Goal: Transaction & Acquisition: Purchase product/service

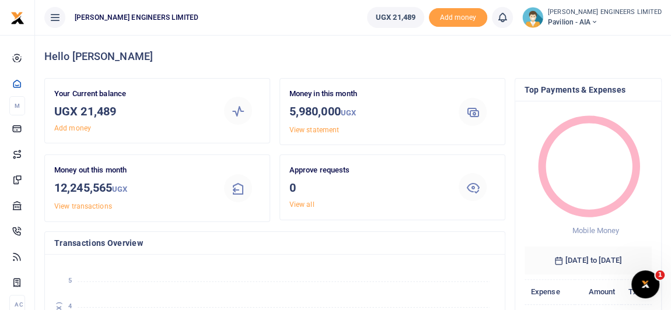
scroll to position [9, 8]
click at [597, 21] on icon at bounding box center [593, 22] width 7 height 8
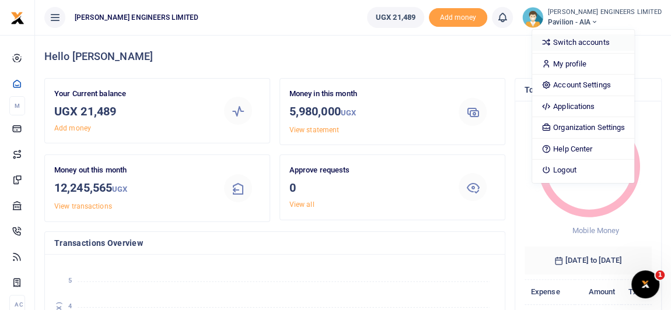
click at [603, 41] on link "Switch accounts" at bounding box center [583, 42] width 102 height 16
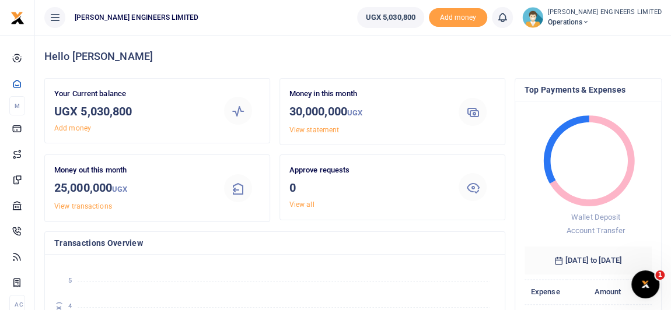
scroll to position [9, 8]
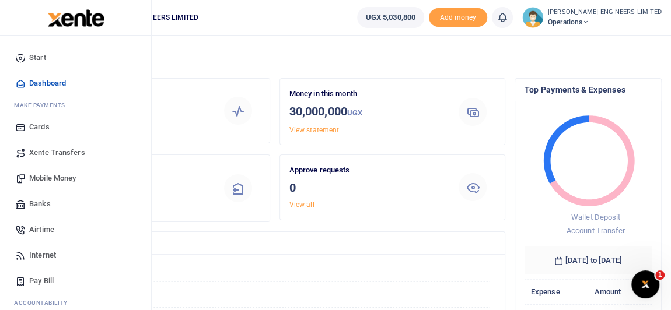
click at [50, 151] on span "Xente Transfers" at bounding box center [57, 153] width 56 height 12
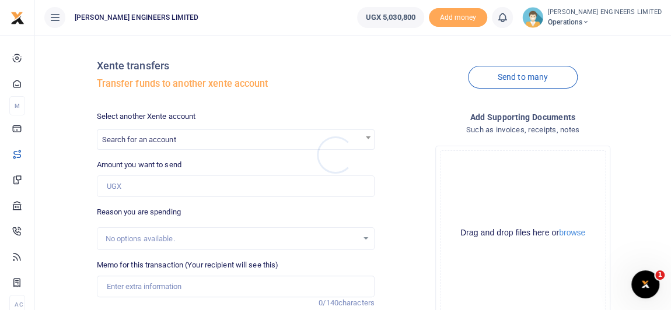
click at [122, 138] on div at bounding box center [335, 155] width 671 height 310
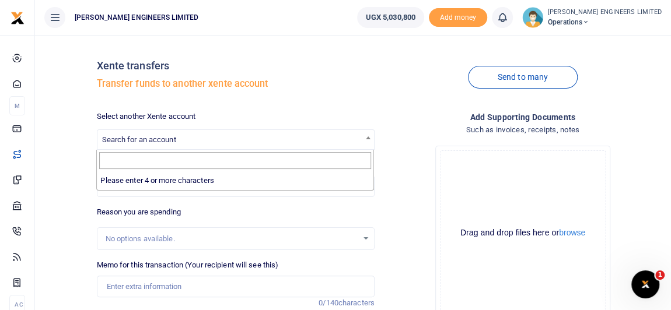
click at [123, 142] on span "Search for an account" at bounding box center [139, 139] width 74 height 9
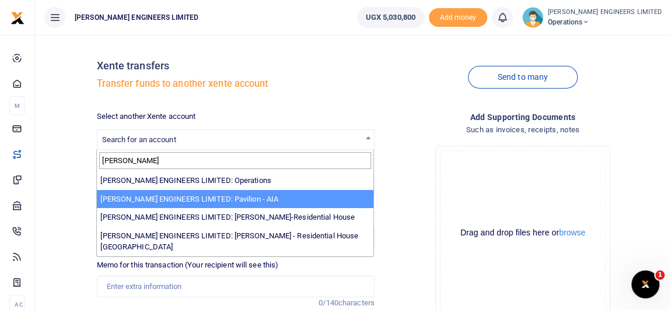
type input "spencer"
select select "4049"
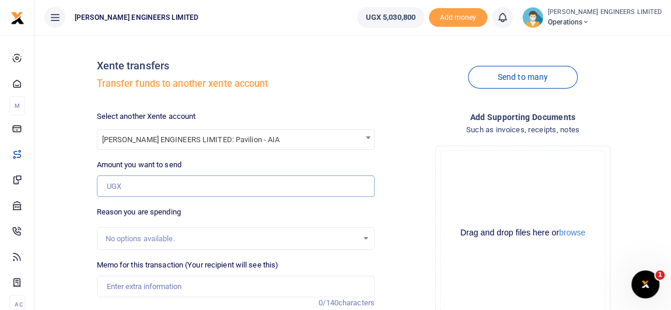
click at [134, 188] on input "Amount you want to send" at bounding box center [236, 187] width 278 height 22
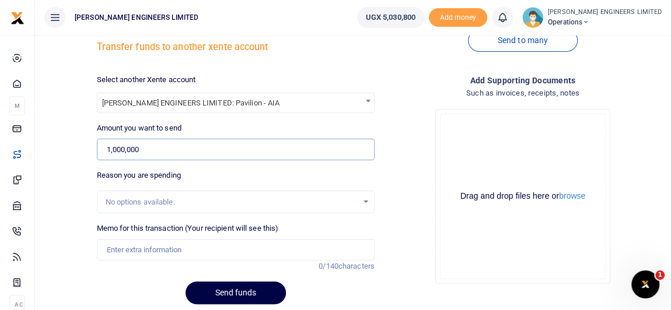
scroll to position [52, 0]
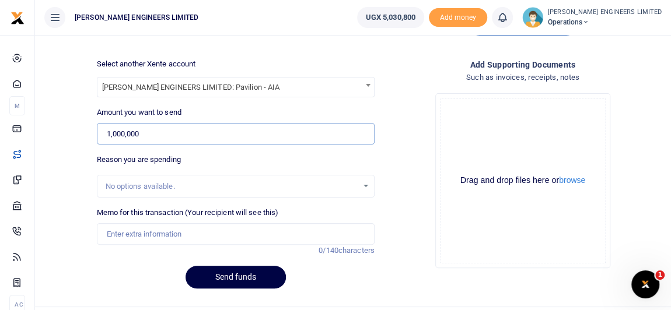
type input "1,000,000"
click at [125, 233] on input "Memo for this transaction (Your recipient will see this)" at bounding box center [236, 234] width 278 height 22
type input "Expenses"
click at [257, 276] on button "Send funds" at bounding box center [235, 277] width 100 height 23
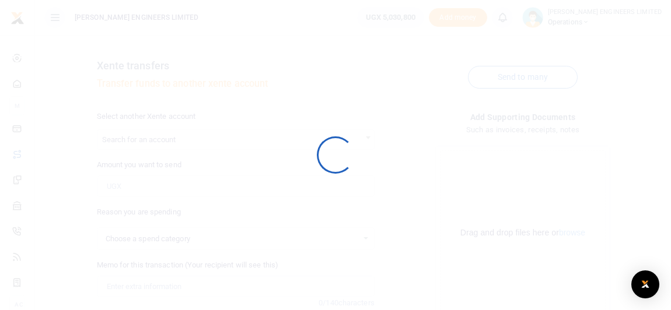
scroll to position [52, 0]
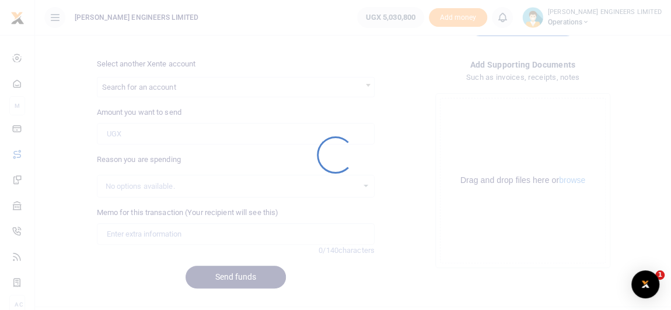
select select
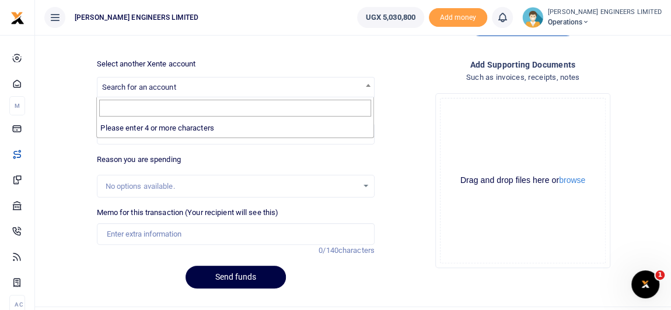
click at [148, 88] on span "Search for an account" at bounding box center [139, 87] width 74 height 9
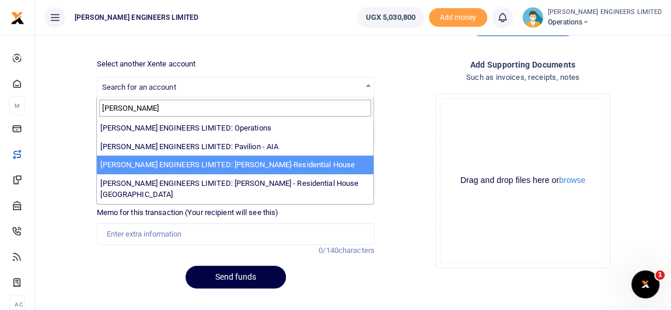
type input "spence"
select select "4050"
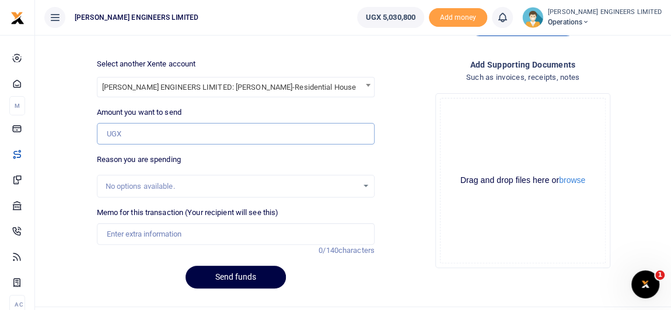
click at [128, 136] on input "Amount you want to send" at bounding box center [236, 134] width 278 height 22
type input "3,000,000"
click at [148, 238] on input "Memo for this transaction (Your recipient will see this)" at bounding box center [236, 234] width 278 height 22
type input "Expenses"
click at [243, 278] on button "Send funds" at bounding box center [235, 277] width 100 height 23
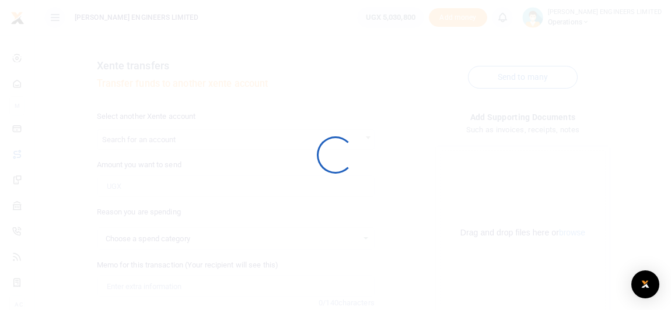
select select
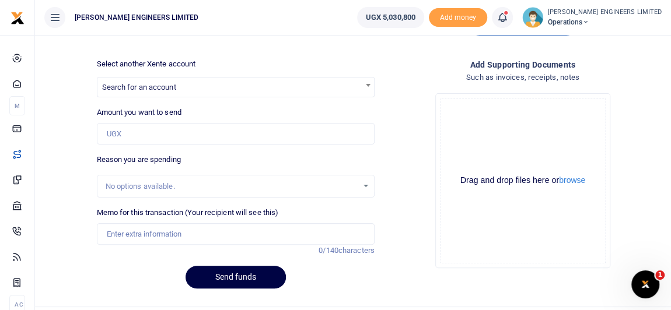
click at [508, 17] on icon at bounding box center [502, 17] width 12 height 13
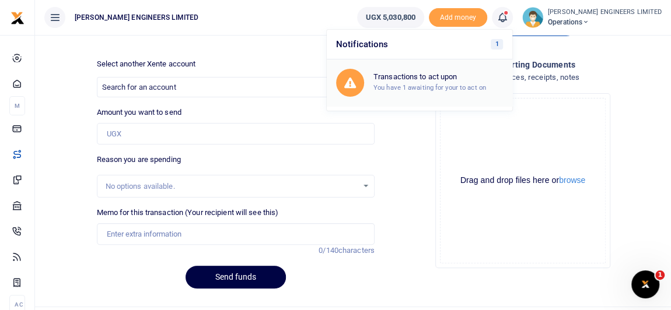
click at [461, 75] on h6 "Transactions to act upon" at bounding box center [437, 76] width 129 height 9
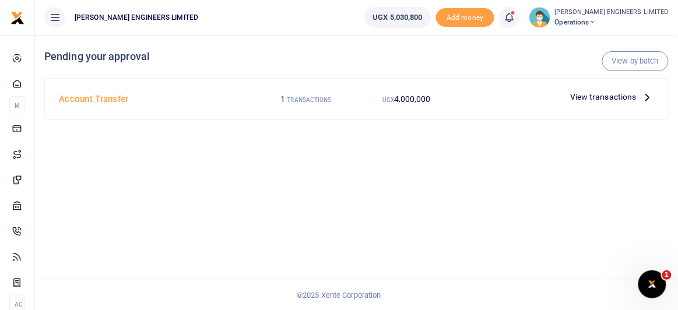
click at [516, 20] on icon at bounding box center [510, 17] width 12 height 13
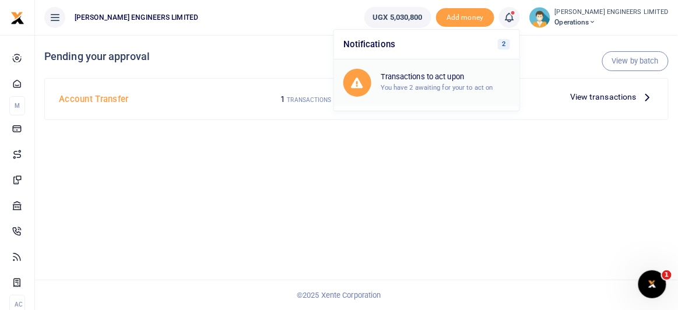
click at [472, 80] on h6 "Transactions to act upon" at bounding box center [445, 76] width 129 height 9
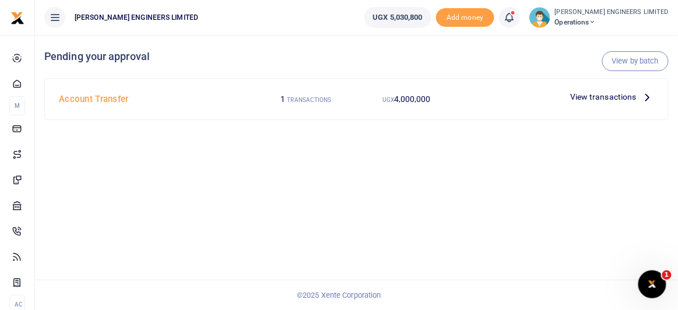
click at [609, 96] on span "View transactions" at bounding box center [603, 96] width 66 height 13
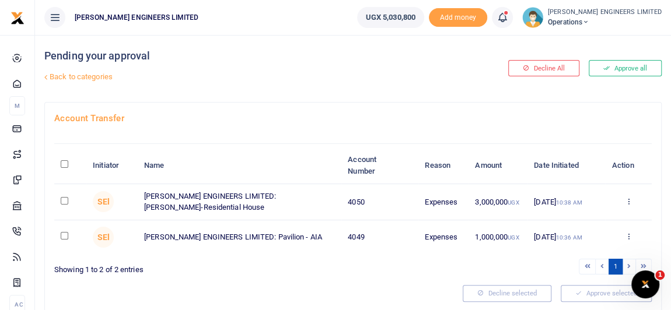
scroll to position [40, 0]
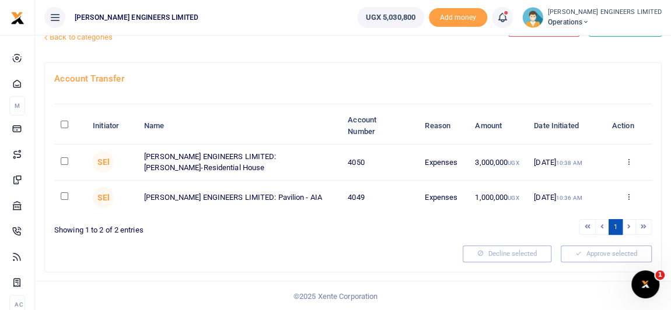
click at [66, 160] on input "checkbox" at bounding box center [65, 161] width 8 height 8
checkbox input "true"
click at [66, 194] on input "checkbox" at bounding box center [65, 196] width 8 height 8
checkbox input "true"
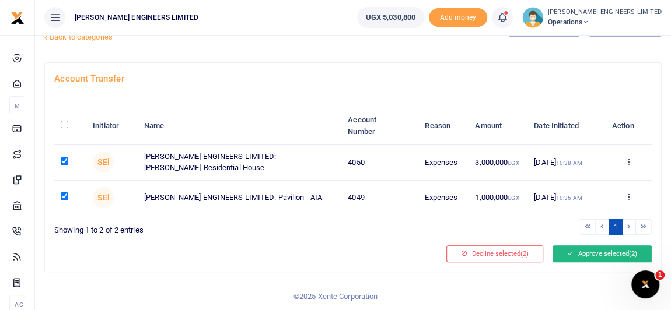
click at [585, 251] on button "Approve selected (2)" at bounding box center [601, 254] width 99 height 16
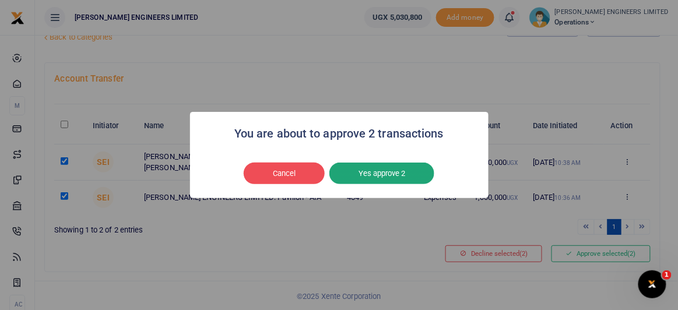
click at [390, 171] on button "Yes approve 2" at bounding box center [382, 174] width 105 height 22
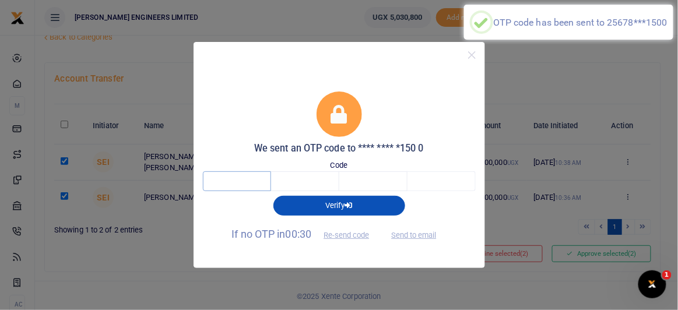
click at [233, 181] on input "text" at bounding box center [237, 181] width 68 height 20
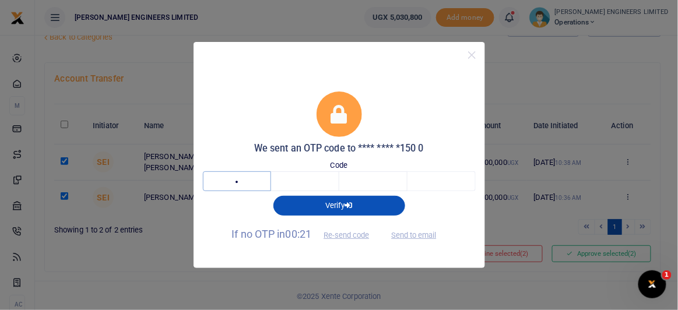
type input "4"
type input "5"
type input "4"
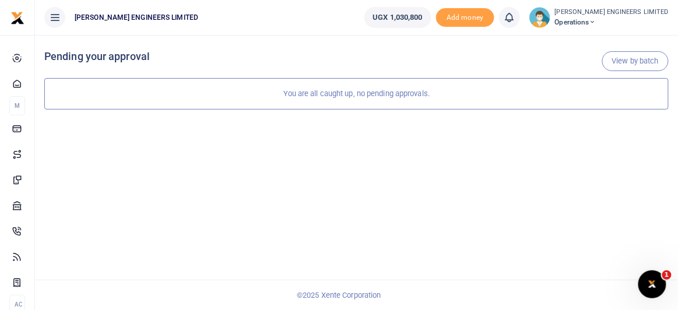
click at [597, 21] on icon at bounding box center [593, 22] width 7 height 8
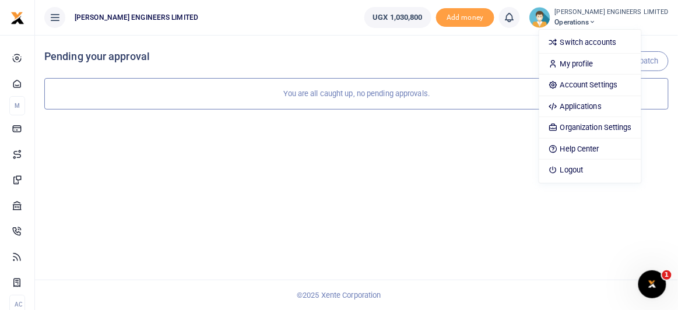
click at [312, 56] on h4 "Pending your approval" at bounding box center [356, 56] width 625 height 13
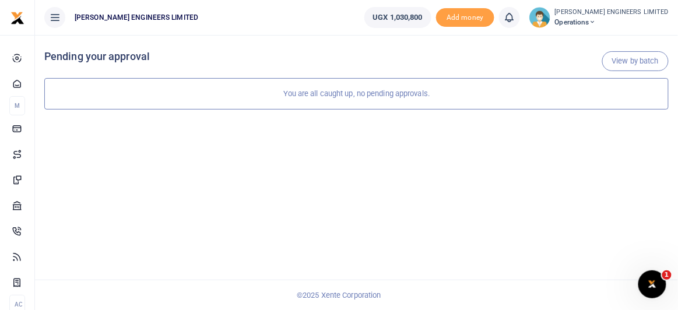
click at [597, 20] on icon at bounding box center [593, 22] width 7 height 8
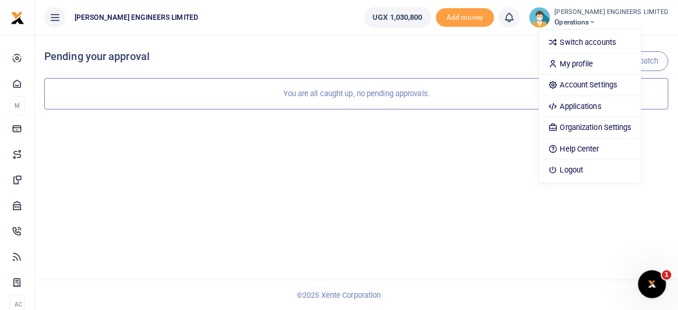
click at [285, 23] on ul "[PERSON_NAME] ENGINEERS LIMITED" at bounding box center [195, 17] width 320 height 35
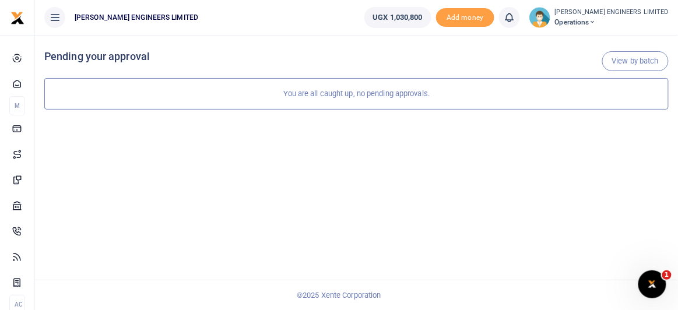
click at [597, 22] on icon at bounding box center [593, 22] width 7 height 8
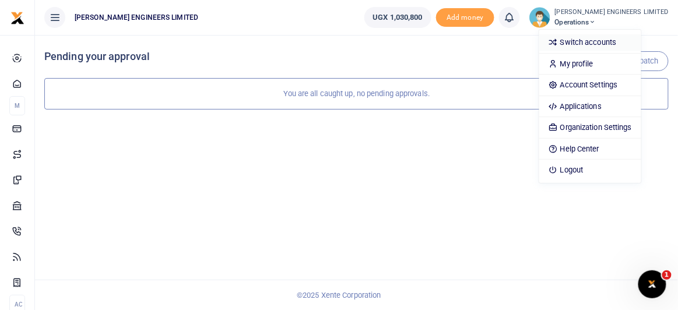
click at [612, 44] on link "Switch accounts" at bounding box center [591, 42] width 102 height 16
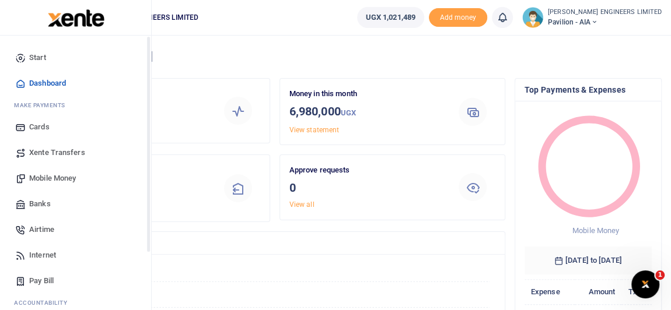
scroll to position [9, 8]
click at [44, 180] on span "Mobile Money" at bounding box center [52, 179] width 47 height 12
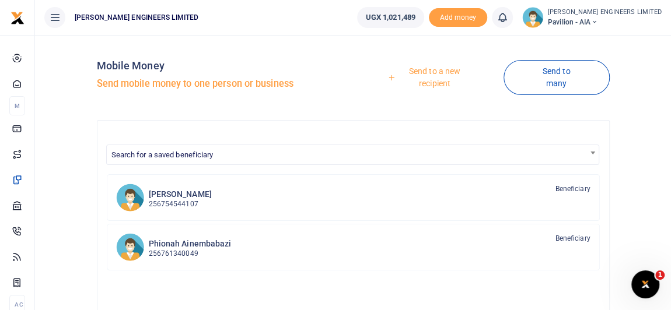
click at [439, 73] on link "Send to a new recipient" at bounding box center [431, 77] width 146 height 33
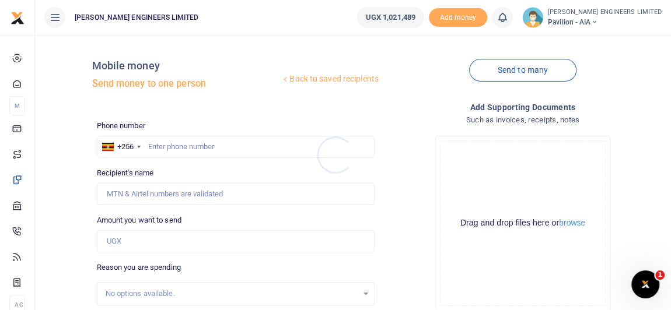
click at [164, 148] on div at bounding box center [335, 155] width 671 height 310
click at [168, 148] on input "text" at bounding box center [236, 147] width 278 height 22
type input "760858547"
type input "[PERSON_NAME]"
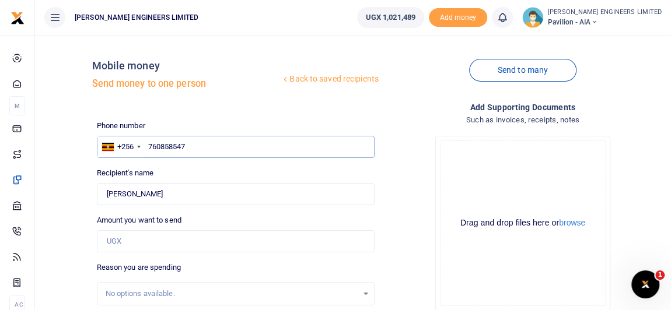
type input "760858547"
click at [128, 240] on input "Amount you want to send" at bounding box center [236, 241] width 278 height 22
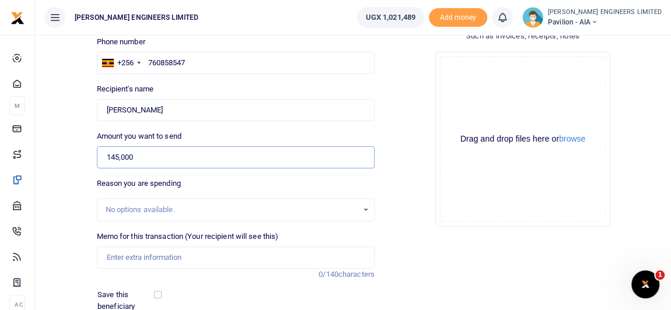
scroll to position [106, 0]
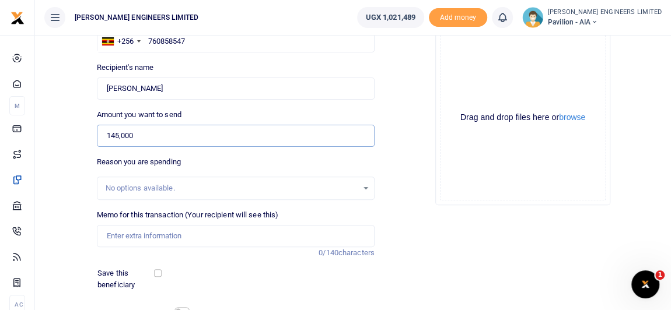
type input "145,000"
click at [122, 234] on input "Memo for this transaction (Your recipient will see this)" at bounding box center [236, 236] width 278 height 22
click at [106, 236] on input "Bowsaw blade" at bounding box center [236, 236] width 278 height 22
click at [177, 238] on input "5pcs bowsaw blade" at bounding box center [236, 236] width 278 height 22
click at [122, 236] on input "5pcs bowsaw blade 10pcs of gloves" at bounding box center [236, 236] width 278 height 22
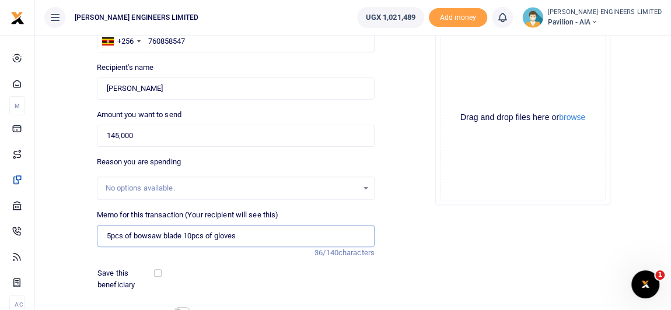
click at [247, 235] on input "5pcs of bowsaw blade 10pcs of gloves" at bounding box center [236, 236] width 278 height 22
click at [181, 237] on input "5pcs of bowsaw blade 10pcs of gloves" at bounding box center [236, 236] width 278 height 22
click at [244, 238] on input "5pcs of bowsaw blades 10pcs of gloves" at bounding box center [236, 236] width 278 height 22
click at [259, 234] on input "5pcs of bowsaw blades 10pcs of gloves 5kgs of nails" at bounding box center [236, 236] width 278 height 22
click at [319, 236] on input "5pcs of bowsaw blades 10pcs of gloves 5kgs of 6inch nails" at bounding box center [236, 236] width 278 height 22
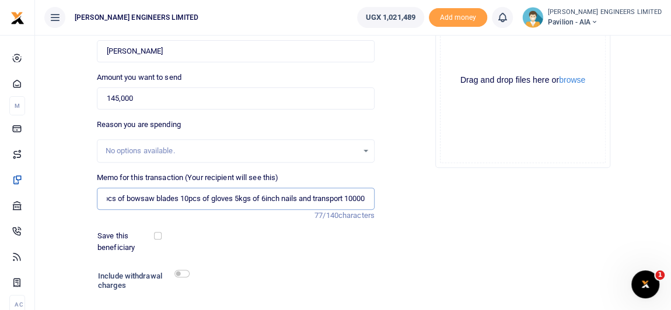
scroll to position [159, 0]
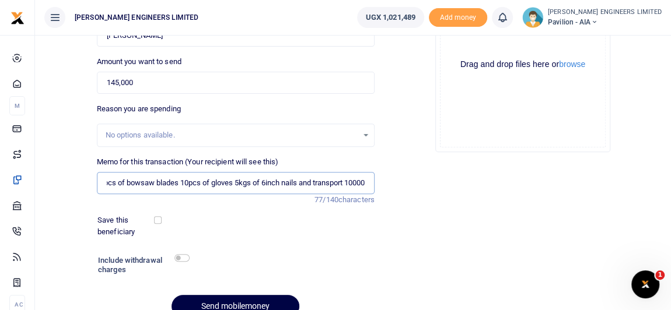
type input "5pcs of bowsaw blades 10pcs of gloves 5kgs of 6inch nails and transport 10000"
click at [184, 255] on input "checkbox" at bounding box center [181, 258] width 15 height 8
checkbox input "true"
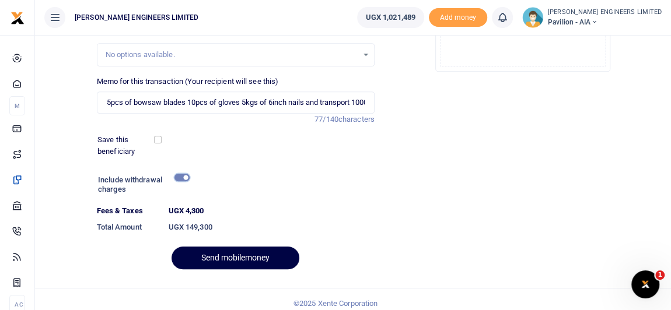
scroll to position [246, 0]
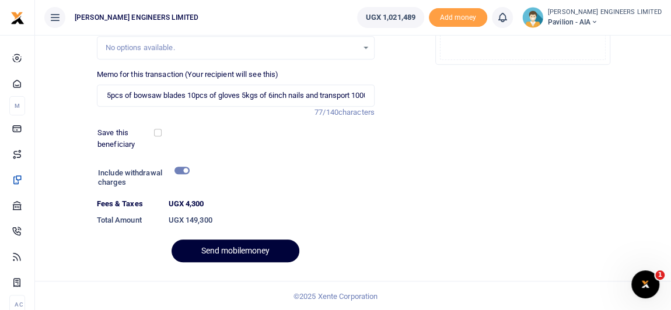
click at [248, 253] on button "Send mobilemoney" at bounding box center [235, 251] width 128 height 23
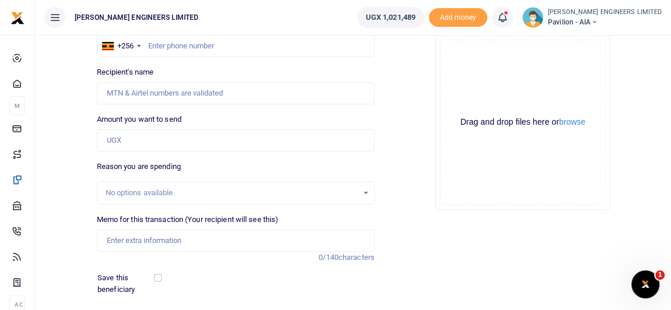
scroll to position [55, 0]
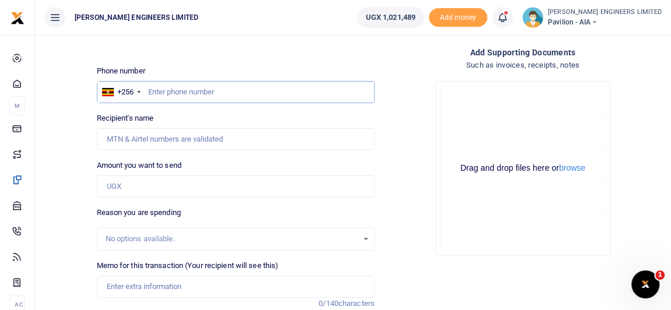
click at [167, 92] on input "text" at bounding box center [236, 92] width 278 height 22
type input "760858547"
type input "[PERSON_NAME]"
type input "760858547"
click at [124, 187] on input "Amount you want to send" at bounding box center [236, 187] width 278 height 22
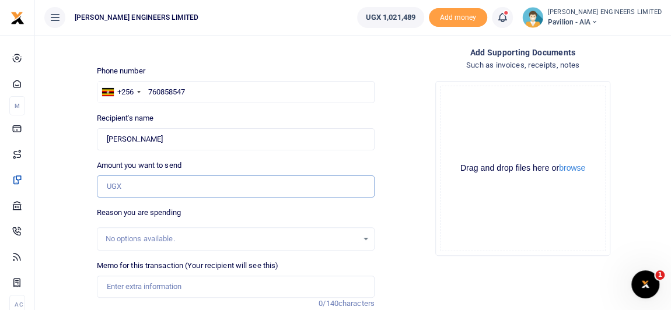
type input "6"
type input "0"
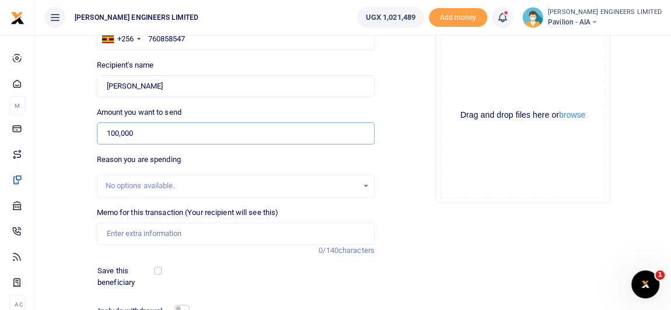
type input "100,000"
click at [122, 230] on input "Memo for this transaction (Your recipient will see this)" at bounding box center [236, 234] width 278 height 22
click at [148, 233] on input "1pc of wheelborrow" at bounding box center [236, 234] width 278 height 22
click at [175, 233] on input "1pc of wheel borrow" at bounding box center [236, 234] width 278 height 22
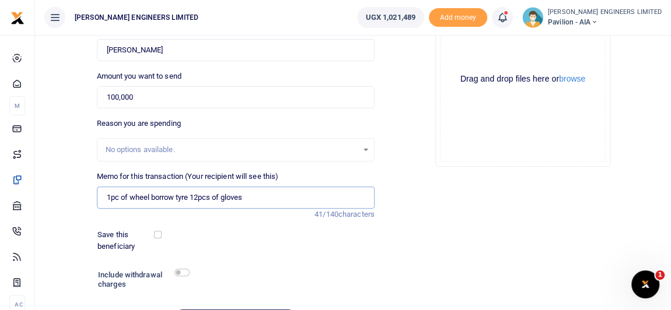
scroll to position [161, 0]
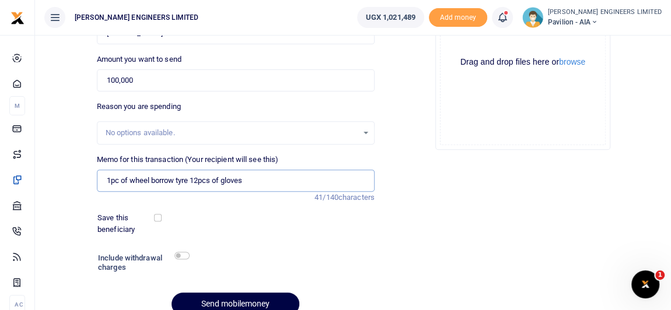
type input "1pc of wheel borrow tyre 12pcs of gloves"
click at [183, 257] on input "checkbox" at bounding box center [181, 256] width 15 height 8
checkbox input "true"
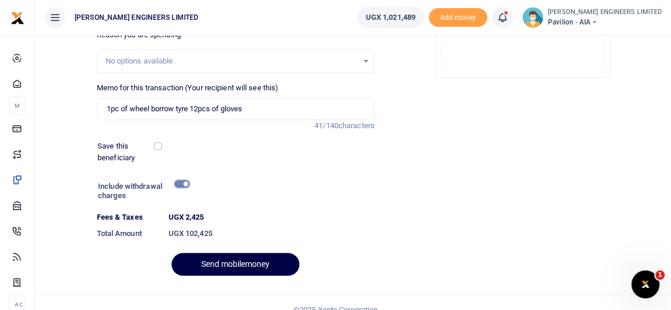
scroll to position [246, 0]
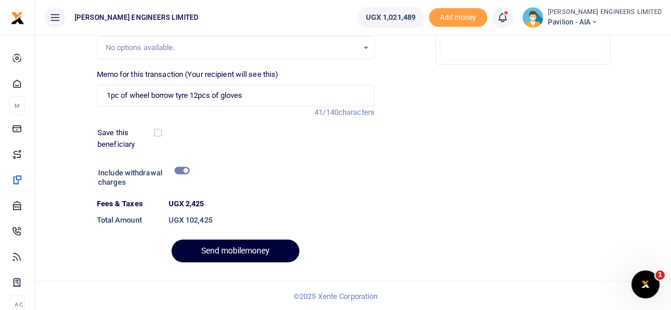
click at [250, 248] on button "Send mobilemoney" at bounding box center [235, 251] width 128 height 23
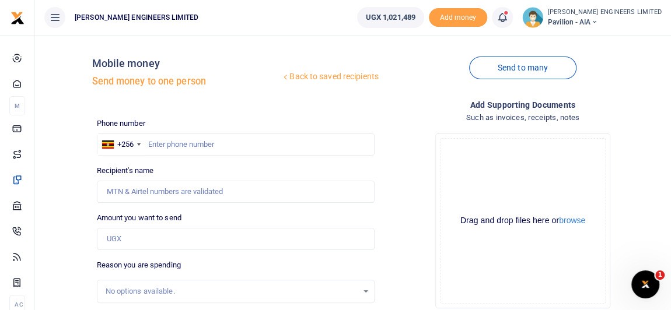
scroll to position [2, 0]
click at [508, 21] on icon at bounding box center [502, 17] width 12 height 13
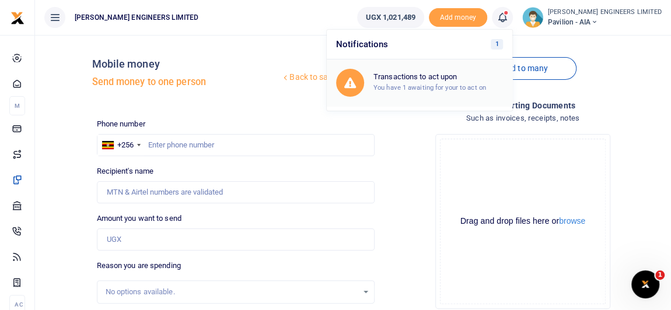
click at [459, 79] on h6 "Transactions to act upon" at bounding box center [437, 76] width 129 height 9
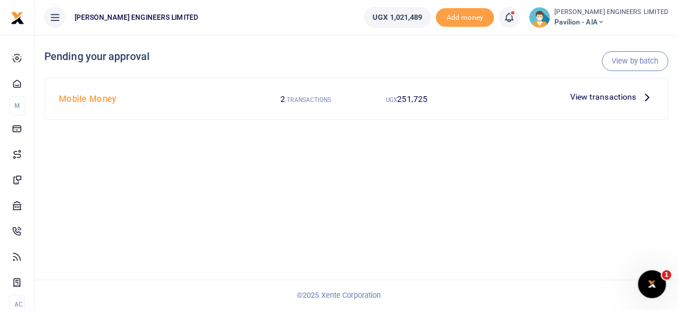
click at [599, 98] on span "View transactions" at bounding box center [603, 96] width 66 height 13
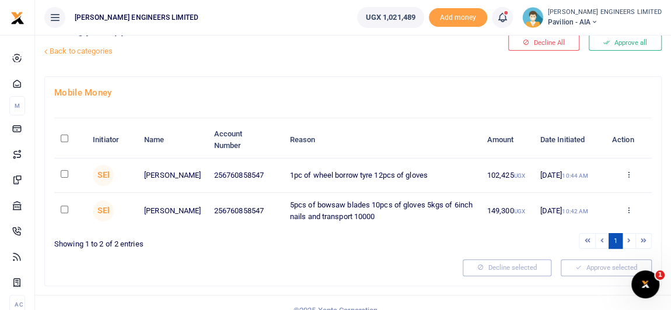
scroll to position [40, 0]
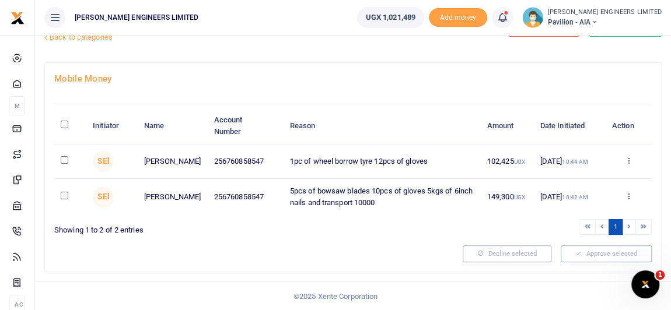
click at [65, 162] on input "checkbox" at bounding box center [65, 160] width 8 height 8
checkbox input "true"
click at [64, 196] on input "checkbox" at bounding box center [65, 196] width 8 height 8
checkbox input "true"
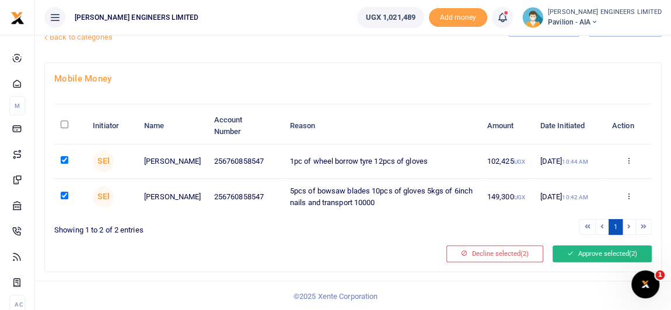
click at [607, 255] on button "Approve selected (2)" at bounding box center [601, 254] width 99 height 16
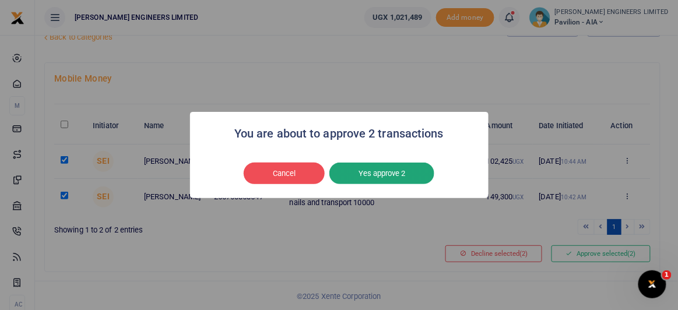
click at [383, 175] on button "Yes approve 2" at bounding box center [382, 174] width 105 height 22
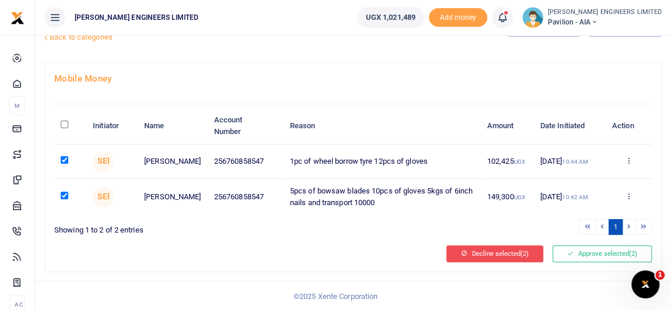
click at [496, 253] on button "Decline selected (2)" at bounding box center [494, 254] width 97 height 16
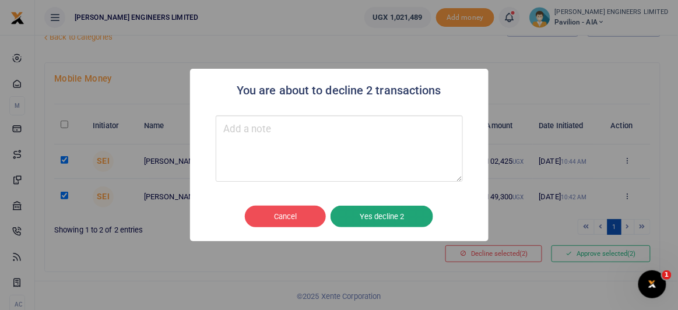
click at [380, 216] on button "Yes decline 2" at bounding box center [382, 217] width 103 height 22
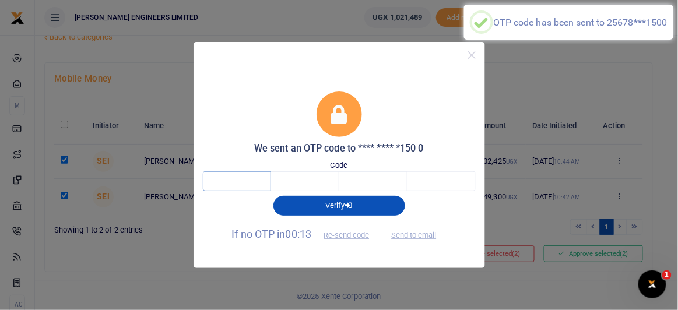
click at [251, 181] on input "text" at bounding box center [237, 181] width 68 height 20
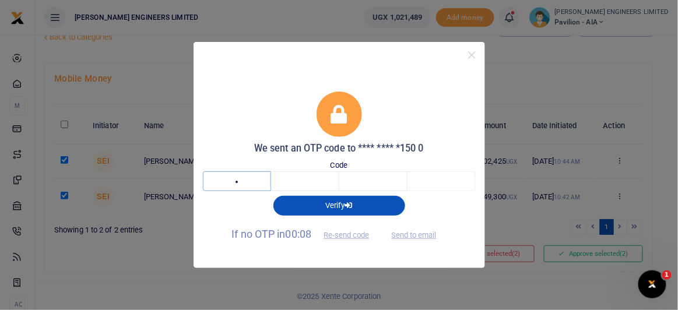
type input "7"
type input "4"
type input "7"
type input "9"
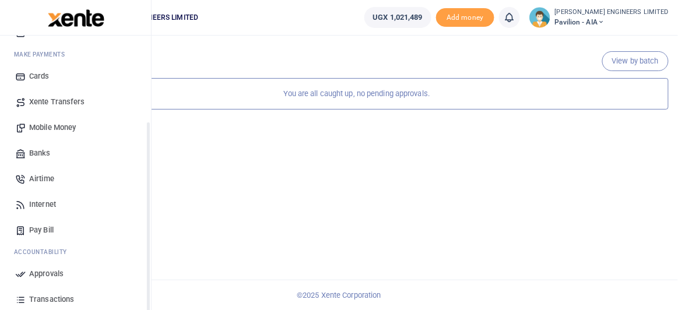
scroll to position [131, 0]
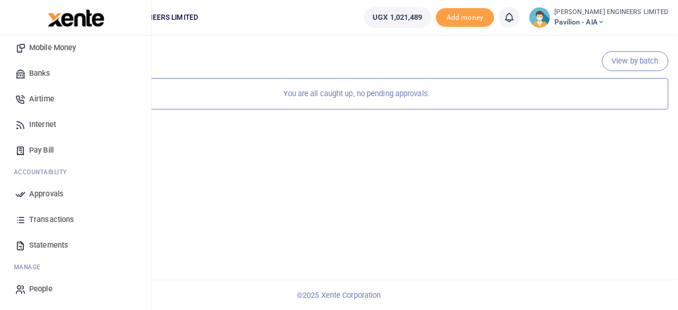
click at [43, 220] on span "Transactions" at bounding box center [51, 220] width 45 height 12
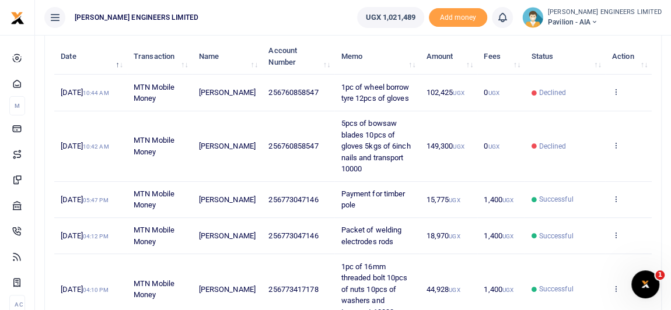
scroll to position [159, 0]
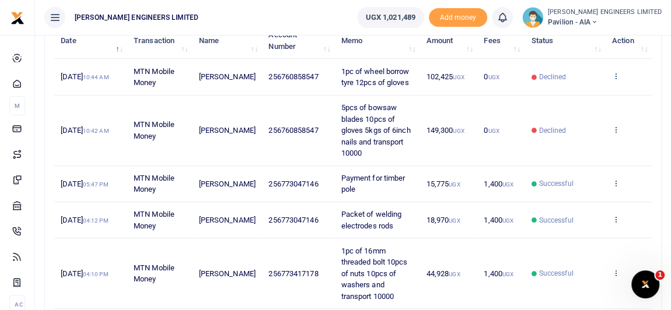
click at [615, 80] on icon at bounding box center [616, 76] width 8 height 8
click at [477, 95] on td "0 UGX" at bounding box center [500, 77] width 47 height 36
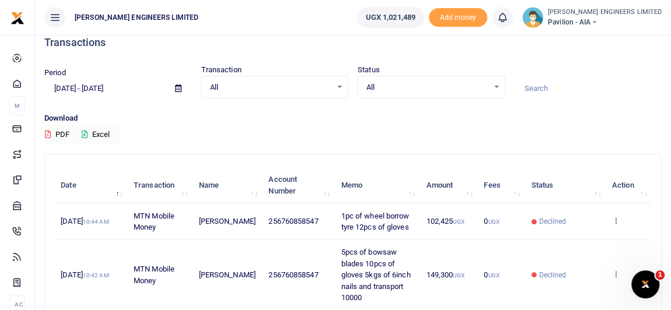
scroll to position [0, 0]
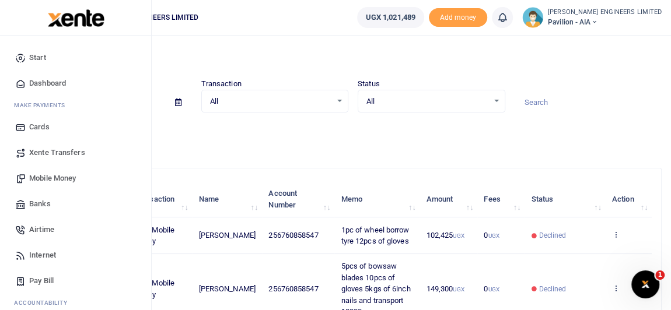
click at [52, 178] on span "Mobile Money" at bounding box center [52, 179] width 47 height 12
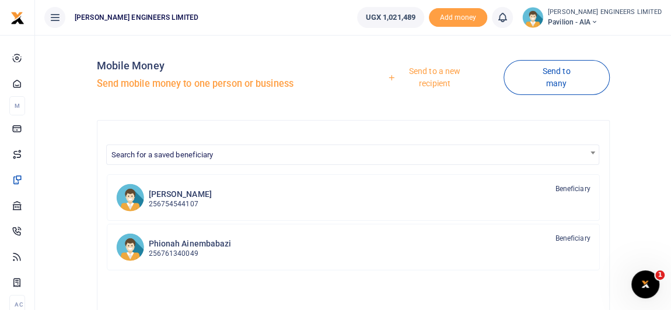
click at [433, 70] on link "Send to a new recipient" at bounding box center [431, 77] width 146 height 33
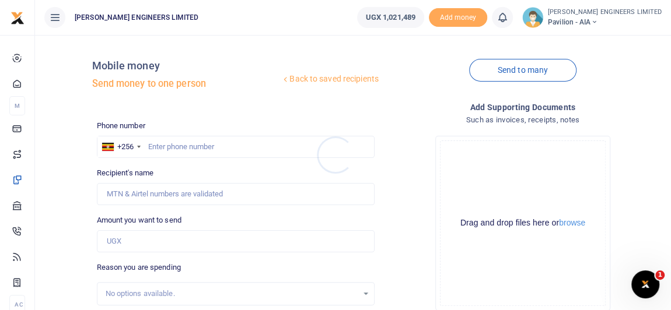
click at [153, 145] on div at bounding box center [335, 155] width 671 height 310
click at [163, 148] on input "text" at bounding box center [236, 147] width 278 height 22
type input "0760858547"
type input "Anthony Ainamani"
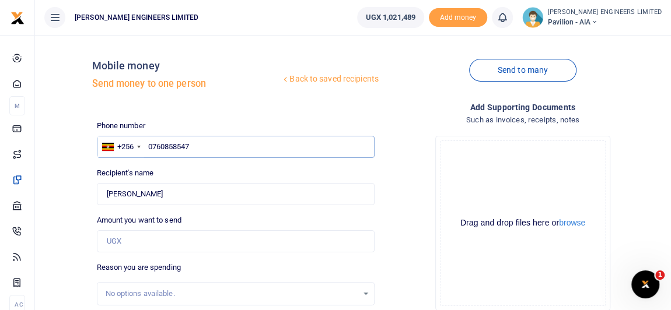
click at [152, 143] on input "0760858547" at bounding box center [236, 147] width 278 height 22
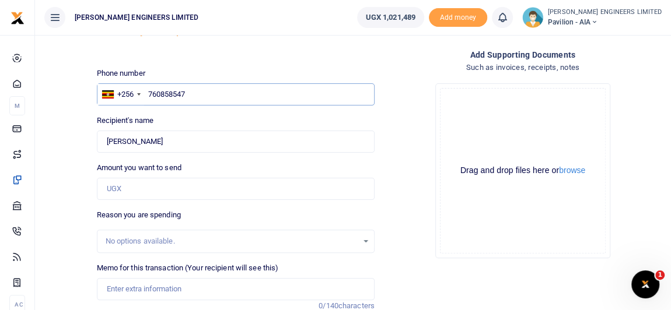
type input "760858547"
click at [129, 188] on input "Amount you want to send" at bounding box center [236, 189] width 278 height 22
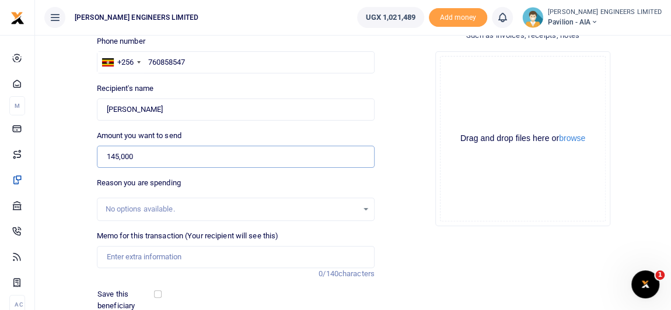
scroll to position [106, 0]
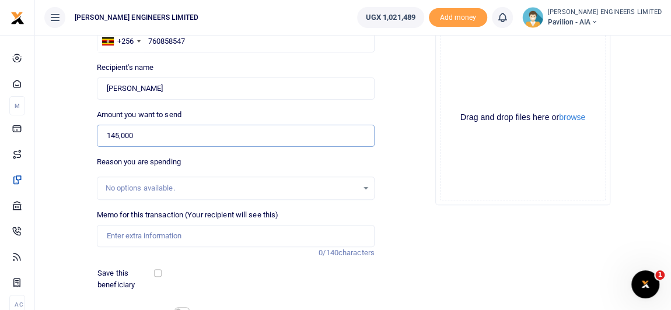
type input "145,000"
click at [121, 236] on input "Memo for this transaction (Your recipient will see this)" at bounding box center [236, 236] width 278 height 22
click at [184, 62] on div "Recipient's name Found Name is required." at bounding box center [236, 81] width 278 height 38
click at [117, 236] on input "Memo for this transaction (Your recipient will see this)" at bounding box center [236, 236] width 278 height 22
click at [170, 65] on div "Recipient's name Found Name is required." at bounding box center [236, 81] width 278 height 38
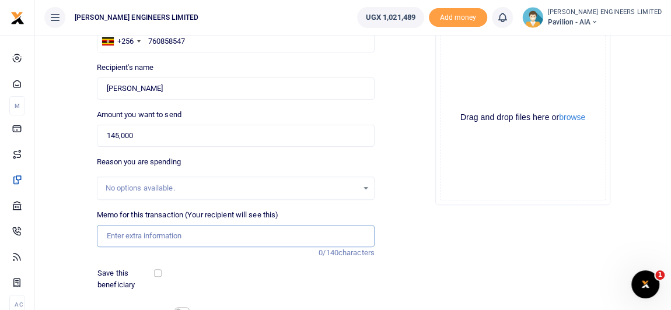
click at [116, 233] on input "Memo for this transaction (Your recipient will see this)" at bounding box center [236, 236] width 278 height 22
click at [208, 234] on input "5pcs of bowsaw blades 10pcs of gloves 5kgs of 6inch nails and transport 10000" at bounding box center [236, 236] width 278 height 22
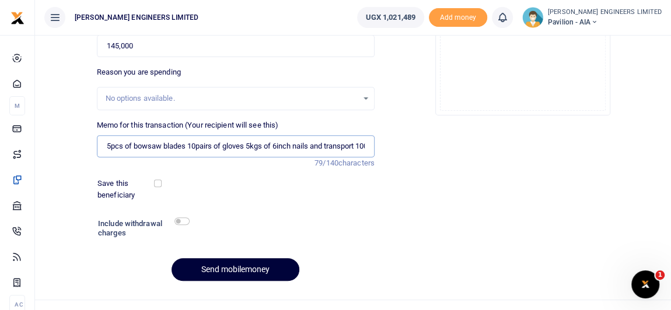
scroll to position [212, 0]
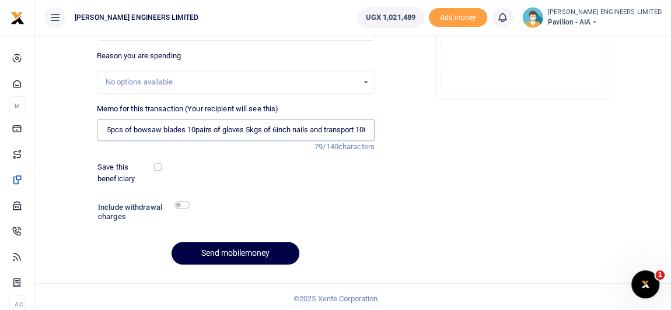
type input "5pcs of bowsaw blades 10pairs of gloves 5kgs of 6inch nails and transport 10000"
click at [182, 206] on input "checkbox" at bounding box center [181, 205] width 15 height 8
checkbox input "true"
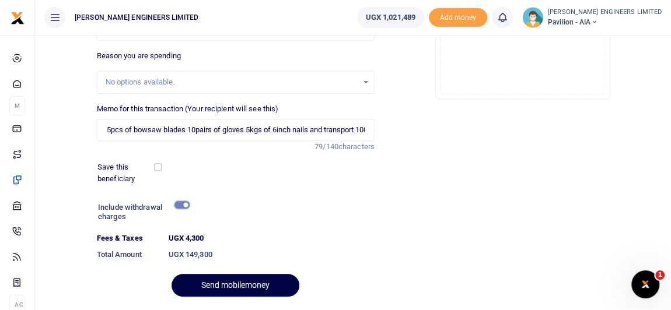
scroll to position [246, 0]
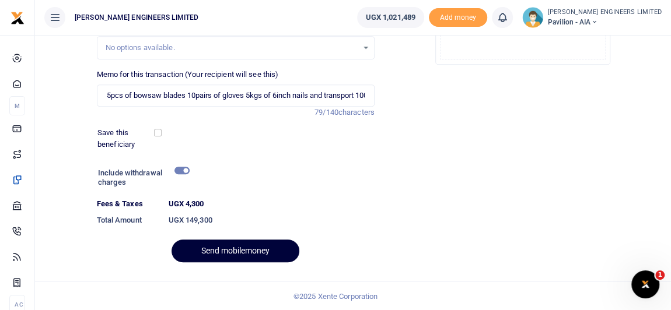
click at [258, 250] on button "Send mobilemoney" at bounding box center [235, 251] width 128 height 23
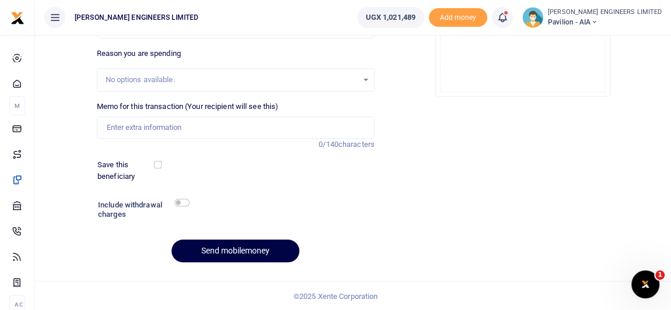
click at [513, 25] on link at bounding box center [502, 17] width 21 height 21
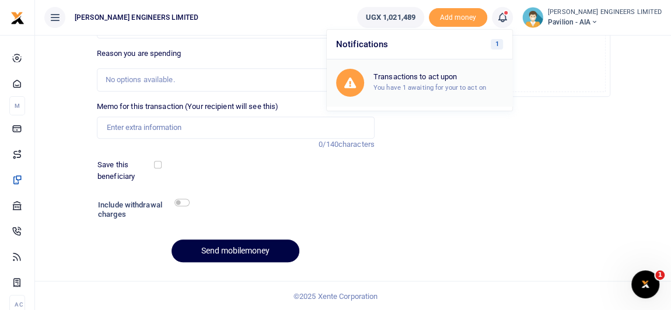
click at [470, 83] on small "You have 1 awaiting for your to act on" at bounding box center [429, 87] width 113 height 8
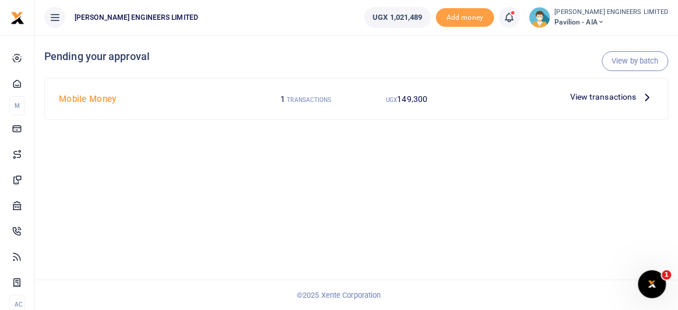
click at [619, 99] on span "View transactions" at bounding box center [603, 96] width 66 height 13
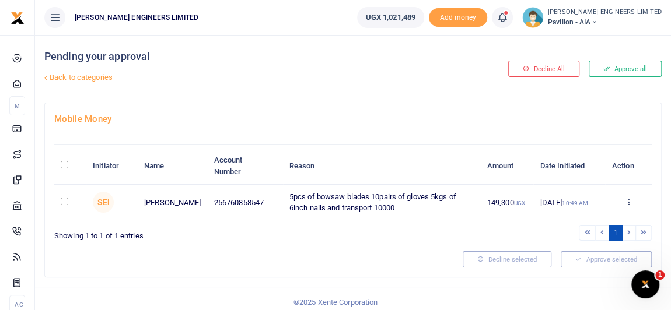
click at [64, 200] on input "checkbox" at bounding box center [65, 202] width 8 height 8
checkbox input "true"
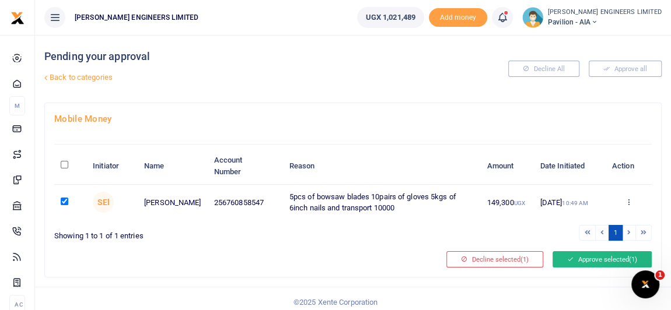
click at [592, 260] on button "Approve selected (1)" at bounding box center [601, 259] width 99 height 16
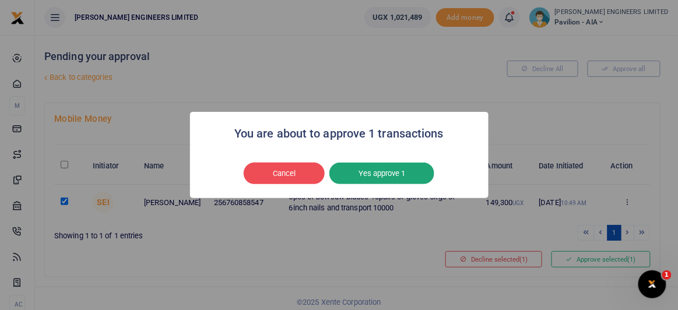
click at [386, 173] on button "Yes approve 1" at bounding box center [382, 174] width 105 height 22
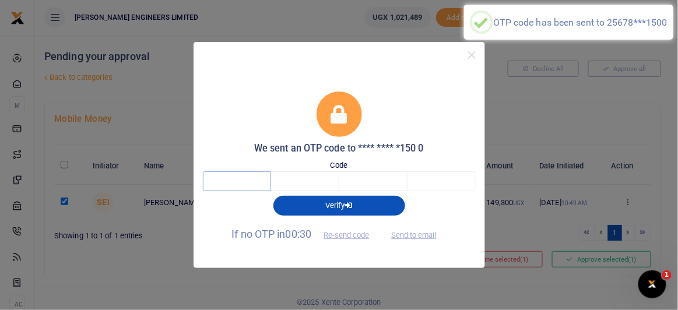
click at [247, 181] on input "text" at bounding box center [237, 181] width 68 height 20
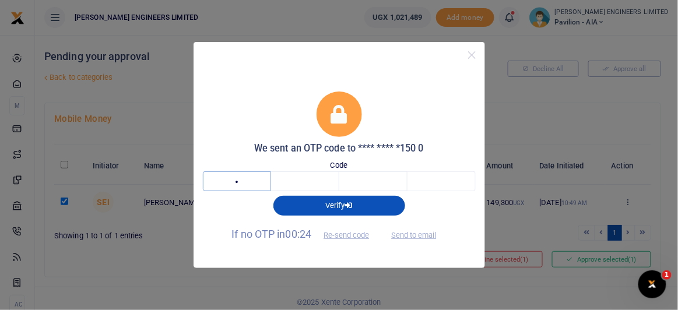
type input "6"
type input "2"
type input "8"
type input "1"
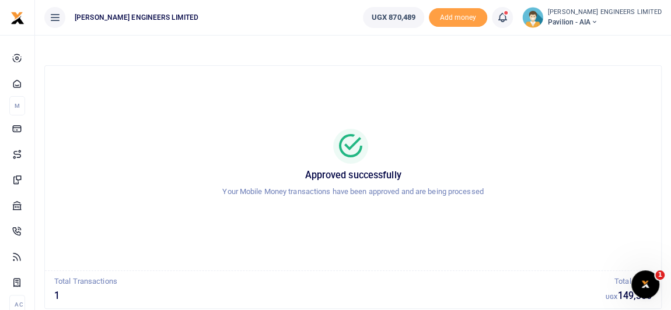
click at [508, 21] on icon at bounding box center [502, 17] width 12 height 13
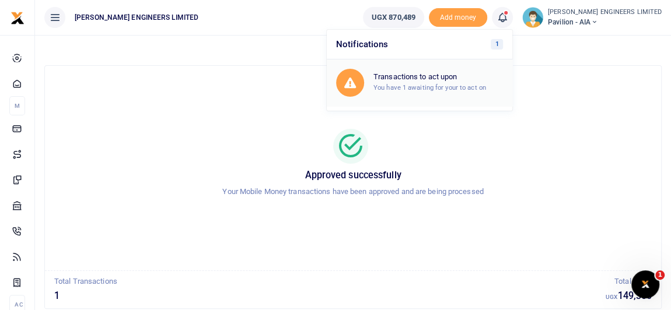
click at [456, 79] on h6 "Transactions to act upon" at bounding box center [437, 76] width 129 height 9
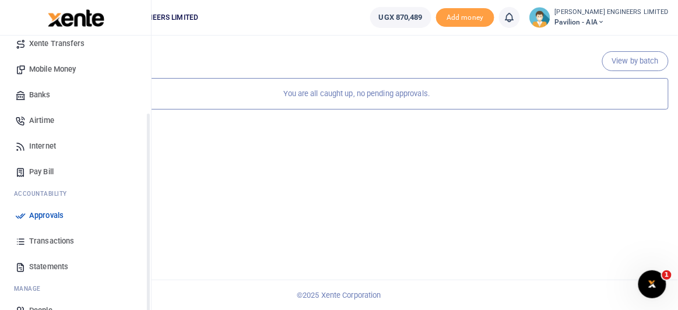
scroll to position [131, 0]
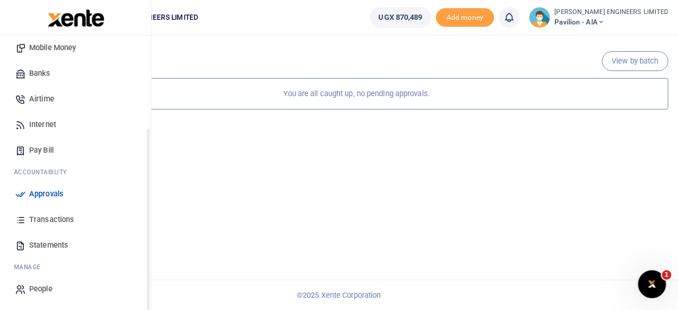
click at [48, 220] on span "Transactions" at bounding box center [51, 220] width 45 height 12
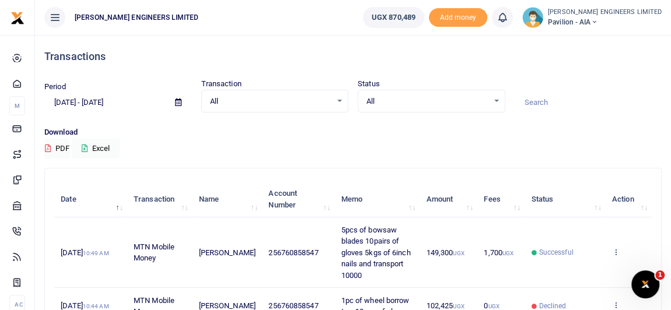
click at [597, 22] on icon at bounding box center [593, 22] width 7 height 8
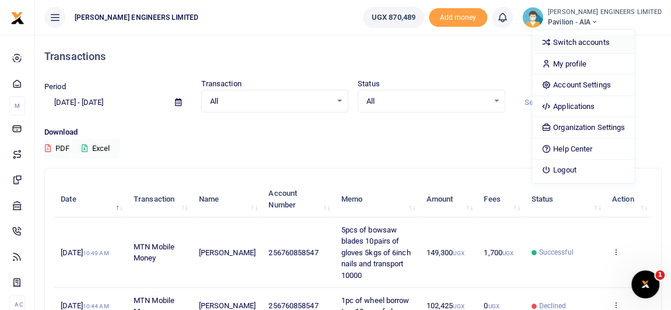
click at [616, 43] on link "Switch accounts" at bounding box center [583, 42] width 102 height 16
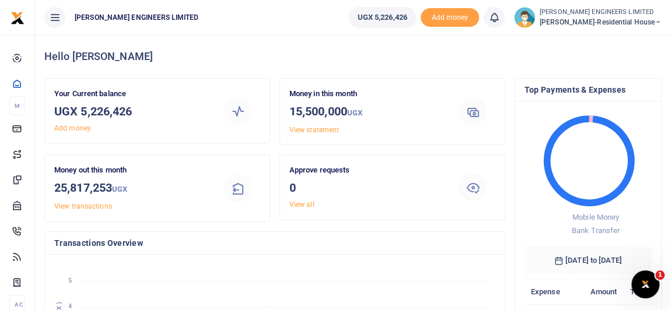
scroll to position [9, 8]
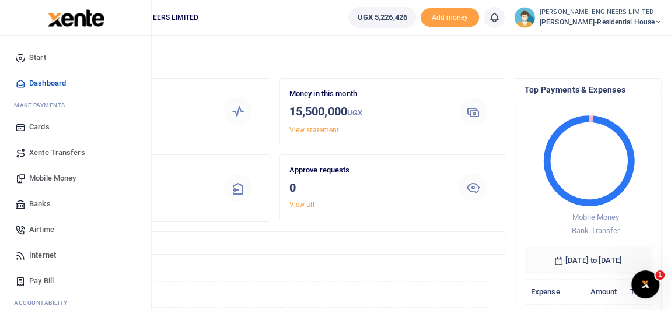
click at [47, 178] on span "Mobile Money" at bounding box center [52, 179] width 47 height 12
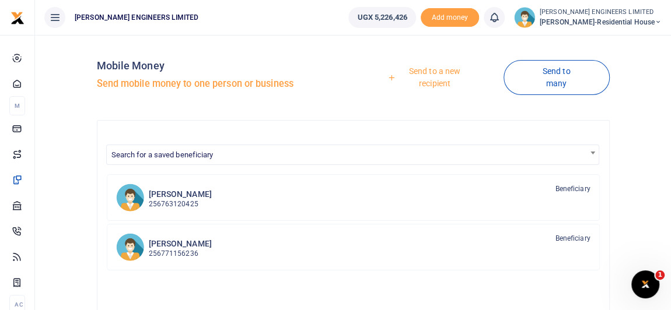
click at [437, 71] on div at bounding box center [335, 155] width 671 height 310
click at [440, 71] on link "Send to a new recipient" at bounding box center [431, 77] width 146 height 33
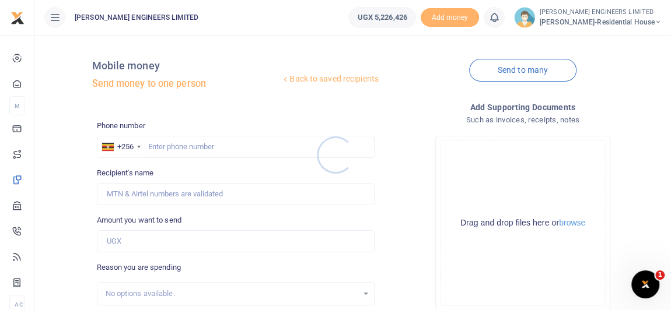
click at [162, 143] on div at bounding box center [335, 155] width 671 height 310
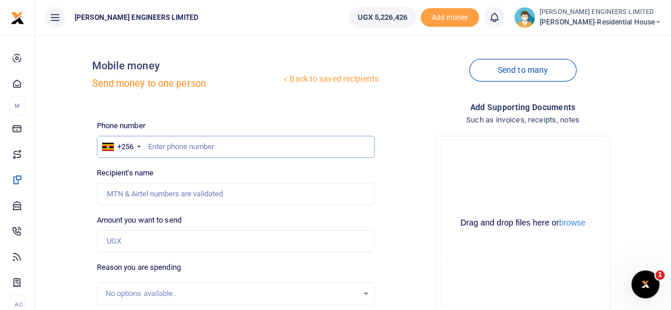
click at [165, 151] on input "text" at bounding box center [236, 147] width 278 height 22
type input "760858547"
type input "[PERSON_NAME]"
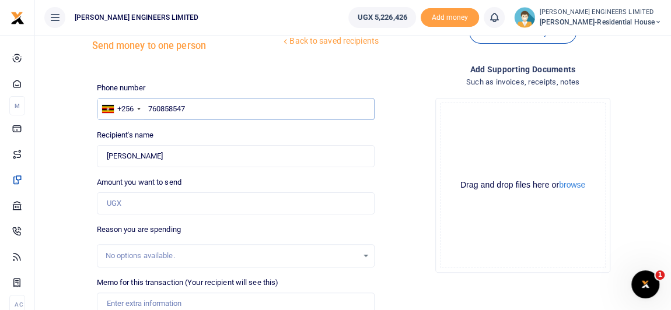
scroll to position [52, 0]
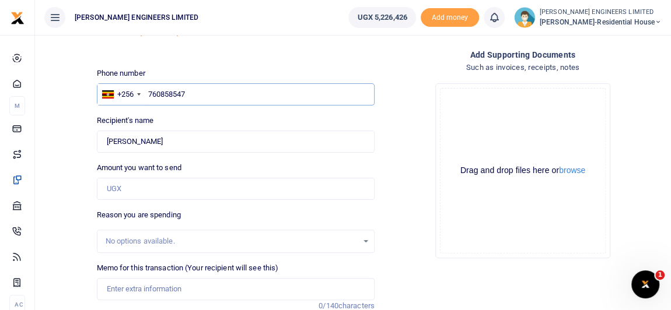
type input "760858547"
click at [128, 190] on input "Amount you want to send" at bounding box center [236, 189] width 278 height 22
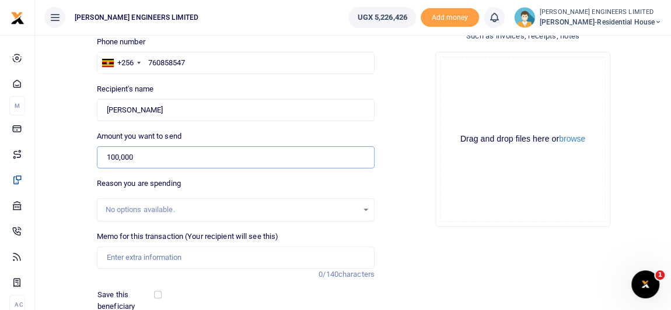
scroll to position [106, 0]
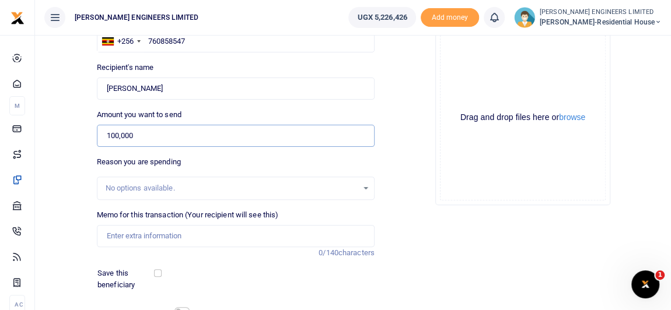
type input "100,000"
click at [121, 235] on input "Memo for this transaction (Your recipient will see this)" at bounding box center [236, 236] width 278 height 22
click at [181, 238] on input "1pc of wheelborrow tyre and 12 pairs of gloves" at bounding box center [236, 236] width 278 height 22
click at [160, 237] on input "1pc of wheelborrow tyre and 12 pairs of gloves" at bounding box center [236, 236] width 278 height 22
click at [156, 235] on input "1pc of wheelbarrow tyre and 12 pairs of gloves" at bounding box center [236, 236] width 278 height 22
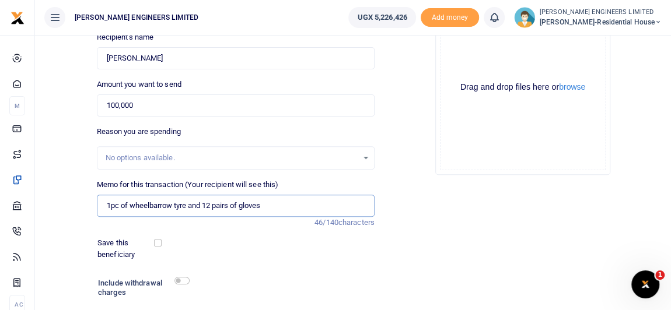
scroll to position [159, 0]
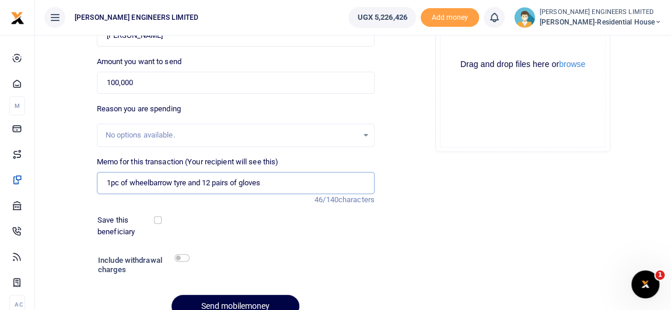
type input "1pc of wheelbarrow tyre and 12 pairs of gloves"
click at [184, 259] on input "checkbox" at bounding box center [181, 258] width 15 height 8
checkbox input "true"
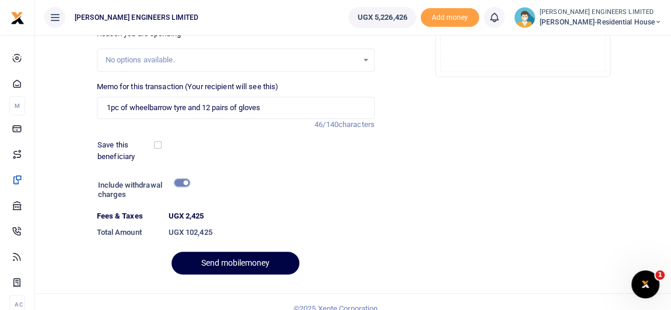
scroll to position [246, 0]
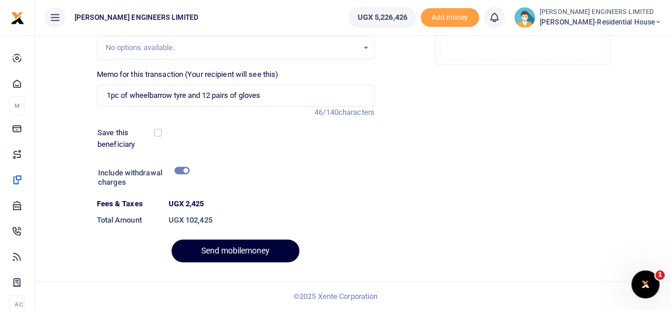
click at [250, 250] on button "Send mobilemoney" at bounding box center [235, 251] width 128 height 23
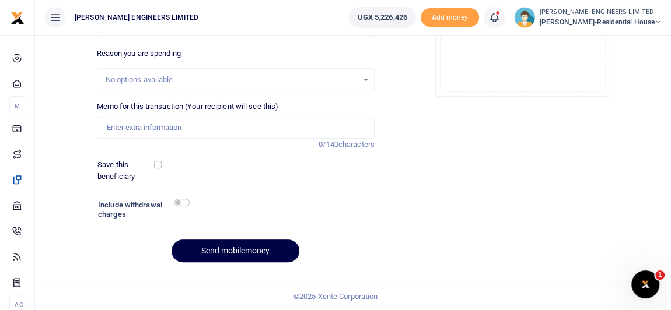
click at [500, 19] on icon at bounding box center [494, 17] width 12 height 13
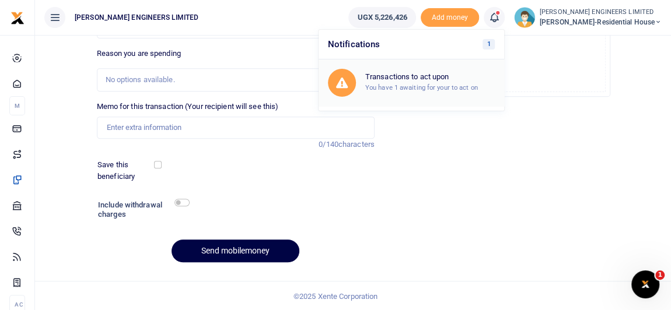
click at [423, 83] on small "You have 1 awaiting for your to act on" at bounding box center [421, 87] width 113 height 8
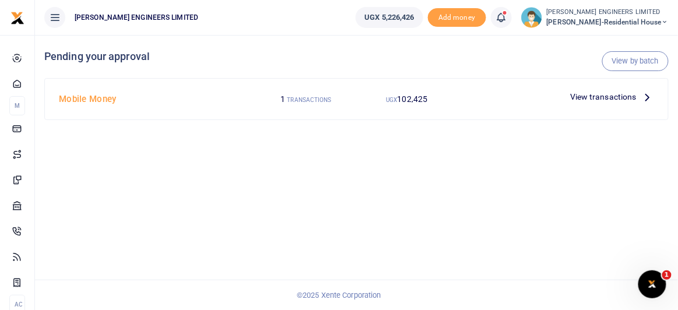
click at [592, 98] on span "View transactions" at bounding box center [603, 96] width 66 height 13
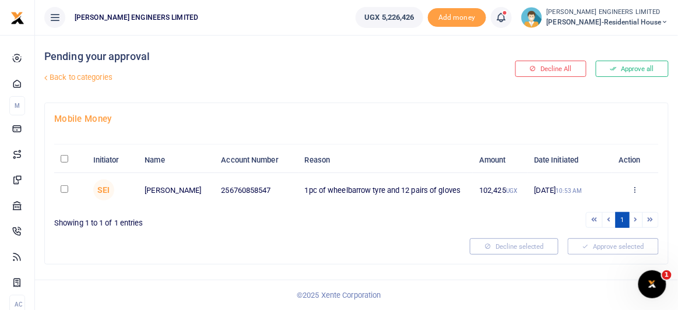
click at [64, 187] on input "checkbox" at bounding box center [65, 189] width 8 height 8
checkbox input "true"
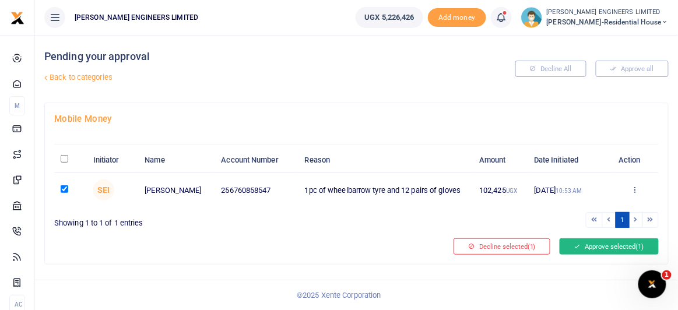
click at [590, 245] on button "Approve selected (1)" at bounding box center [609, 247] width 99 height 16
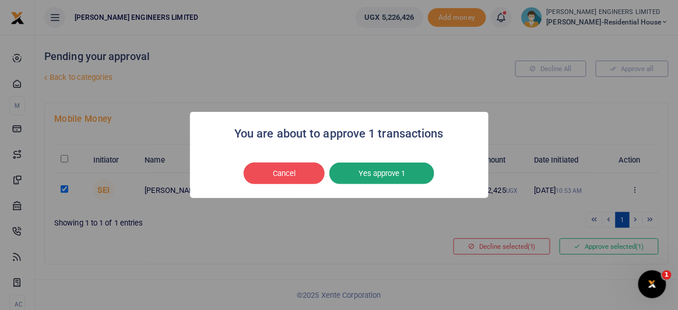
click at [403, 173] on button "Yes approve 1" at bounding box center [382, 174] width 105 height 22
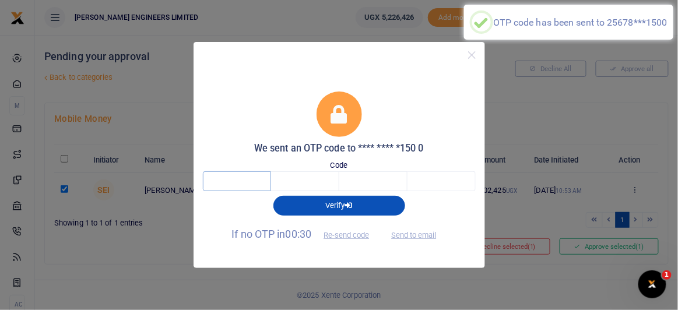
click at [250, 180] on input "text" at bounding box center [237, 181] width 68 height 20
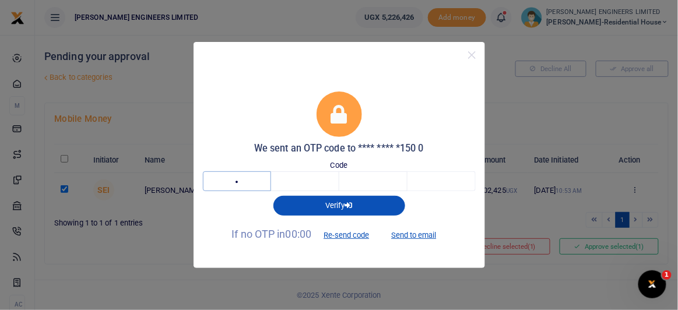
type input "6"
type input "4"
type input "7"
type input "1"
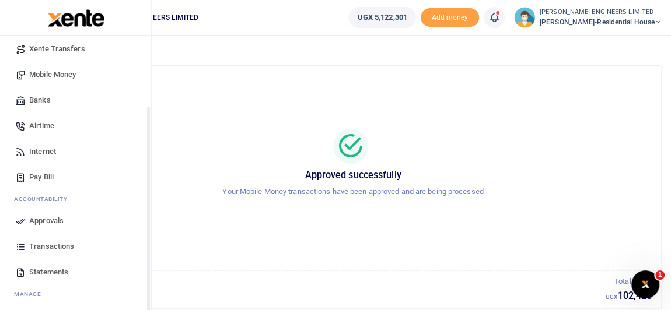
scroll to position [106, 0]
click at [47, 243] on span "Transactions" at bounding box center [51, 245] width 45 height 12
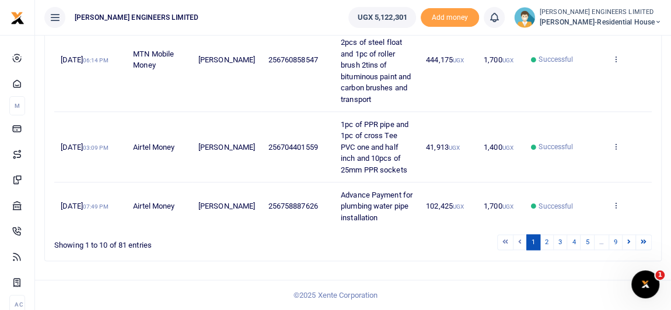
scroll to position [742, 0]
click at [658, 21] on icon at bounding box center [657, 22] width 7 height 8
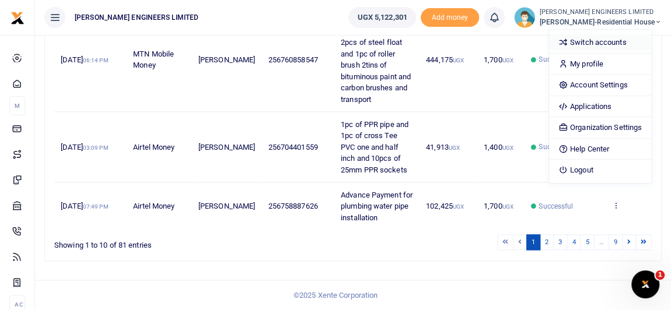
click at [615, 44] on link "Switch accounts" at bounding box center [600, 42] width 102 height 16
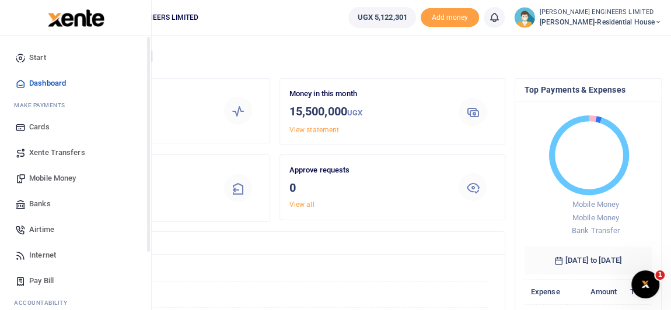
scroll to position [9, 8]
click at [54, 177] on span "Mobile Money" at bounding box center [52, 179] width 47 height 12
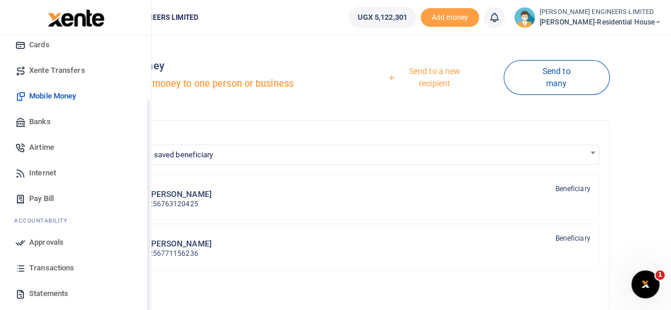
scroll to position [106, 0]
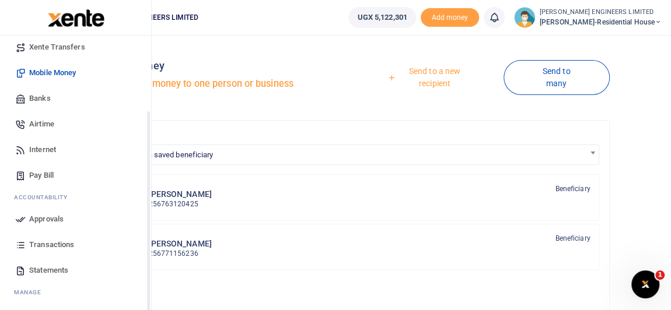
click at [47, 245] on span "Transactions" at bounding box center [51, 245] width 45 height 12
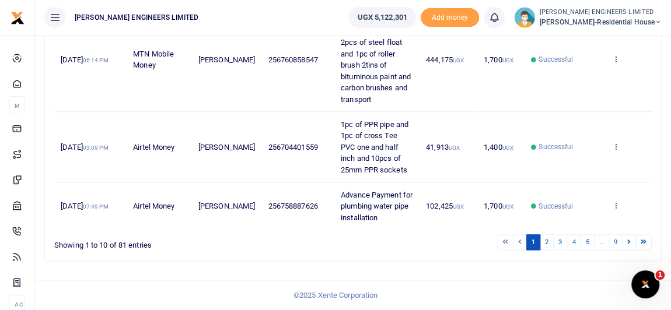
scroll to position [859, 0]
click at [554, 241] on link "2" at bounding box center [547, 242] width 14 height 16
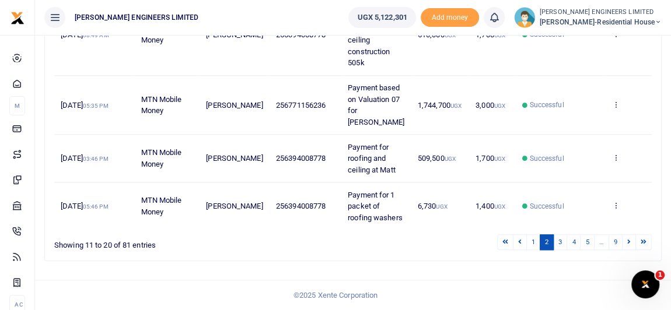
scroll to position [654, 0]
click at [563, 244] on link "3" at bounding box center [560, 242] width 14 height 16
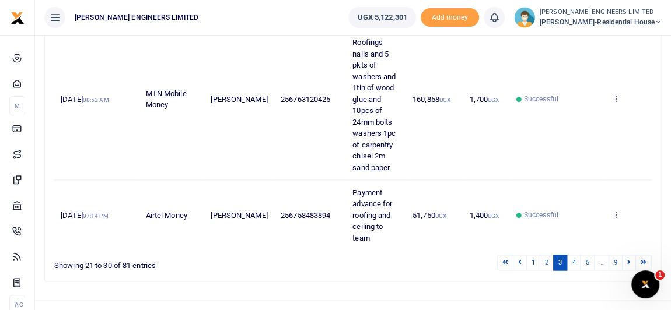
scroll to position [756, 0]
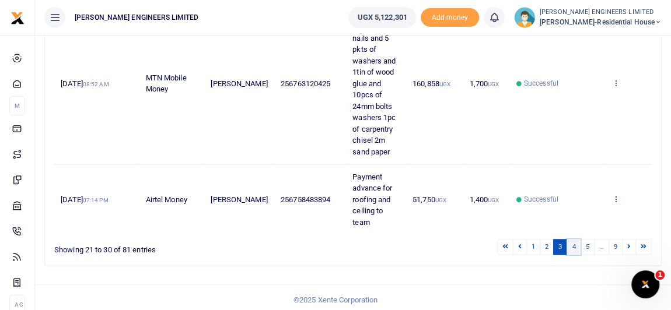
click at [575, 244] on link "4" at bounding box center [573, 247] width 14 height 16
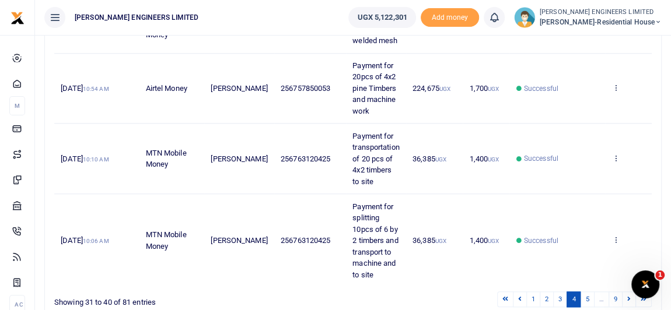
scroll to position [575, 0]
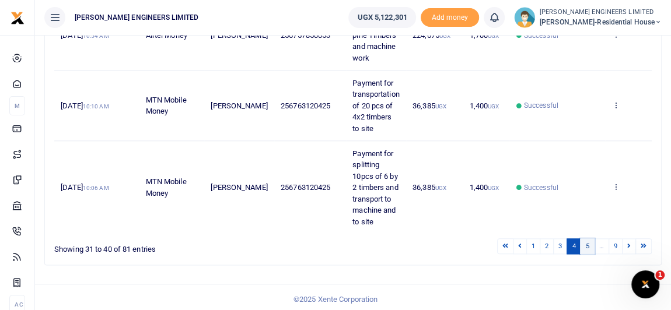
click at [591, 243] on link "5" at bounding box center [587, 247] width 14 height 16
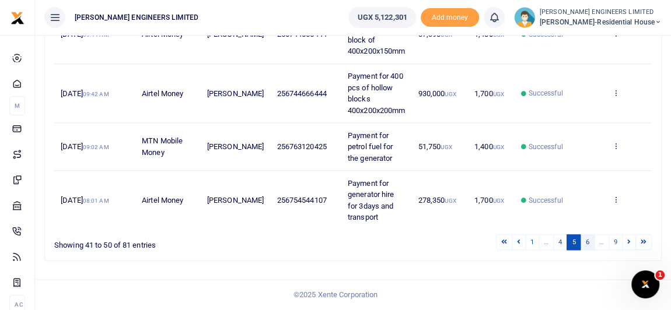
scroll to position [529, 0]
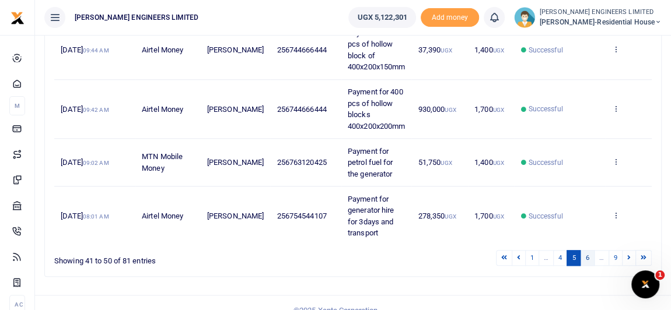
click at [594, 250] on link "6" at bounding box center [587, 258] width 14 height 16
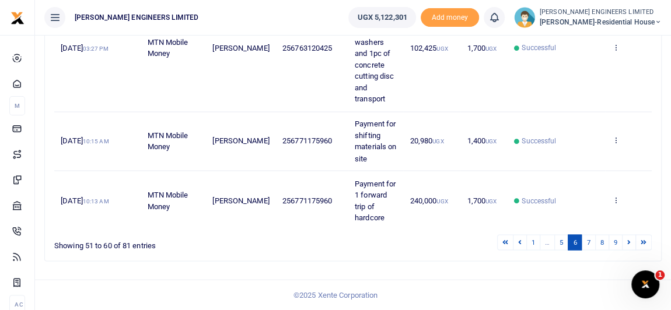
scroll to position [961, 0]
click at [593, 243] on link "7" at bounding box center [588, 242] width 14 height 16
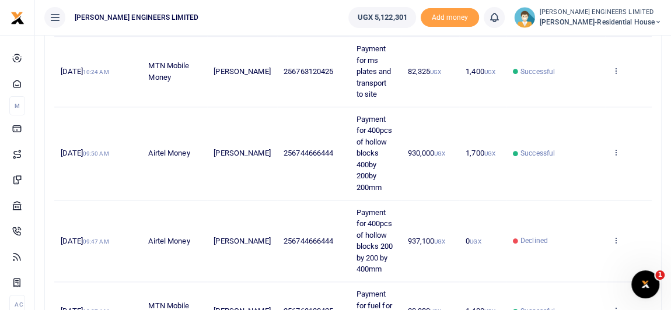
scroll to position [813, 0]
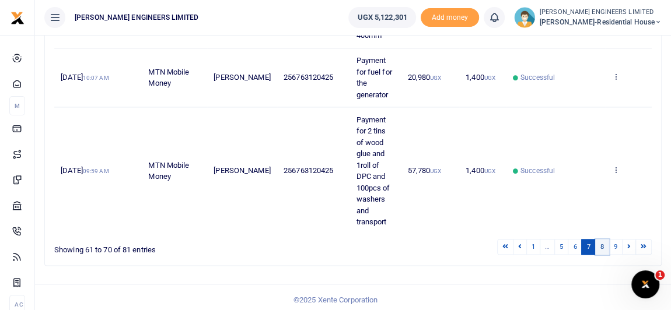
click at [602, 242] on link "8" at bounding box center [602, 247] width 14 height 16
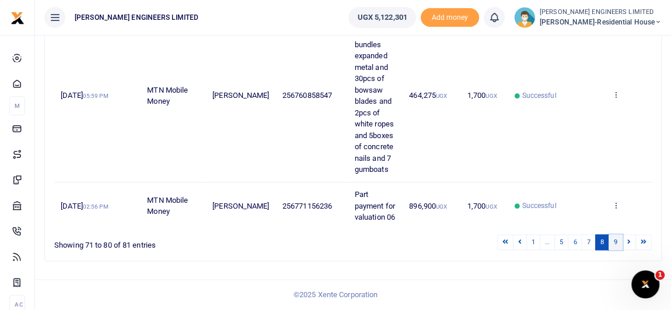
click at [618, 248] on link "9" at bounding box center [615, 242] width 14 height 16
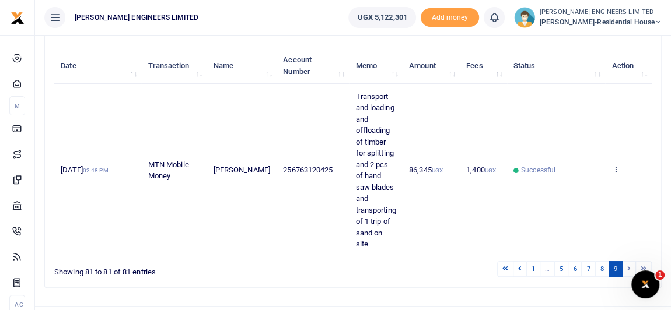
scroll to position [135, 0]
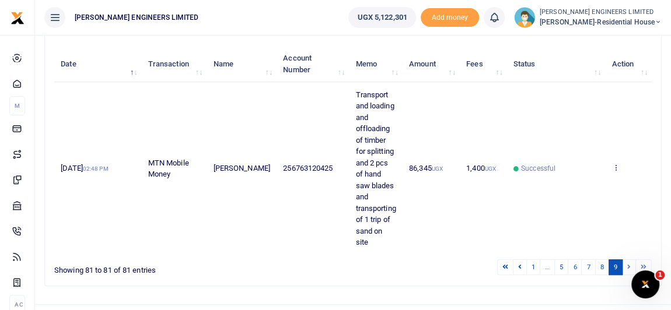
click at [629, 260] on li at bounding box center [628, 268] width 13 height 16
click at [628, 260] on li at bounding box center [628, 268] width 13 height 16
click at [627, 260] on li at bounding box center [628, 268] width 13 height 16
click at [630, 260] on li at bounding box center [628, 268] width 13 height 16
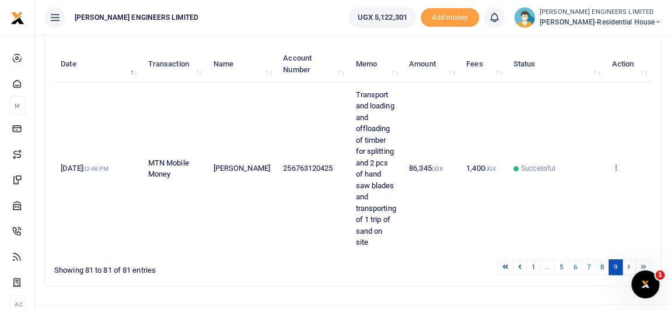
scroll to position [0, 0]
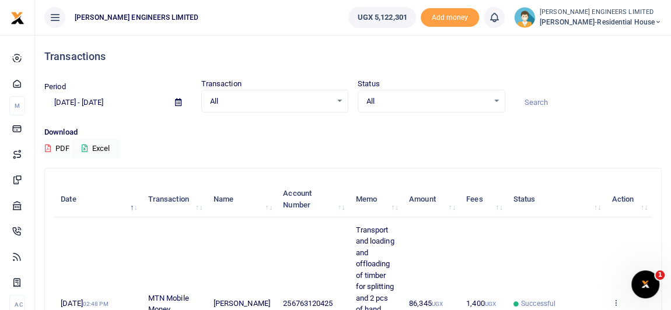
click at [177, 103] on icon at bounding box center [178, 103] width 6 height 8
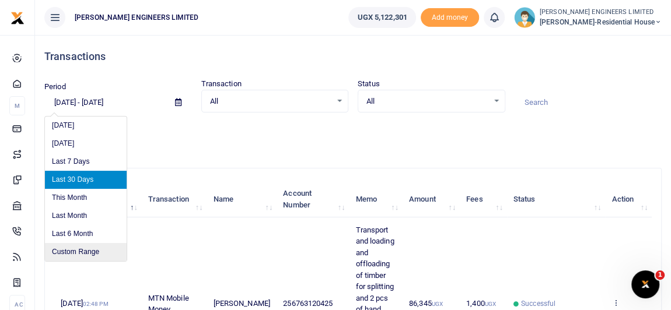
click at [78, 250] on li "Custom Range" at bounding box center [86, 252] width 82 height 18
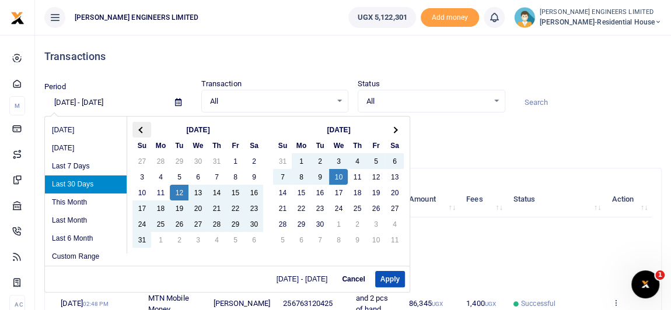
click at [142, 127] on span at bounding box center [142, 130] width 6 height 6
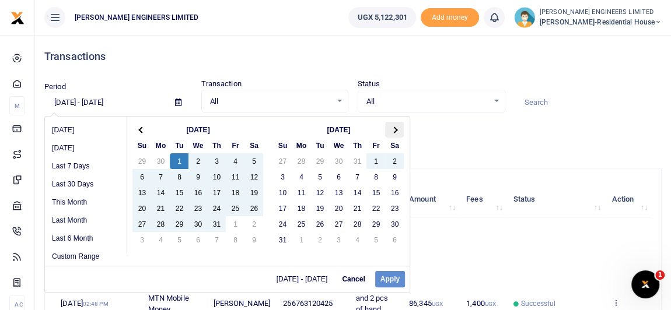
click at [396, 127] on th at bounding box center [394, 130] width 19 height 16
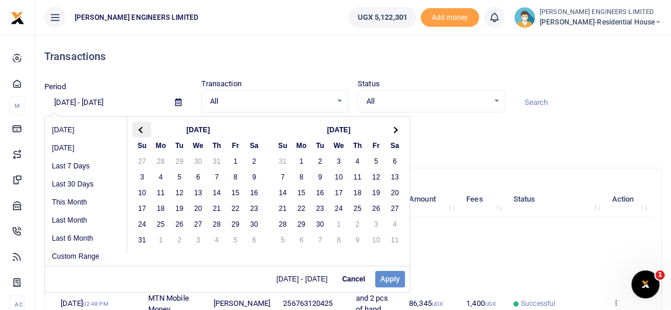
click at [137, 129] on th at bounding box center [141, 130] width 19 height 16
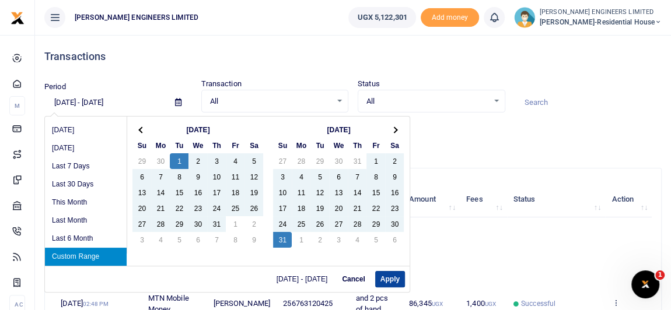
click at [392, 280] on button "Apply" at bounding box center [390, 279] width 30 height 16
type input "07/01/2025 - 08/31/2025"
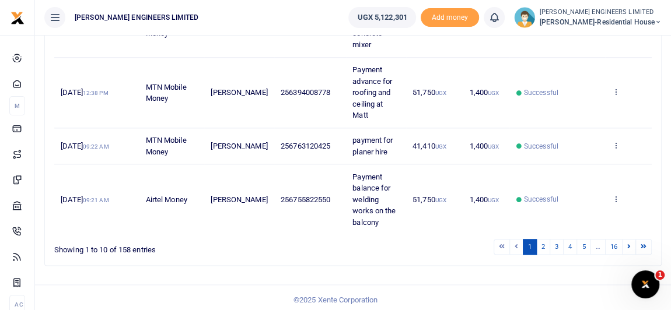
scroll to position [643, 0]
click at [545, 247] on link "2" at bounding box center [543, 247] width 14 height 16
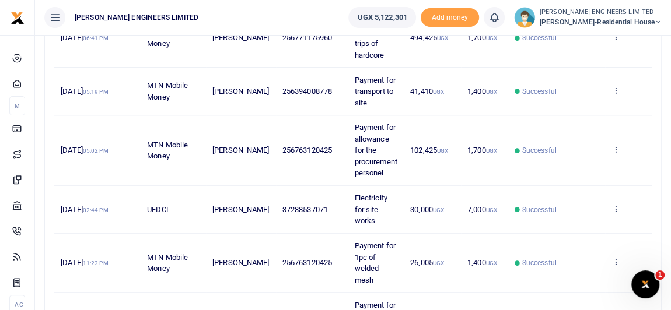
scroll to position [699, 0]
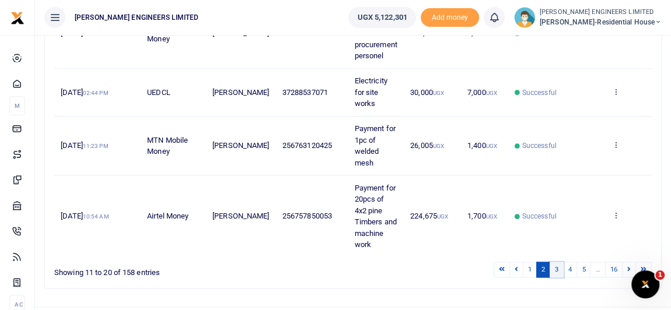
click at [563, 262] on link "3" at bounding box center [556, 270] width 14 height 16
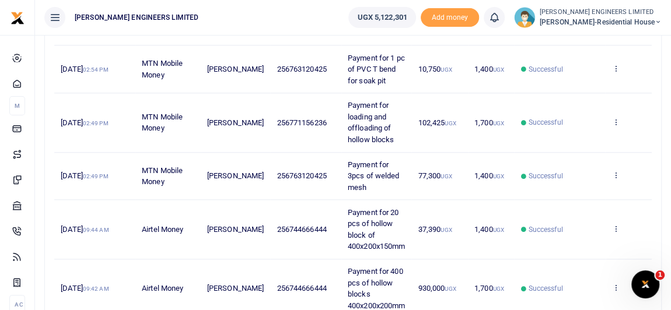
scroll to position [530, 0]
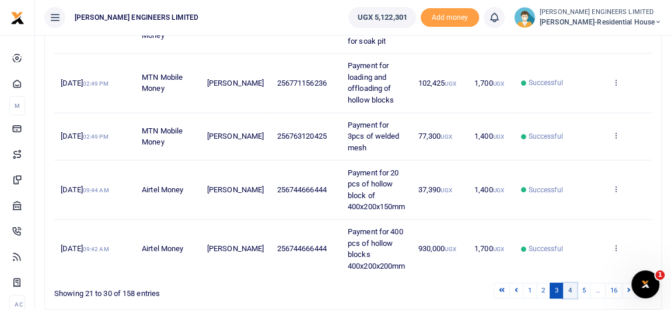
click at [572, 283] on link "4" at bounding box center [570, 291] width 14 height 16
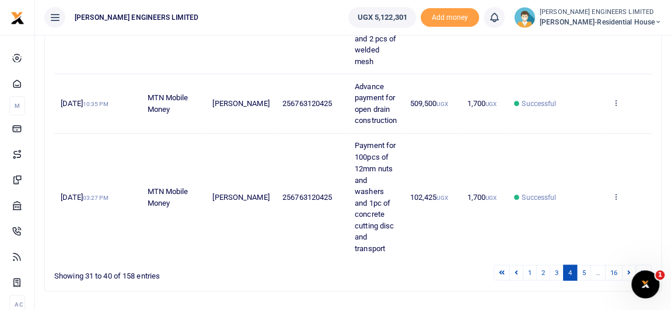
scroll to position [972, 0]
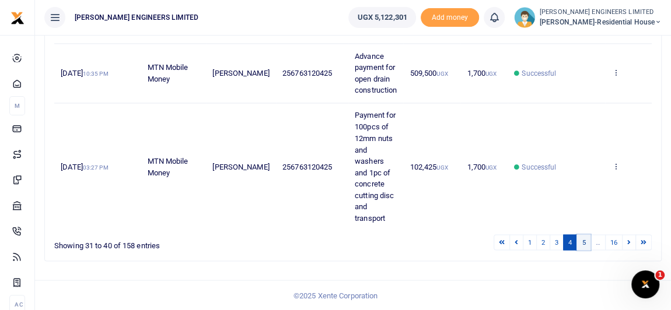
click at [584, 243] on link "5" at bounding box center [583, 242] width 14 height 16
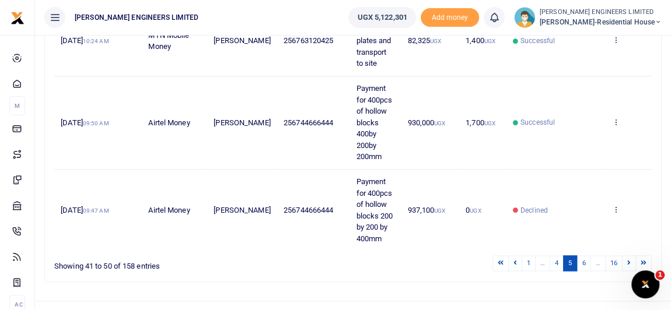
scroll to position [756, 0]
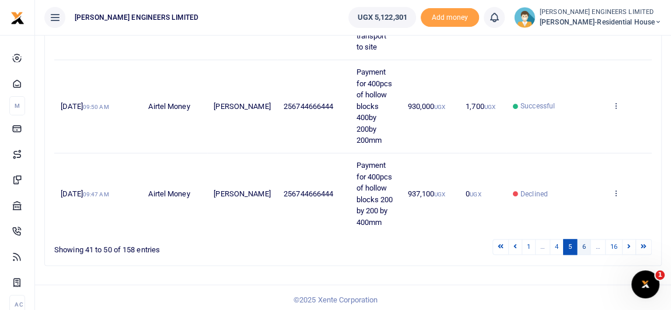
click at [588, 246] on link "6" at bounding box center [583, 247] width 14 height 16
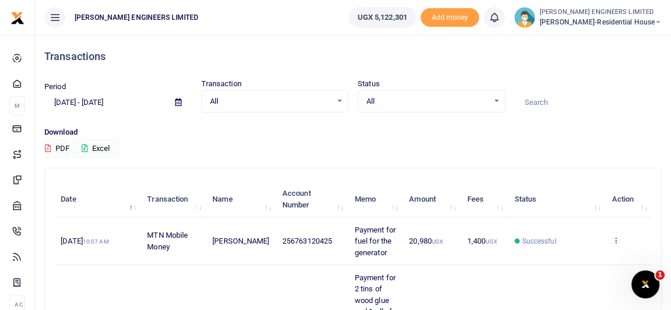
scroll to position [0, 0]
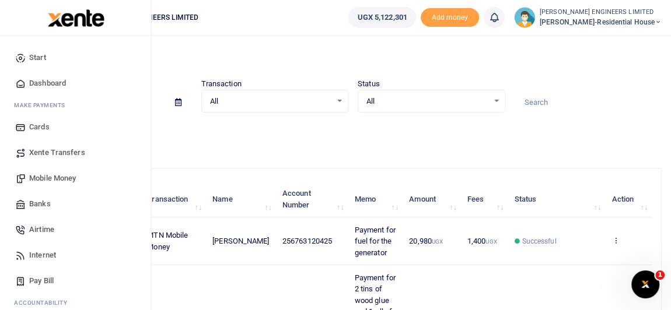
click at [47, 178] on span "Mobile Money" at bounding box center [52, 179] width 47 height 12
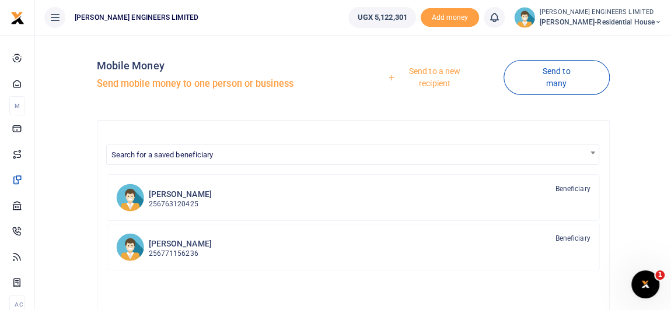
click at [431, 71] on link "Send to a new recipient" at bounding box center [431, 77] width 146 height 33
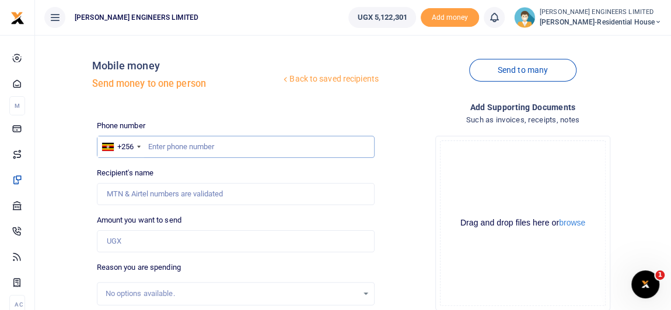
click at [156, 150] on input "text" at bounding box center [236, 147] width 278 height 22
type input "752762699"
click at [122, 243] on input "Amount you want to send" at bounding box center [236, 241] width 278 height 22
type input "[PERSON_NAME]"
click at [125, 194] on input "Found" at bounding box center [236, 194] width 278 height 22
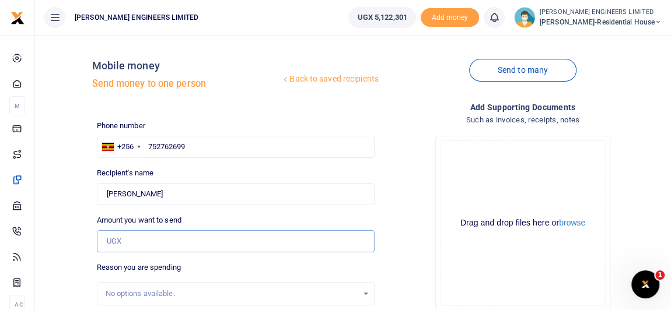
click at [113, 243] on input "Amount you want to send" at bounding box center [236, 241] width 278 height 22
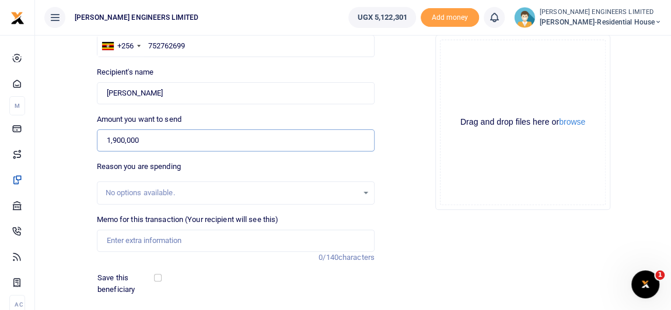
scroll to position [106, 0]
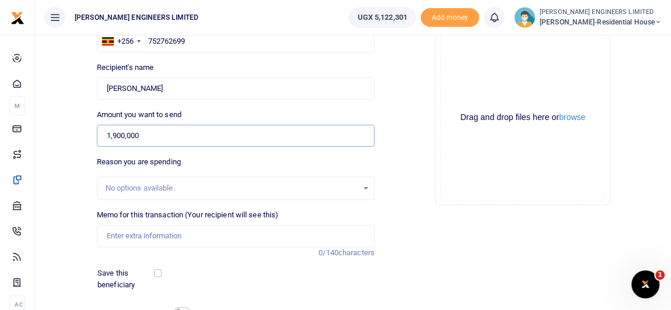
type input "1,900,000"
drag, startPoint x: 126, startPoint y: 234, endPoint x: 138, endPoint y: 244, distance: 15.3
click at [126, 234] on input "Memo for this transaction (Your recipient will see this)" at bounding box center [236, 236] width 278 height 22
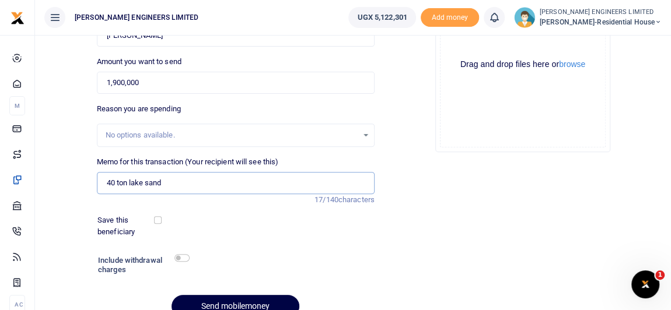
type input "40 ton lake sand"
click at [257, 301] on div at bounding box center [335, 303] width 204 height 14
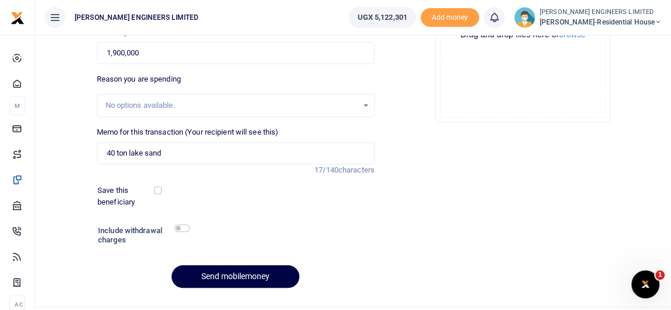
scroll to position [212, 0]
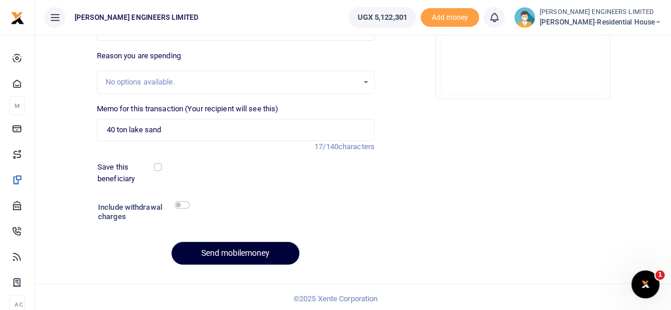
click at [244, 250] on button "Send mobilemoney" at bounding box center [235, 253] width 128 height 23
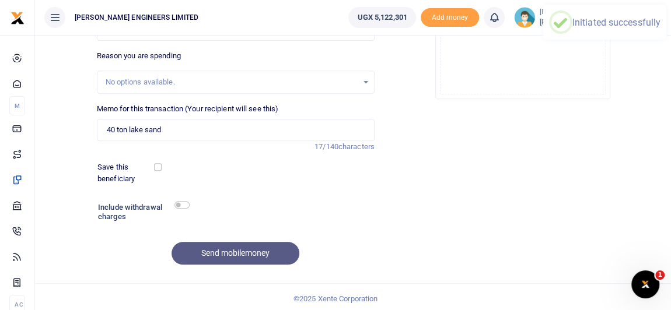
scroll to position [0, 0]
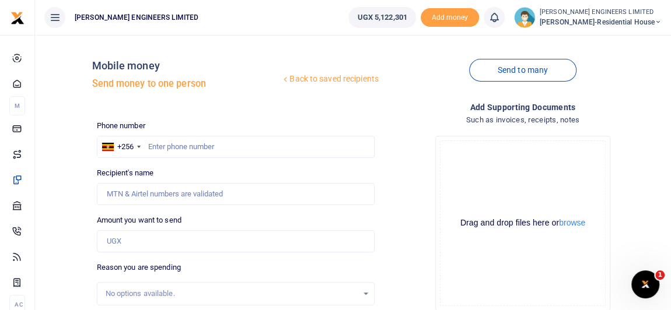
click at [497, 17] on icon at bounding box center [494, 17] width 12 height 13
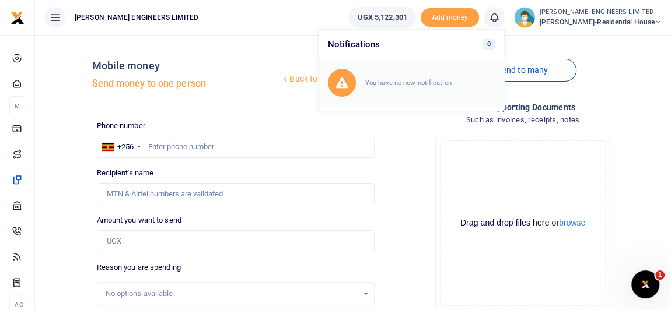
click at [432, 83] on small "You have no new notification" at bounding box center [408, 83] width 86 height 8
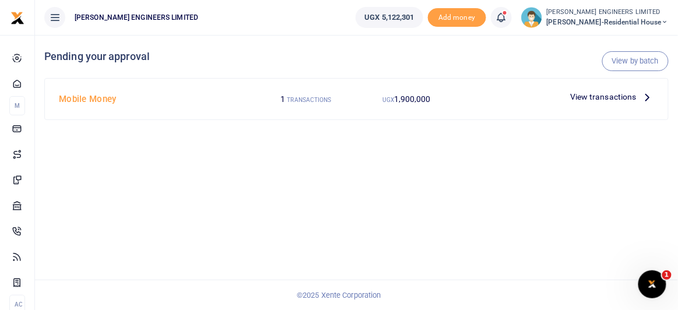
click at [595, 95] on span "View transactions" at bounding box center [603, 96] width 66 height 13
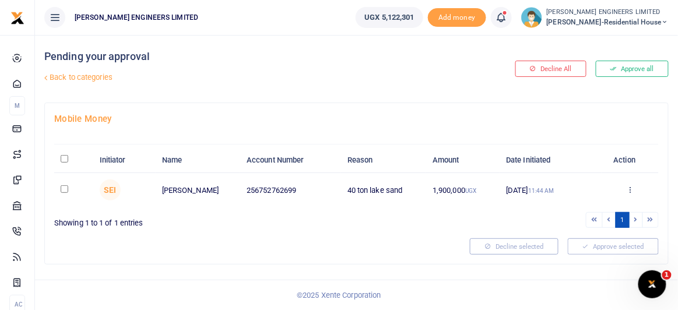
click at [58, 190] on td at bounding box center [73, 190] width 39 height 34
click at [62, 190] on input "checkbox" at bounding box center [65, 189] width 8 height 8
checkbox input "true"
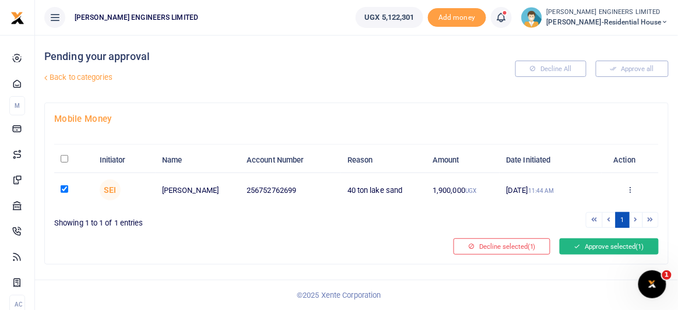
click at [606, 248] on button "Approve selected (1)" at bounding box center [609, 247] width 99 height 16
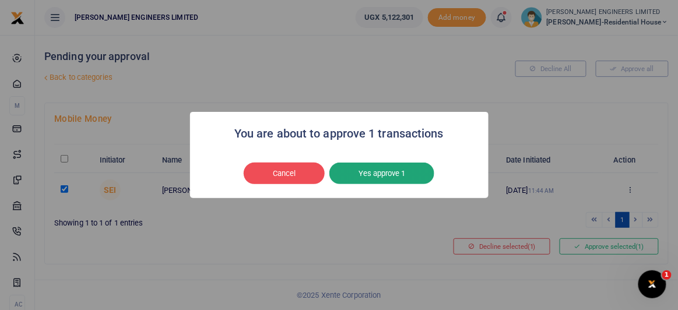
click at [390, 176] on button "Yes approve 1" at bounding box center [382, 174] width 105 height 22
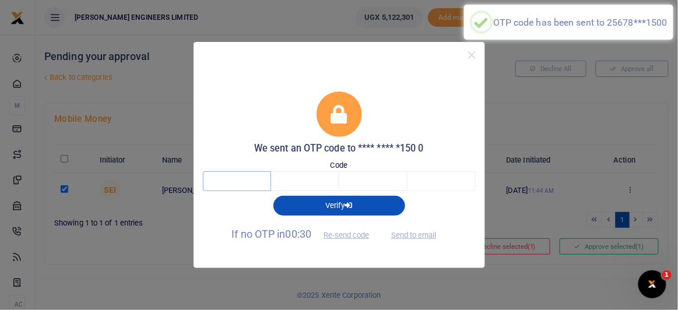
click at [246, 178] on input "text" at bounding box center [237, 181] width 68 height 20
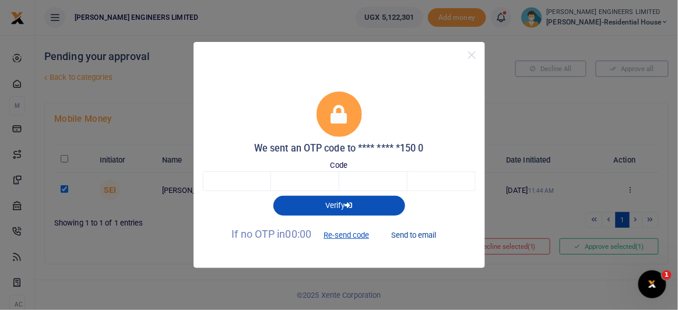
click at [408, 236] on button "Send to email" at bounding box center [413, 235] width 65 height 20
click at [242, 180] on input "text" at bounding box center [237, 181] width 68 height 20
type input "2"
type input "7"
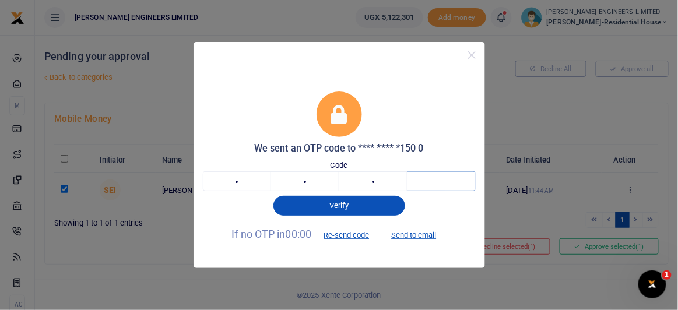
type input "8"
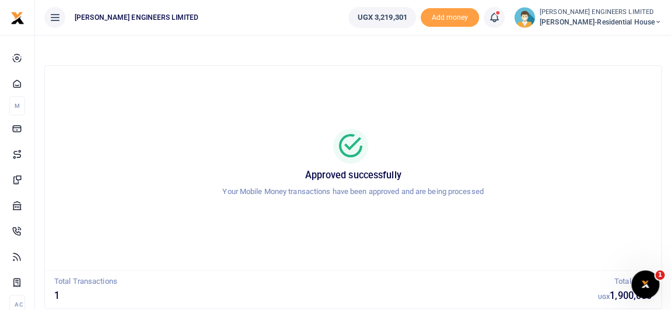
click at [658, 22] on icon at bounding box center [657, 22] width 7 height 8
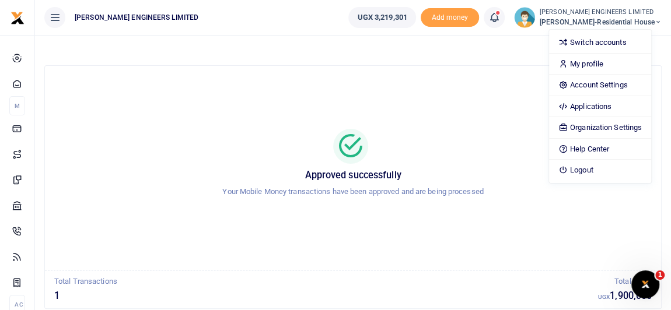
click at [357, 97] on div "Approved successfully Your Mobile Money transactions have been approved and are…" at bounding box center [353, 168] width 588 height 186
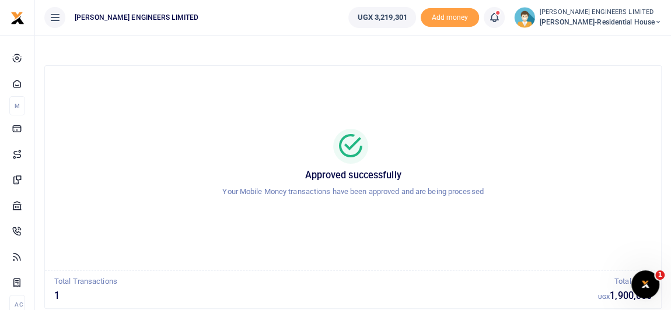
click at [659, 21] on icon at bounding box center [657, 22] width 7 height 8
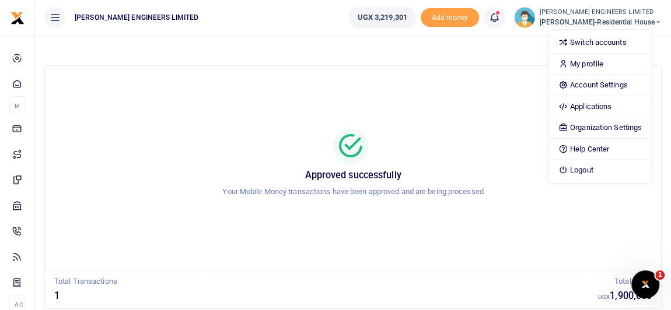
drag, startPoint x: 412, startPoint y: 75, endPoint x: 390, endPoint y: 75, distance: 22.2
click at [412, 75] on div "Approved successfully Your Mobile Money transactions have been approved and are…" at bounding box center [353, 168] width 588 height 186
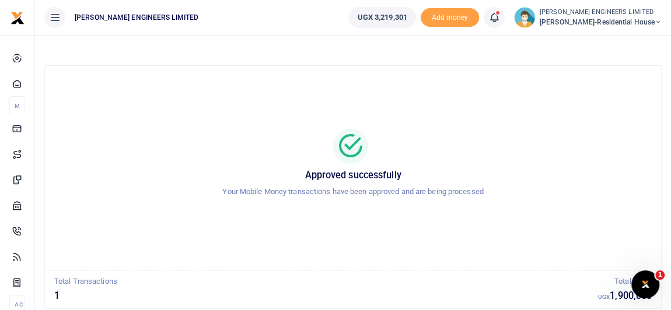
click at [657, 21] on icon at bounding box center [657, 22] width 7 height 8
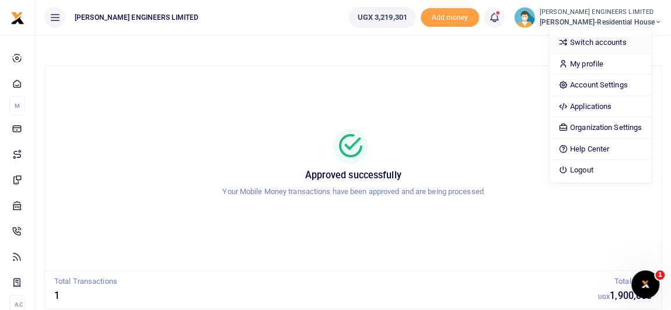
click at [605, 42] on link "Switch accounts" at bounding box center [600, 42] width 102 height 16
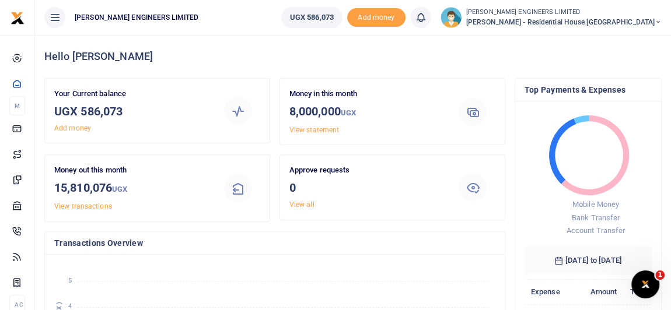
scroll to position [9, 8]
click at [657, 22] on icon at bounding box center [657, 22] width 7 height 8
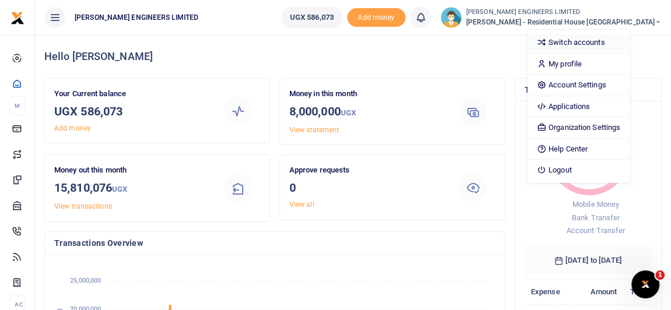
click at [615, 44] on link "Switch accounts" at bounding box center [578, 42] width 102 height 16
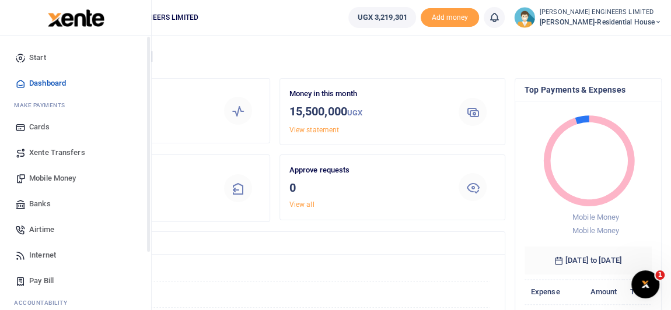
scroll to position [9, 8]
click at [57, 176] on span "Mobile Money" at bounding box center [52, 179] width 47 height 12
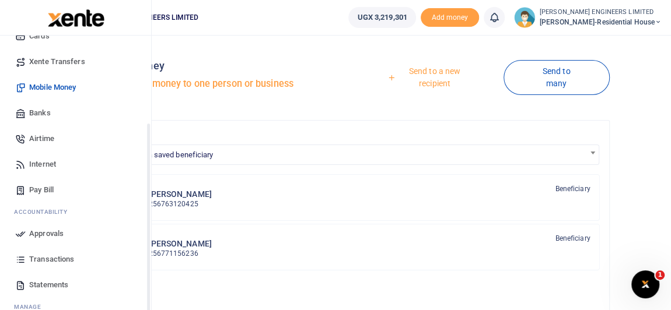
scroll to position [131, 0]
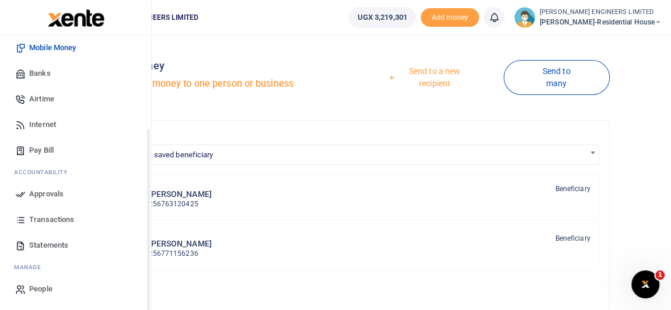
click at [47, 221] on span "Transactions" at bounding box center [51, 220] width 45 height 12
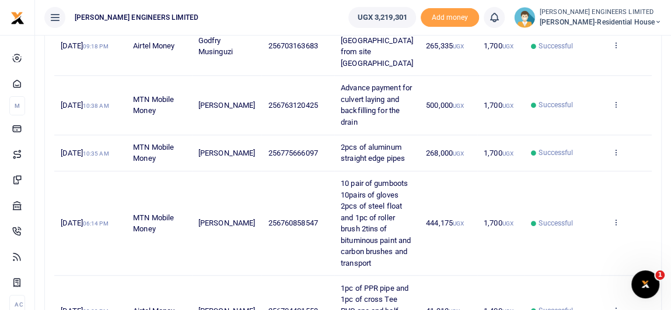
scroll to position [477, 0]
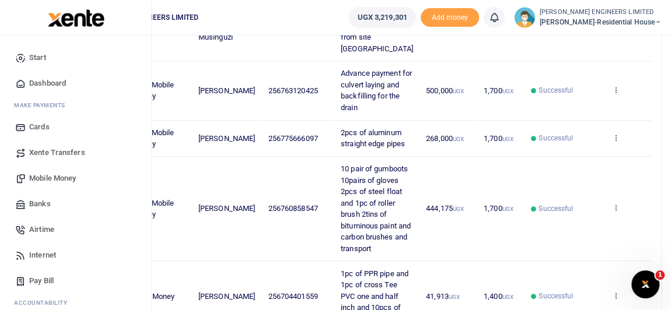
click at [48, 179] on span "Mobile Money" at bounding box center [52, 179] width 47 height 12
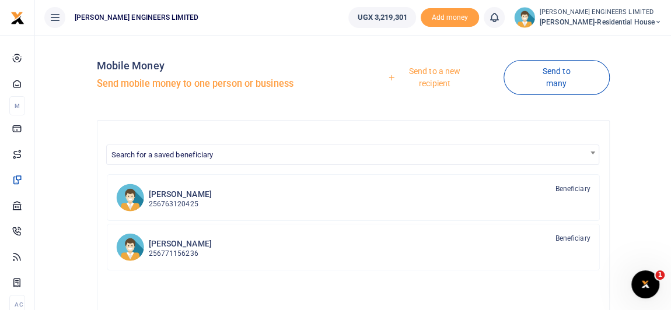
click at [439, 72] on link "Send to a new recipient" at bounding box center [431, 77] width 146 height 33
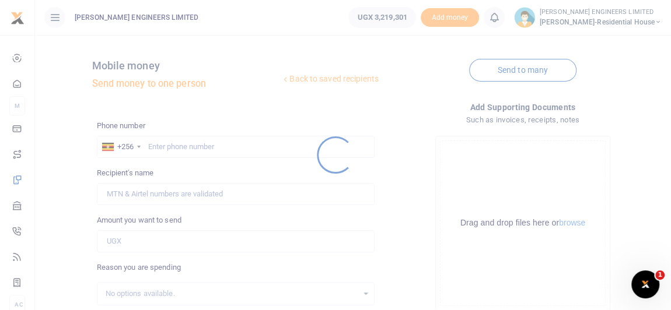
click at [169, 146] on div at bounding box center [335, 155] width 671 height 310
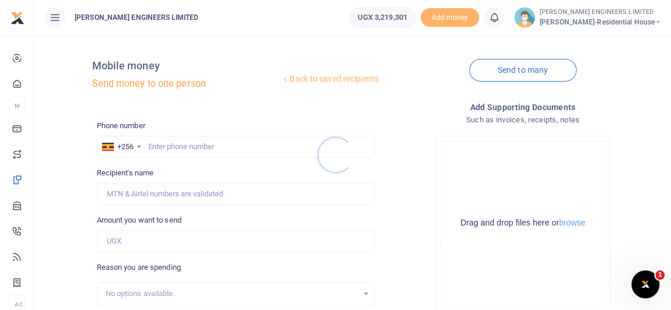
click at [162, 147] on div at bounding box center [335, 155] width 671 height 310
click at [158, 149] on div at bounding box center [335, 155] width 671 height 310
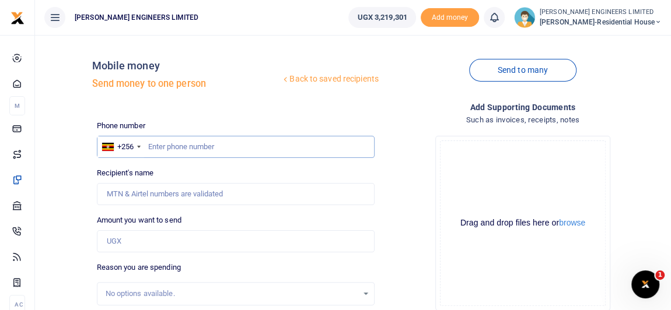
click at [162, 152] on input "text" at bounding box center [236, 147] width 278 height 22
type input "771175960"
type input "Ronad Byamukama"
type input "771175960"
click at [134, 246] on input "Amount you want to send" at bounding box center [236, 241] width 278 height 22
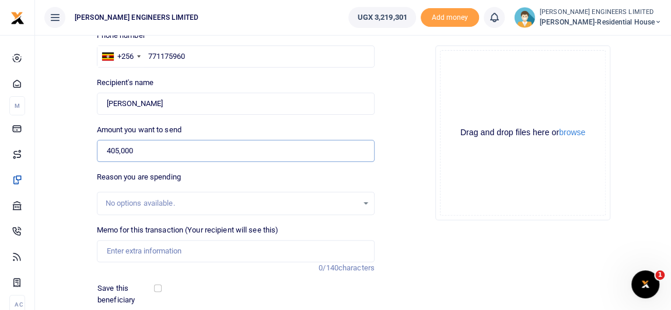
scroll to position [106, 0]
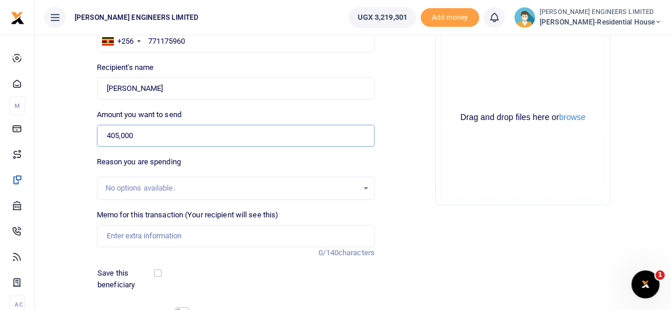
type input "405,000"
click at [125, 237] on input "Memo for this transaction (Your recipient will see this)" at bounding box center [236, 236] width 278 height 22
click at [216, 269] on div "Save this beneficiary" at bounding box center [228, 279] width 271 height 23
drag, startPoint x: 110, startPoint y: 234, endPoint x: 138, endPoint y: 250, distance: 32.4
click at [110, 234] on input "4 forward trucks of gravel murram" at bounding box center [236, 236] width 278 height 22
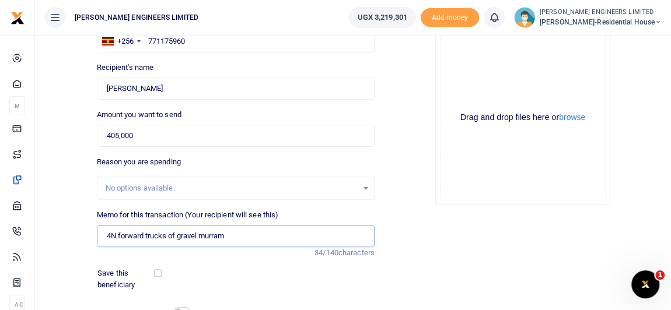
type input "4 forward trucks of gravel murram"
click at [225, 235] on input "4 forward trucks of gravel murram" at bounding box center [236, 236] width 278 height 22
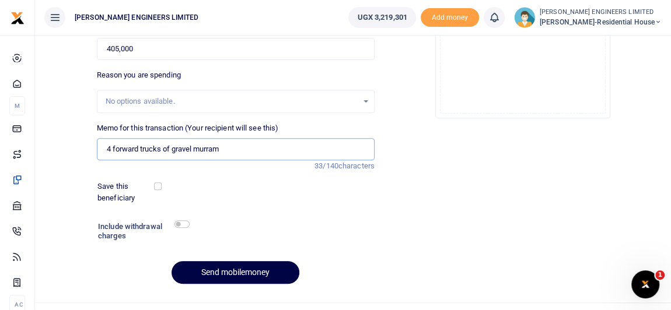
scroll to position [214, 0]
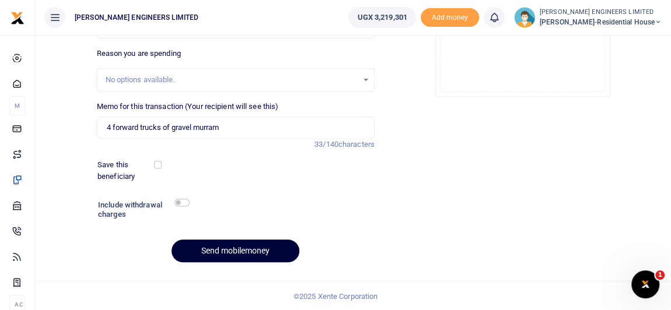
click at [240, 248] on button "Send mobilemoney" at bounding box center [235, 251] width 128 height 23
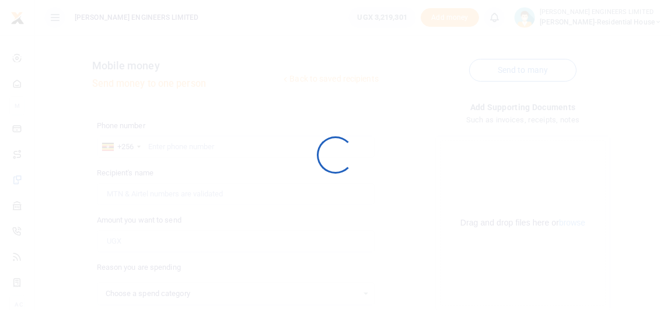
select select
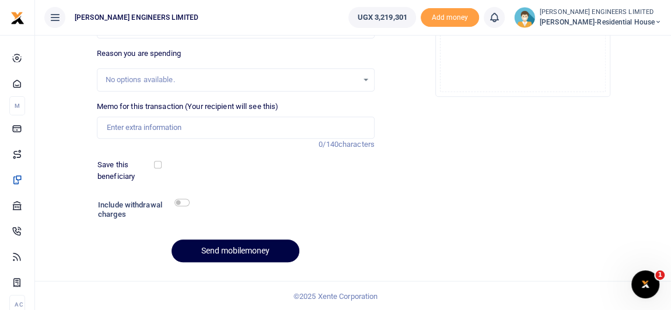
click at [500, 21] on icon at bounding box center [494, 17] width 12 height 13
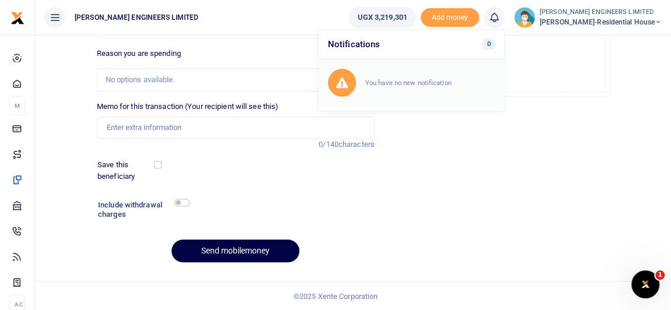
click at [412, 83] on small "You have no new notification" at bounding box center [408, 83] width 86 height 8
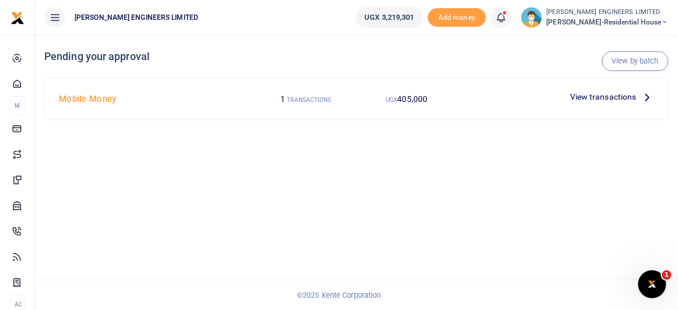
click at [414, 98] on span "405,000" at bounding box center [413, 98] width 30 height 9
click at [583, 96] on span "View transactions" at bounding box center [603, 96] width 66 height 13
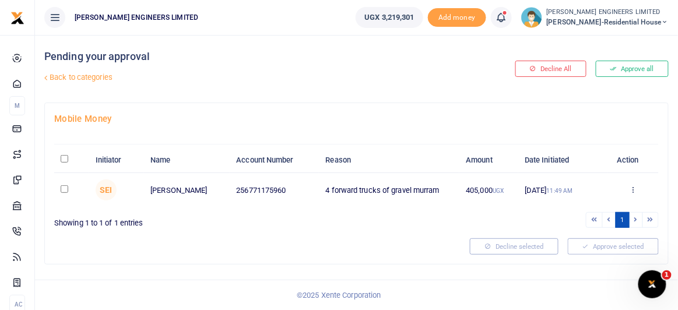
click at [66, 187] on input "checkbox" at bounding box center [65, 189] width 8 height 8
checkbox input "true"
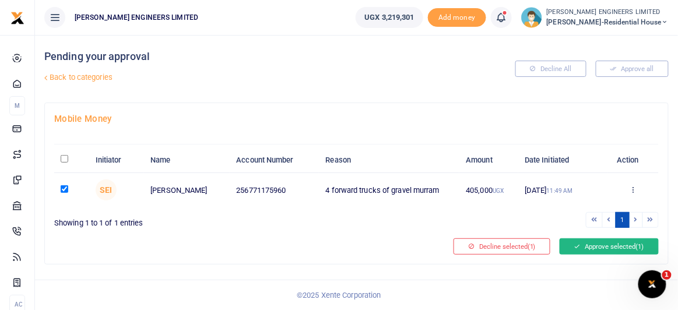
click at [599, 243] on button "Approve selected (1)" at bounding box center [609, 247] width 99 height 16
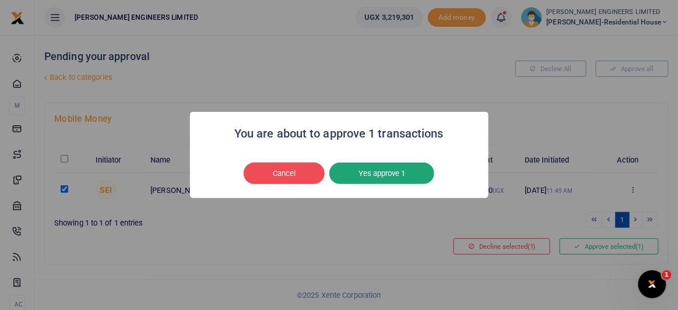
click at [402, 175] on button "Yes approve 1" at bounding box center [382, 174] width 105 height 22
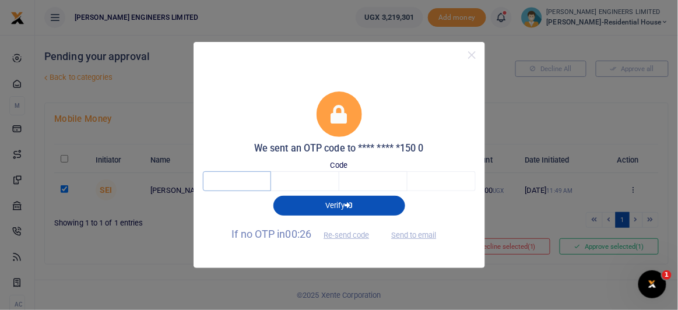
click at [247, 182] on input "text" at bounding box center [237, 181] width 68 height 20
type input "8"
type input "0"
type input "9"
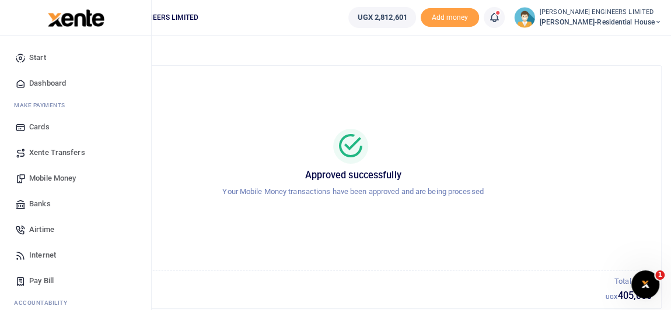
click at [47, 153] on span "Xente Transfers" at bounding box center [57, 153] width 56 height 12
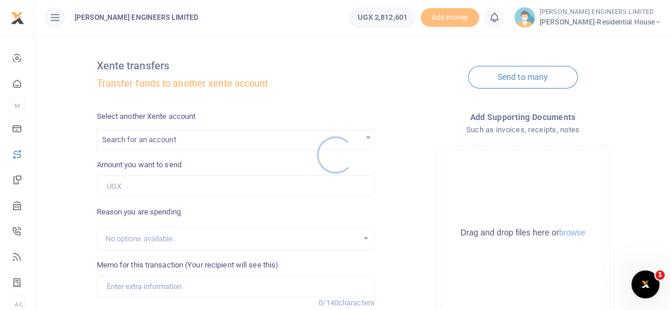
click at [150, 138] on div at bounding box center [335, 155] width 671 height 310
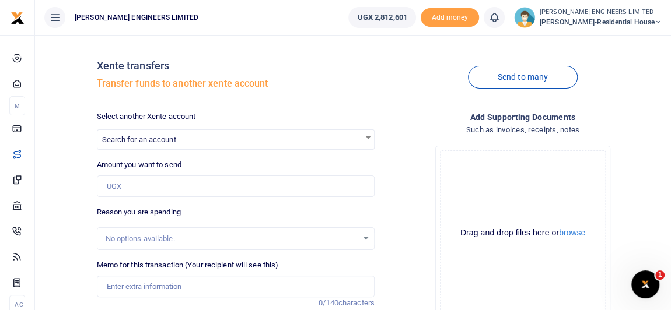
click at [144, 140] on span "Search for an account" at bounding box center [139, 139] width 74 height 9
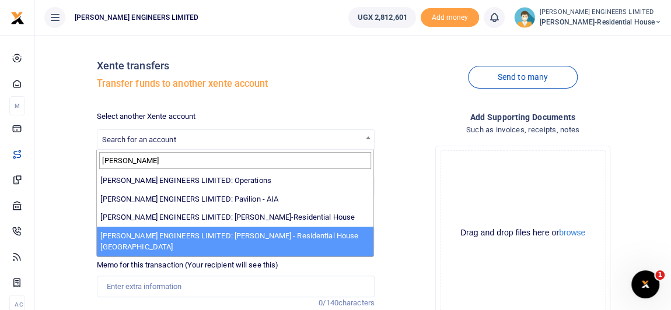
type input "[PERSON_NAME]"
select select "4051"
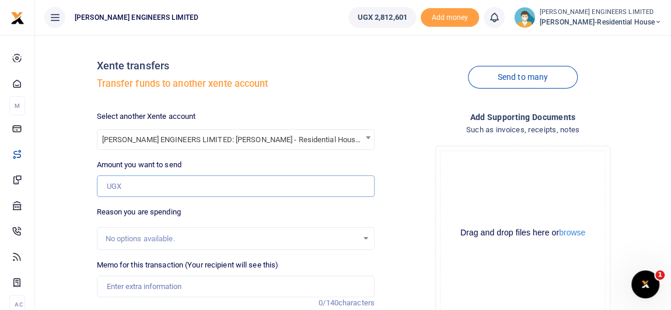
click at [129, 187] on input "Amount you want to send" at bounding box center [236, 187] width 278 height 22
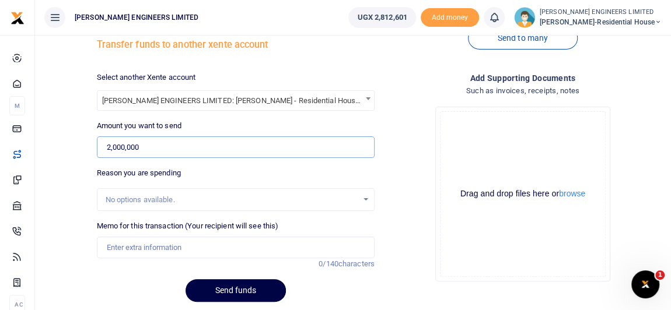
scroll to position [52, 0]
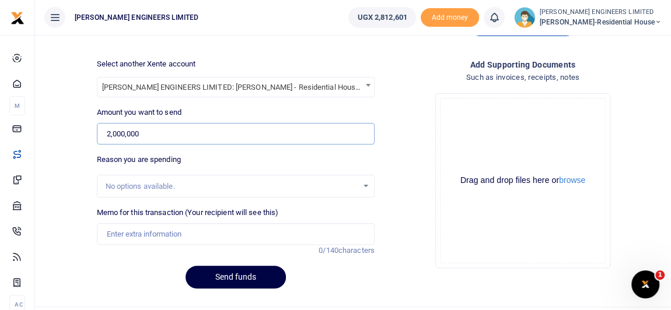
type input "2,000,000"
click at [124, 233] on input "Memo for this transaction (Your recipient will see this)" at bounding box center [236, 234] width 278 height 22
type input "Expenses"
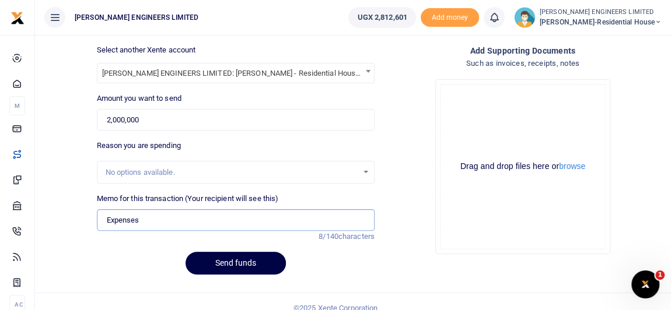
scroll to position [78, 0]
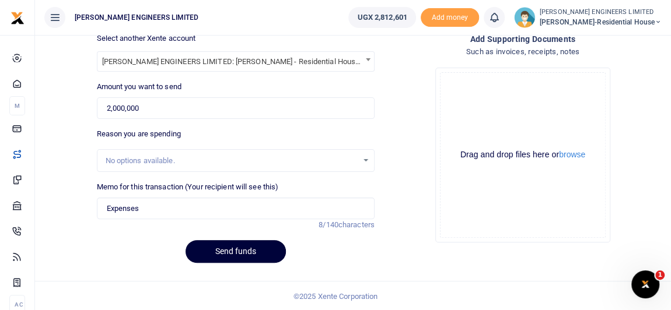
click at [253, 249] on button "Send funds" at bounding box center [235, 251] width 100 height 23
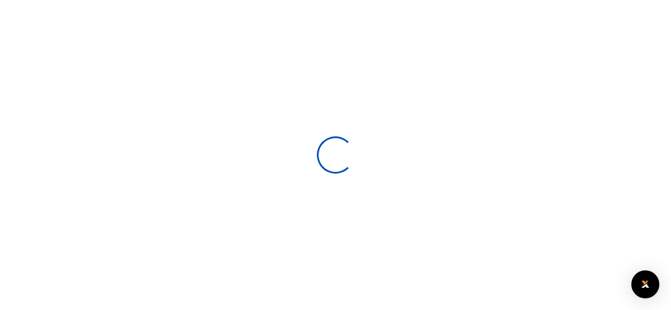
select select
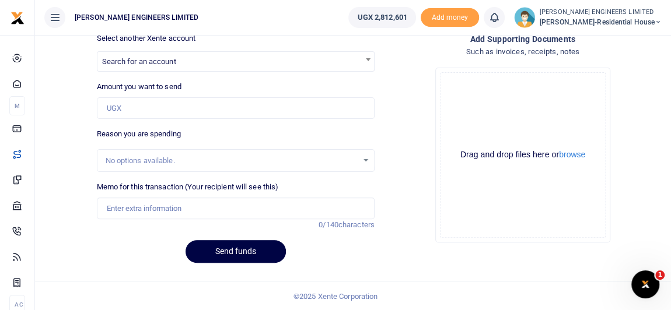
click at [500, 23] on icon at bounding box center [494, 17] width 12 height 13
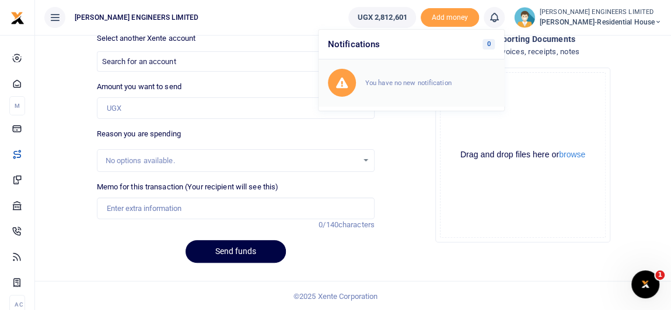
click at [415, 83] on small "You have no new notification" at bounding box center [408, 83] width 86 height 8
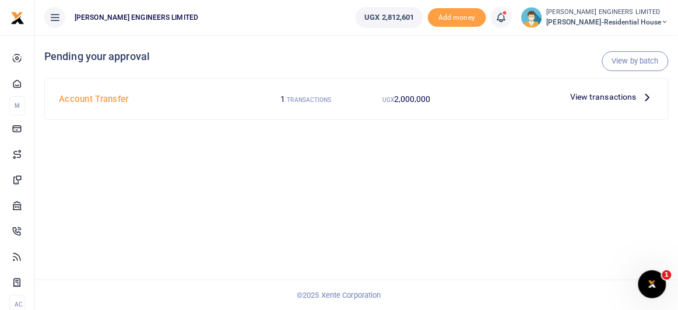
click at [597, 96] on span "View transactions" at bounding box center [603, 96] width 66 height 13
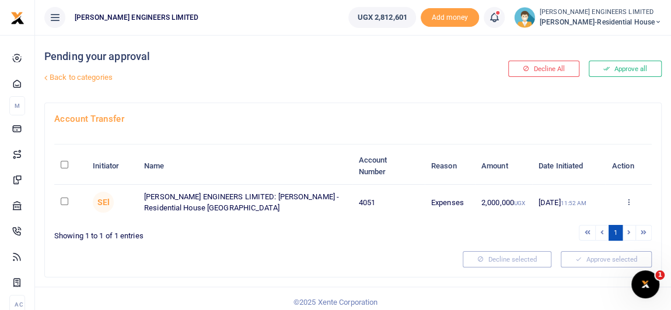
click at [64, 201] on input "checkbox" at bounding box center [65, 202] width 8 height 8
checkbox input "true"
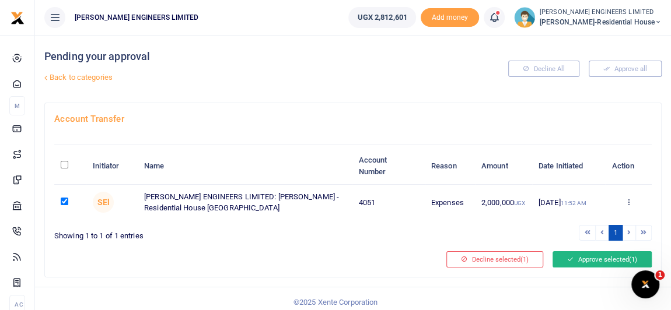
click at [605, 258] on button "Approve selected (1)" at bounding box center [601, 259] width 99 height 16
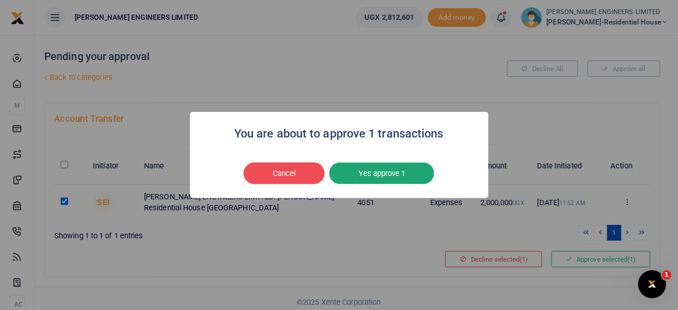
click at [392, 171] on button "Yes approve 1" at bounding box center [382, 174] width 105 height 22
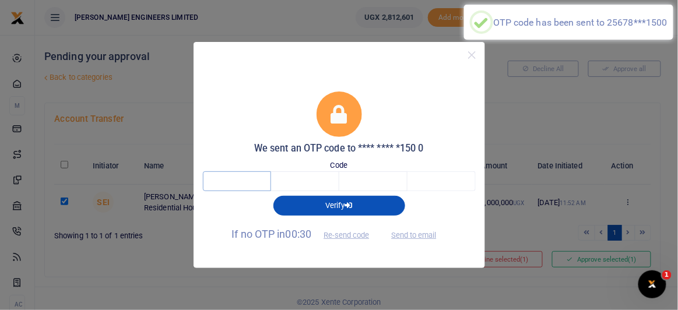
click at [254, 178] on input "text" at bounding box center [237, 181] width 68 height 20
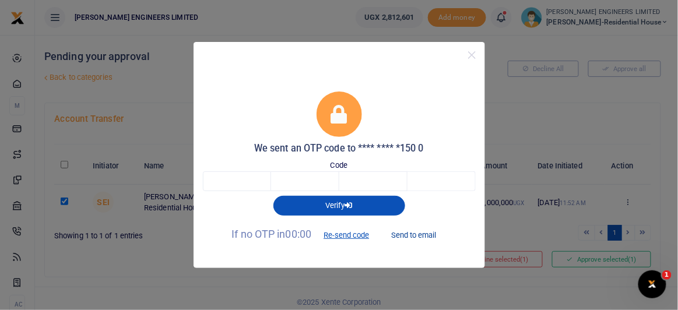
click at [427, 235] on button "Send to email" at bounding box center [413, 235] width 65 height 20
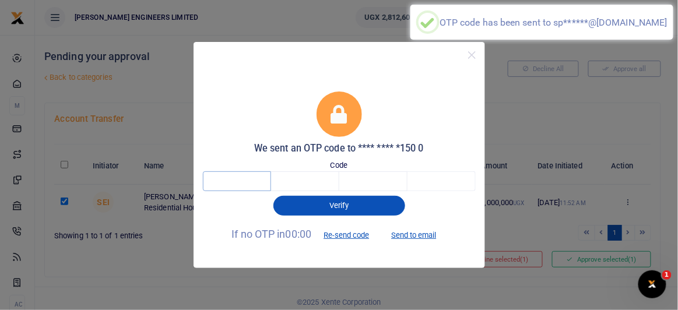
click at [246, 180] on input "text" at bounding box center [237, 181] width 68 height 20
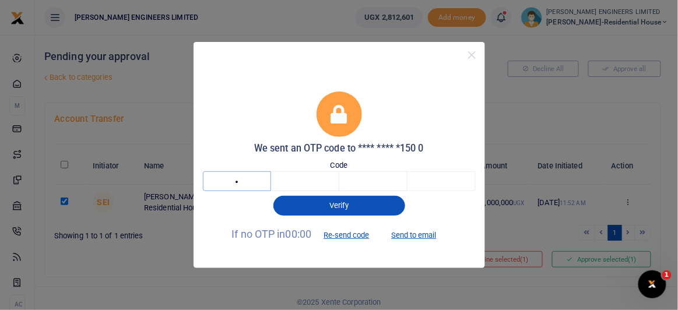
type input "4"
type input "8"
type input "1"
type input "5"
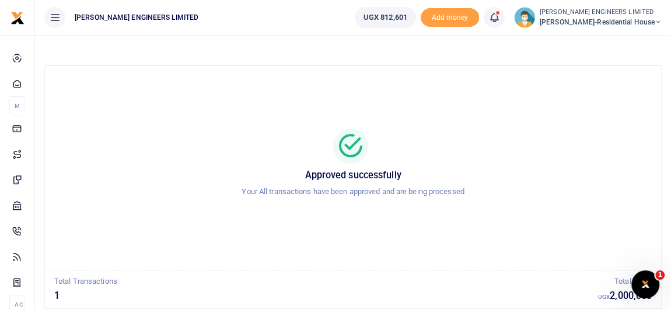
click at [500, 23] on icon at bounding box center [494, 17] width 12 height 13
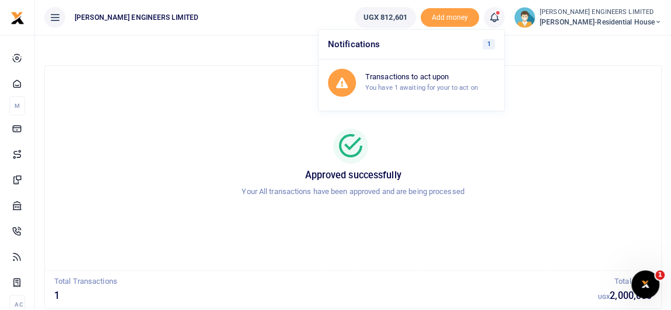
click at [659, 22] on icon at bounding box center [657, 22] width 7 height 8
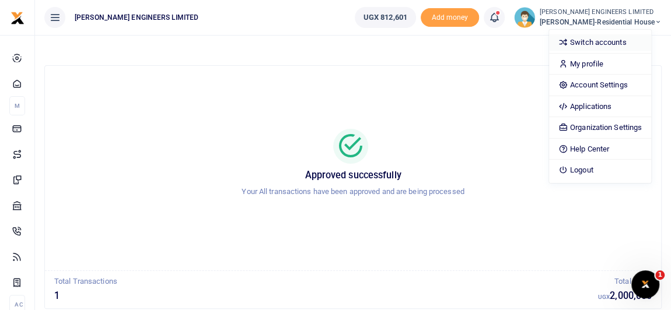
click at [621, 38] on link "Switch accounts" at bounding box center [600, 42] width 102 height 16
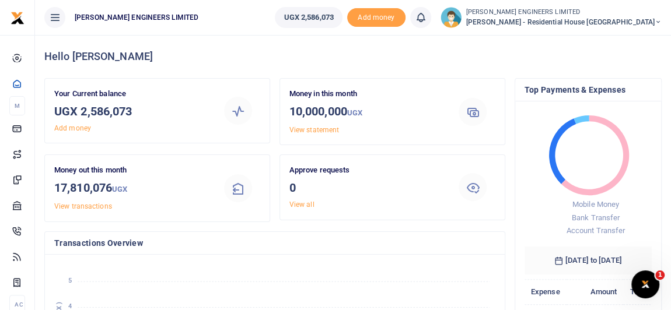
scroll to position [9, 8]
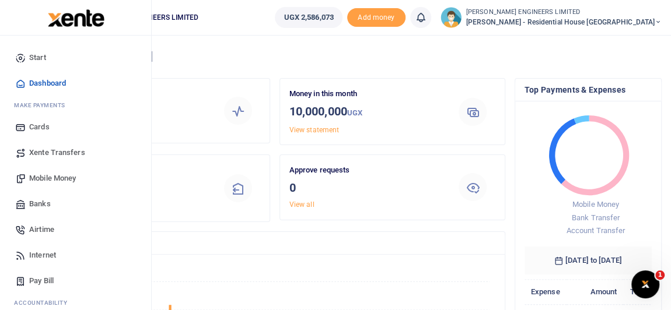
click at [47, 180] on span "Mobile Money" at bounding box center [52, 179] width 47 height 12
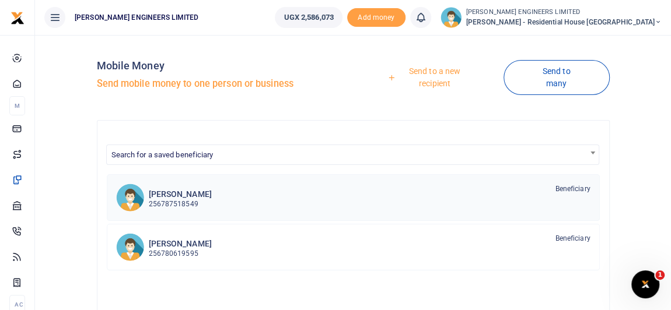
click at [178, 201] on p "256787518549" at bounding box center [180, 204] width 63 height 11
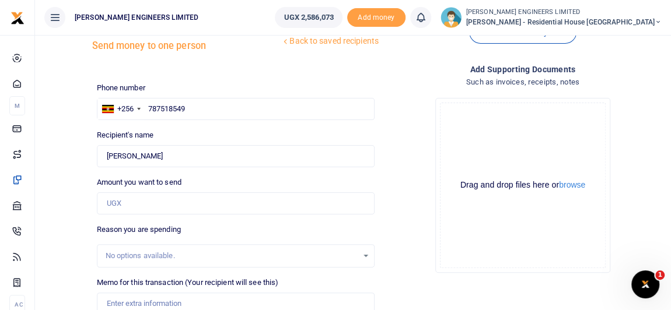
scroll to position [52, 0]
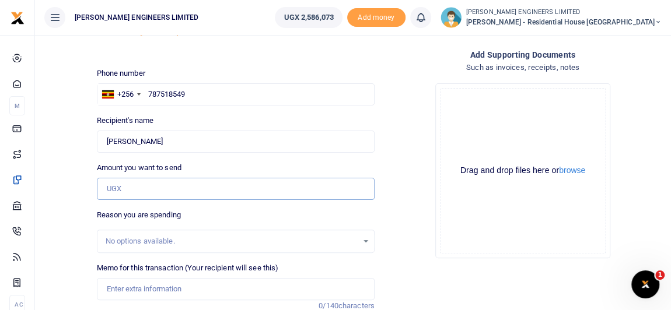
click at [119, 186] on input "Amount you want to send" at bounding box center [236, 189] width 278 height 22
type input "2"
type input "0"
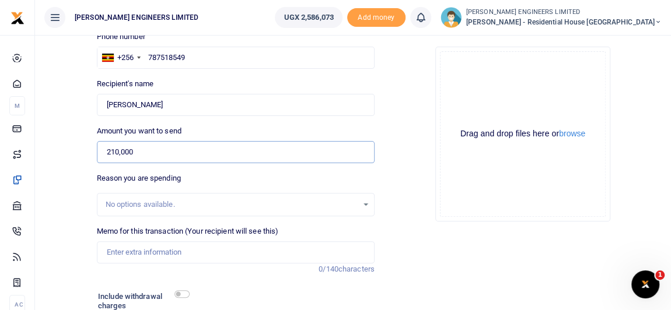
scroll to position [106, 0]
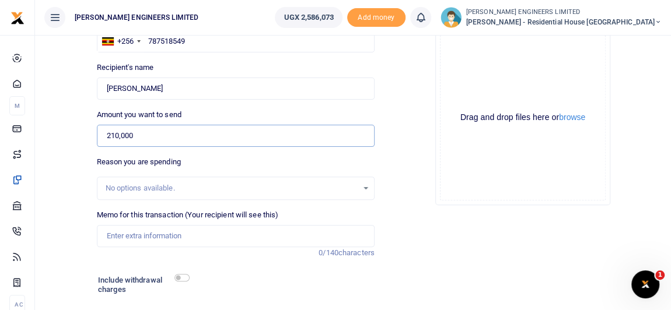
type input "210,000"
click at [138, 233] on input "Memo for this transaction (Your recipient will see this)" at bounding box center [236, 236] width 278 height 22
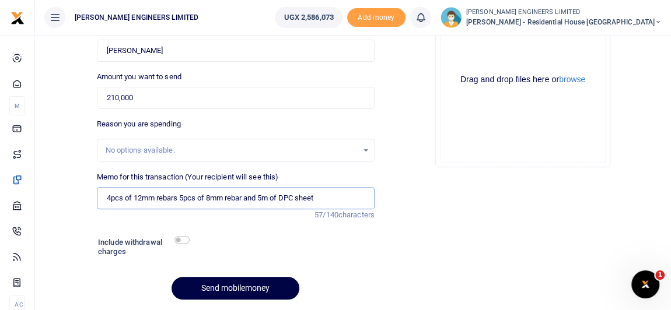
scroll to position [159, 0]
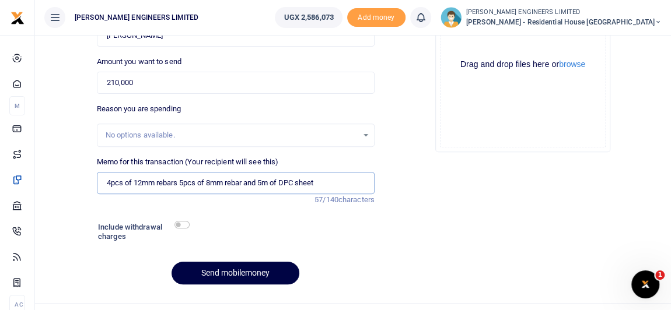
type input "4pcs of 12mm rebars 5pcs of 8mm rebar and 5m of DPC sheet"
click at [215, 203] on div "Memo for this transaction (Your recipient will see this) 4pcs of 12mm rebars 5p…" at bounding box center [235, 181] width 287 height 50
click at [185, 224] on input "checkbox" at bounding box center [181, 225] width 15 height 8
checkbox input "true"
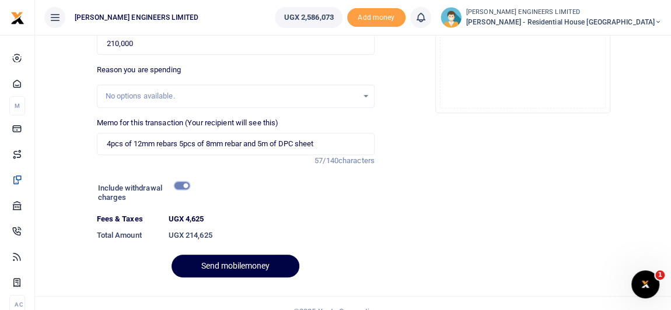
scroll to position [212, 0]
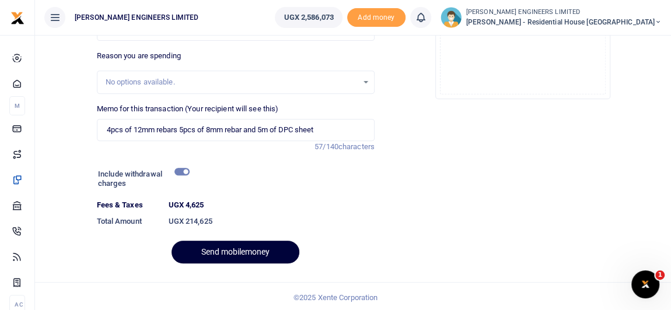
click at [243, 253] on button "Send mobilemoney" at bounding box center [235, 252] width 128 height 23
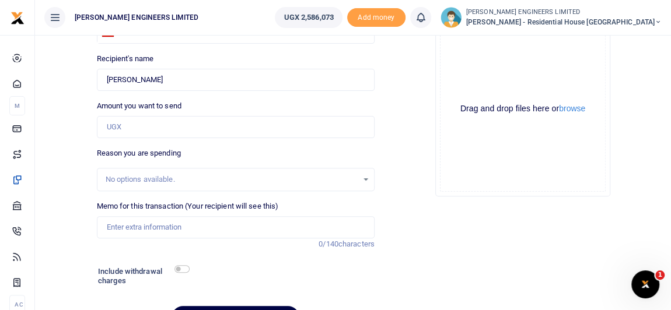
scroll to position [52, 0]
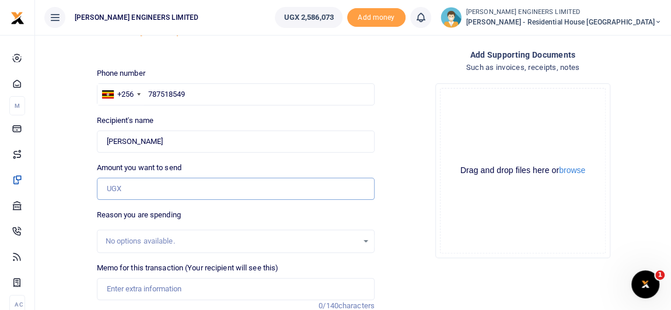
click at [120, 194] on input "Amount you want to send" at bounding box center [236, 189] width 278 height 22
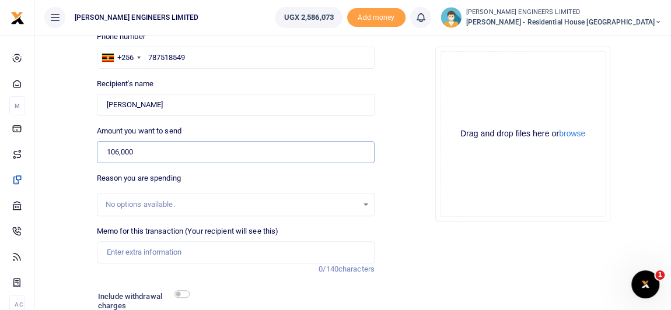
scroll to position [106, 0]
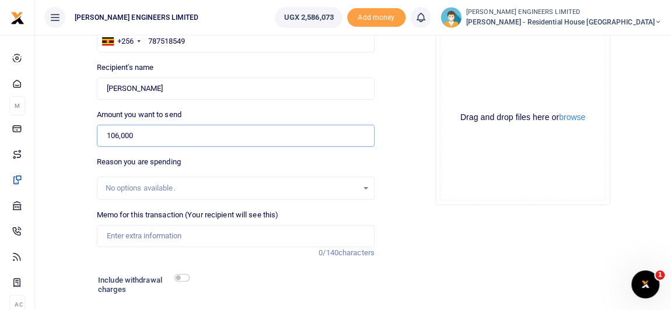
type input "106,000"
drag, startPoint x: 115, startPoint y: 229, endPoint x: 117, endPoint y: 237, distance: 8.5
click at [115, 229] on input "Memo for this transaction (Your recipient will see this)" at bounding box center [236, 236] width 278 height 22
click at [180, 236] on input "25kgs of posho and 12kgs of beans and cooking oil 10000" at bounding box center [236, 236] width 278 height 22
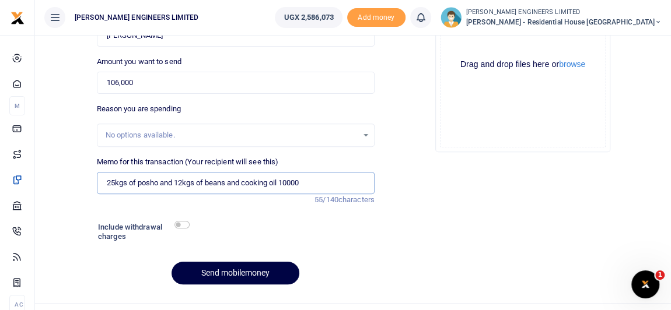
type input "25kgs of posho and 12kgs of beans and cooking oil 10000"
click at [184, 225] on input "checkbox" at bounding box center [181, 225] width 15 height 8
checkbox input "true"
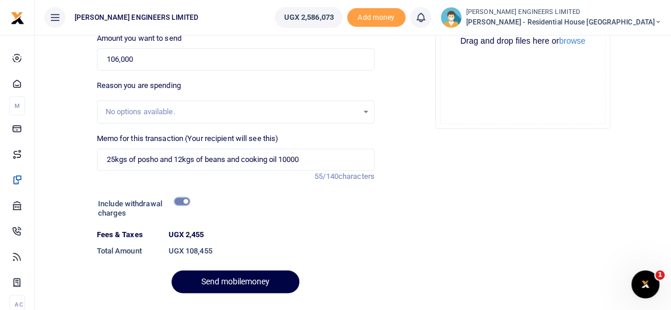
scroll to position [212, 0]
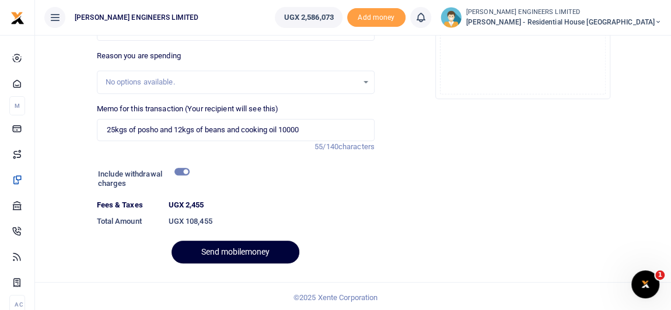
click at [268, 254] on button "Send mobilemoney" at bounding box center [235, 252] width 128 height 23
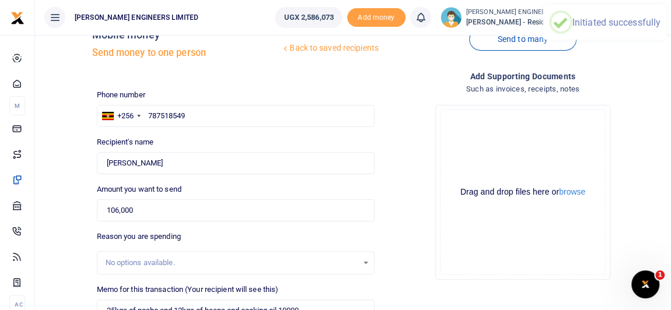
scroll to position [0, 0]
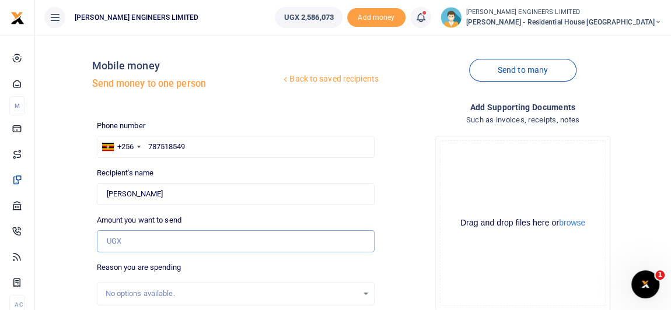
click at [114, 244] on input "Amount you want to send" at bounding box center [236, 241] width 278 height 22
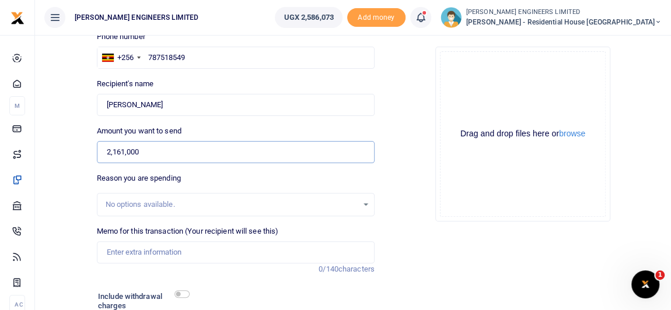
scroll to position [106, 0]
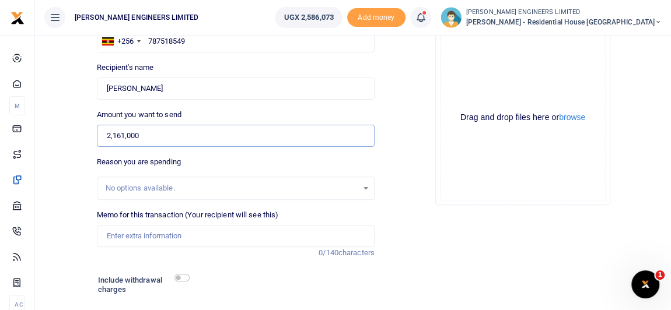
type input "2,161,000"
click at [117, 237] on input "Memo for this transaction (Your recipient will see this)" at bounding box center [236, 236] width 278 height 22
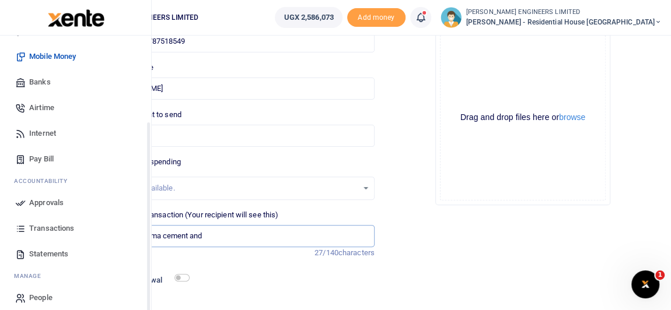
scroll to position [131, 0]
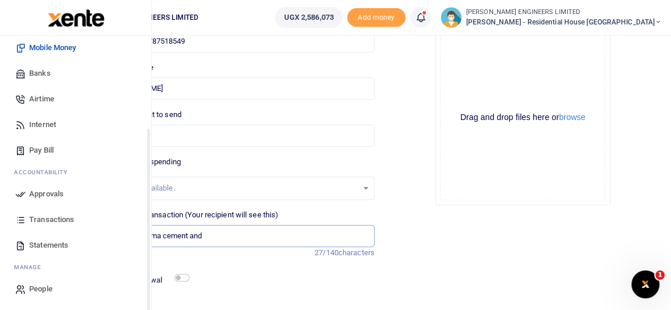
type input "60 bags of Hima cement and"
click at [47, 218] on span "Transactions" at bounding box center [51, 220] width 45 height 12
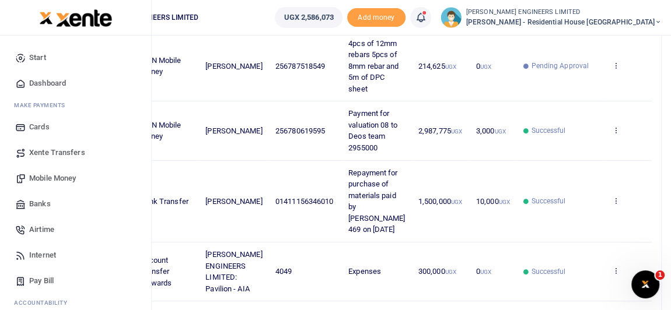
scroll to position [265, 0]
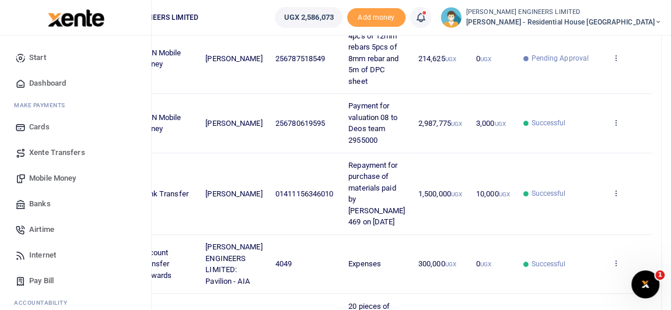
click at [60, 178] on span "Mobile Money" at bounding box center [52, 179] width 47 height 12
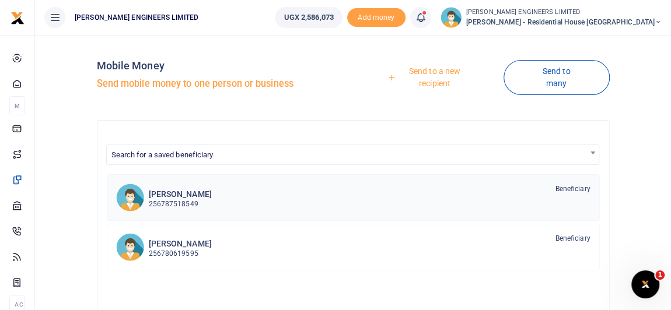
click at [187, 196] on h6 "[PERSON_NAME]" at bounding box center [180, 195] width 63 height 10
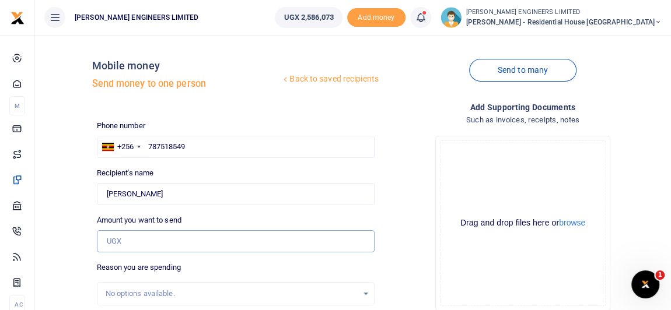
click at [128, 241] on input "Amount you want to send" at bounding box center [236, 241] width 278 height 22
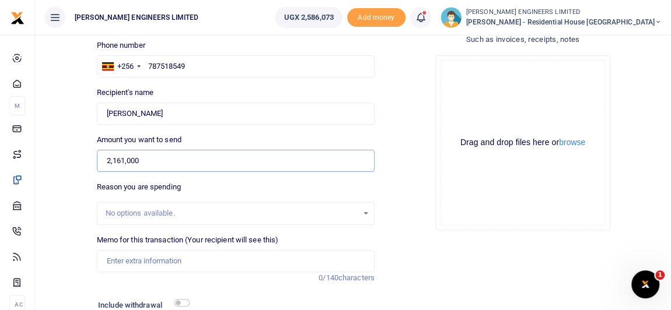
scroll to position [106, 0]
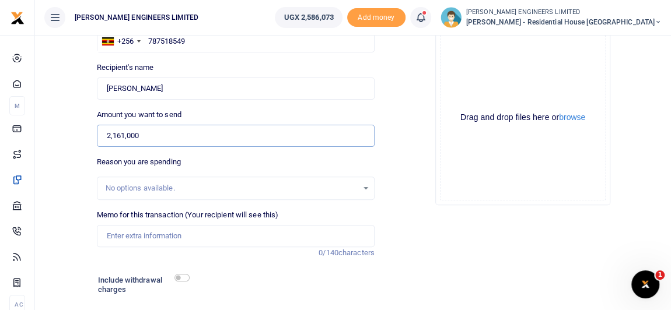
type input "2,161,000"
click at [112, 239] on input "Memo for this transaction (Your recipient will see this)" at bounding box center [236, 236] width 278 height 22
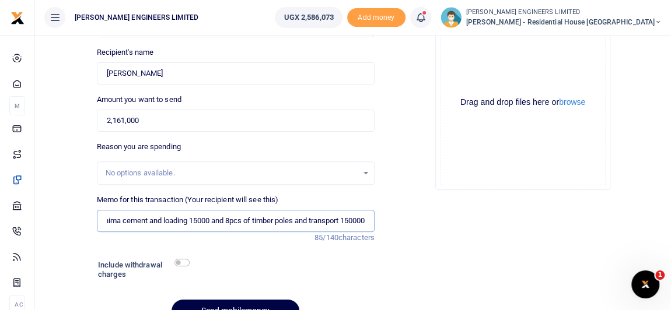
scroll to position [159, 0]
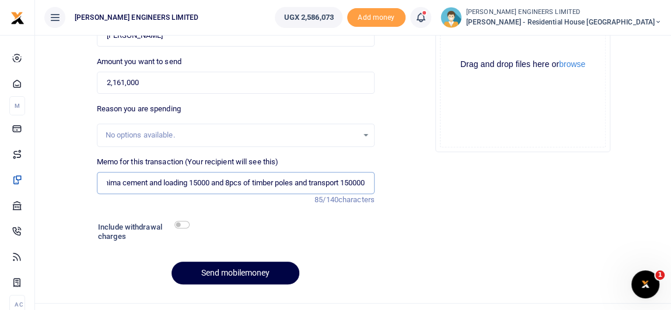
type input "60bags of hima cement and loading 15000 and 8pcs of timber poles and transport …"
click at [182, 223] on input "checkbox" at bounding box center [181, 225] width 15 height 8
checkbox input "true"
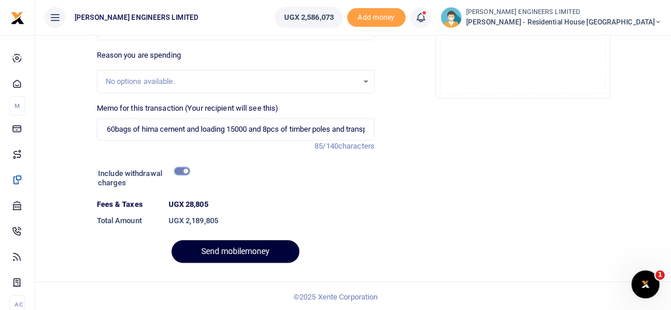
scroll to position [213, 0]
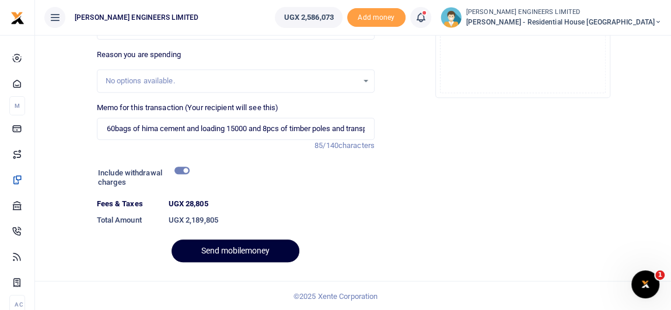
click at [255, 248] on button "Send mobilemoney" at bounding box center [235, 251] width 128 height 23
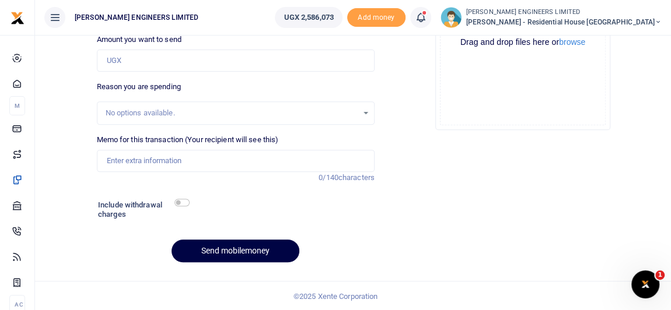
click at [426, 17] on icon at bounding box center [421, 17] width 12 height 13
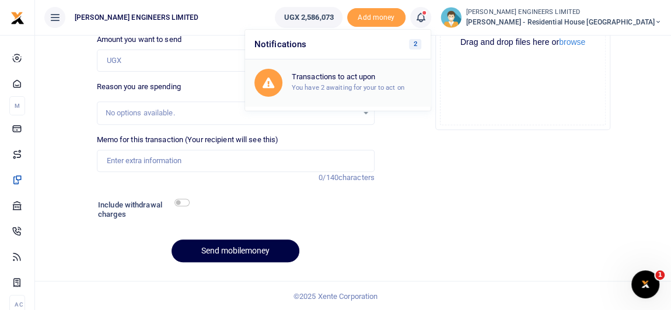
click at [384, 85] on small "You have 2 awaiting for your to act on" at bounding box center [348, 87] width 113 height 8
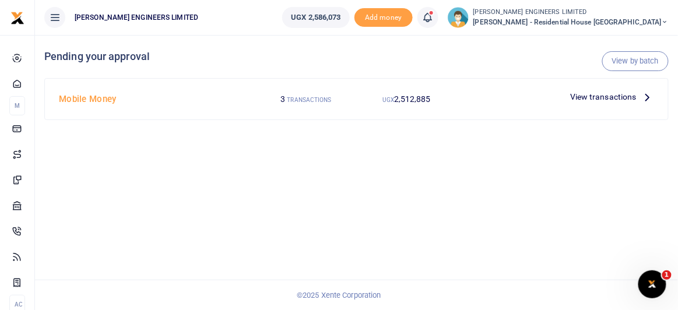
click at [614, 95] on span "View transactions" at bounding box center [603, 96] width 66 height 13
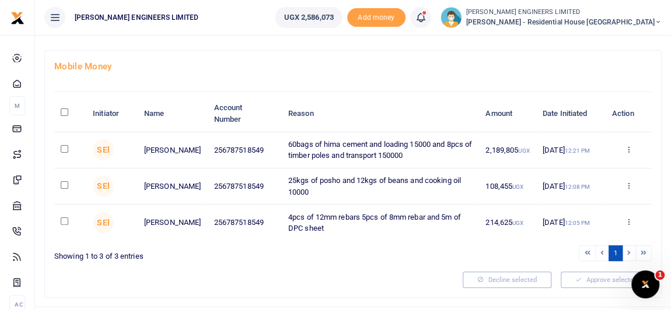
scroll to position [77, 0]
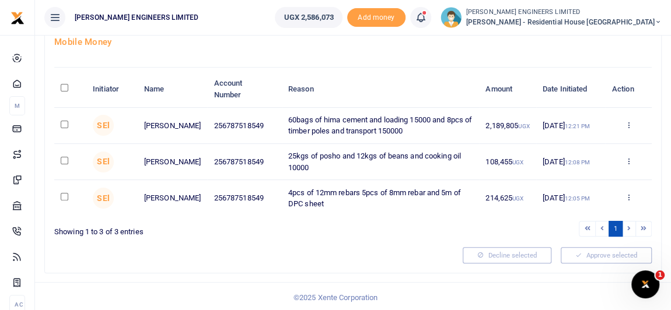
click at [66, 125] on input "checkbox" at bounding box center [65, 125] width 8 height 8
checkbox input "true"
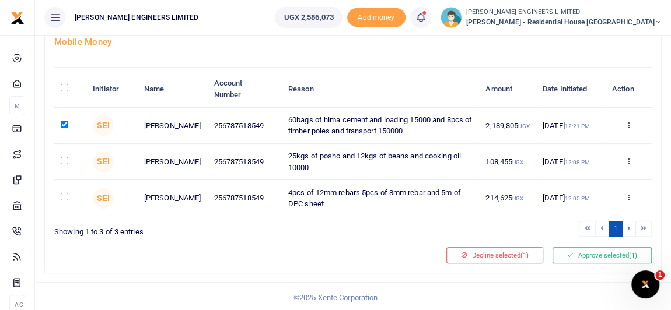
click at [65, 159] on input "checkbox" at bounding box center [65, 161] width 8 height 8
checkbox input "true"
click at [65, 198] on input "checkbox" at bounding box center [65, 197] width 8 height 8
checkbox input "true"
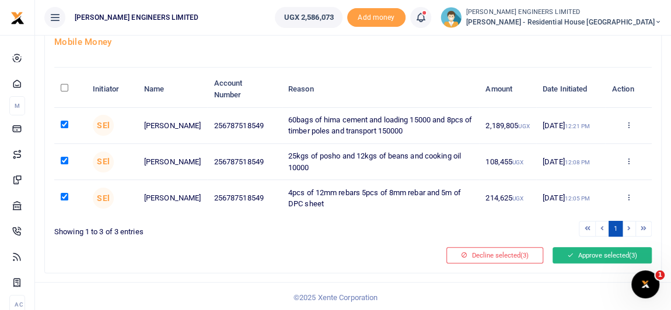
click at [588, 256] on button "Approve selected (3)" at bounding box center [601, 255] width 99 height 16
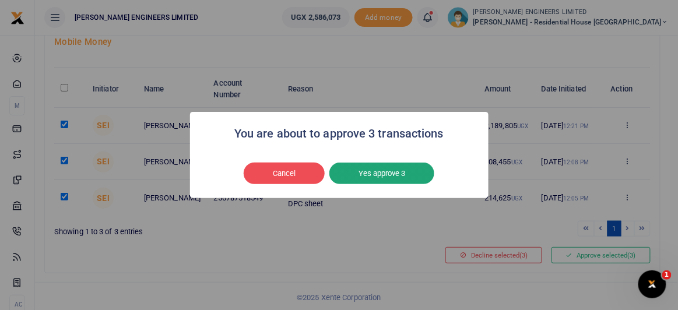
click at [365, 175] on button "Yes approve 3" at bounding box center [382, 174] width 105 height 22
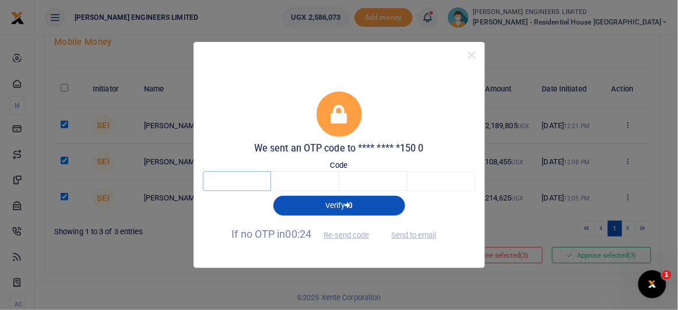
click at [250, 181] on input "text" at bounding box center [237, 181] width 68 height 20
type input "2"
type input "1"
type input "5"
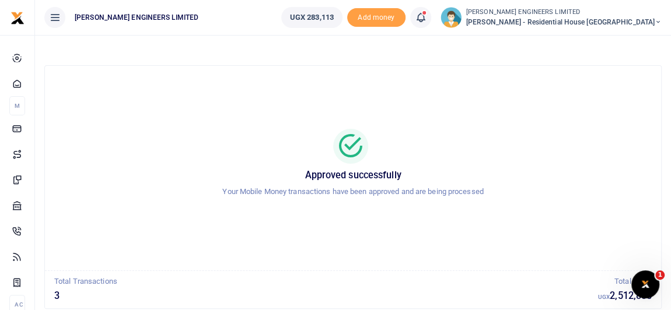
click at [426, 21] on icon at bounding box center [421, 17] width 12 height 13
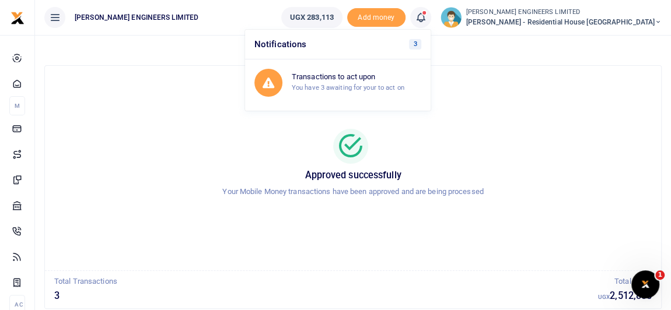
click at [534, 83] on div "Approved successfully Your Mobile Money transactions have been approved and are…" at bounding box center [353, 168] width 588 height 186
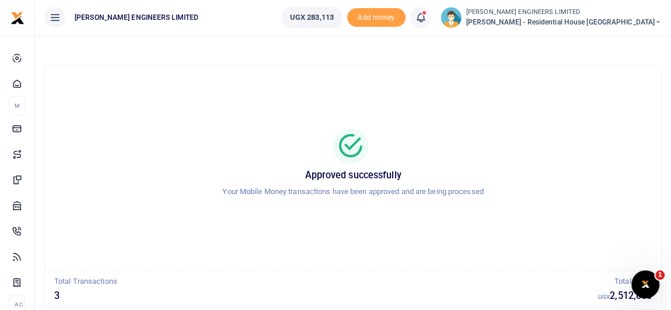
click at [660, 22] on icon at bounding box center [657, 22] width 7 height 8
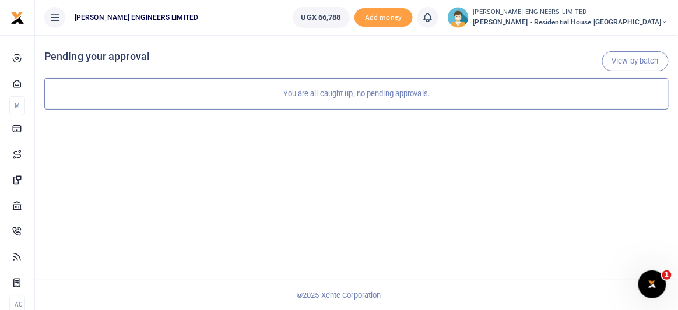
click at [666, 20] on div at bounding box center [339, 155] width 678 height 310
click at [666, 21] on icon at bounding box center [665, 22] width 7 height 8
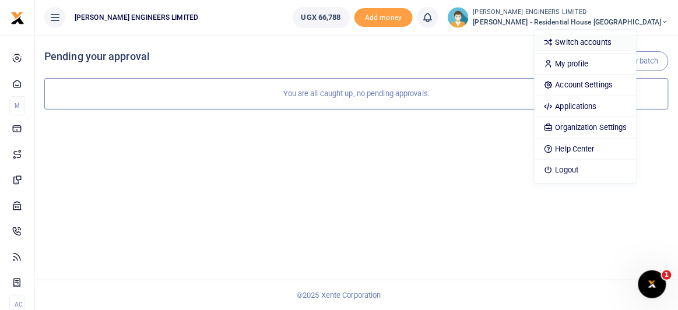
click at [616, 43] on link "Switch accounts" at bounding box center [586, 42] width 102 height 16
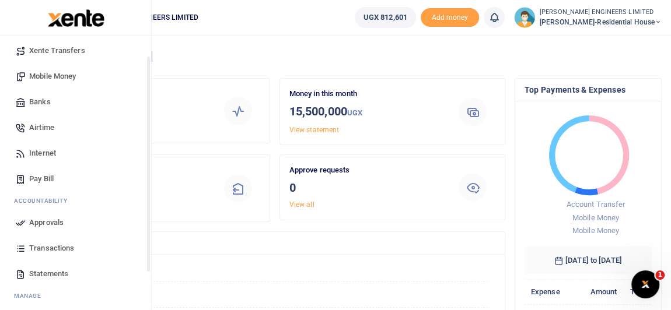
scroll to position [106, 0]
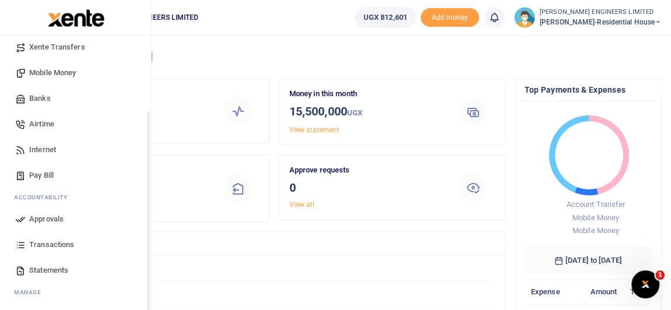
click at [48, 244] on span "Transactions" at bounding box center [51, 245] width 45 height 12
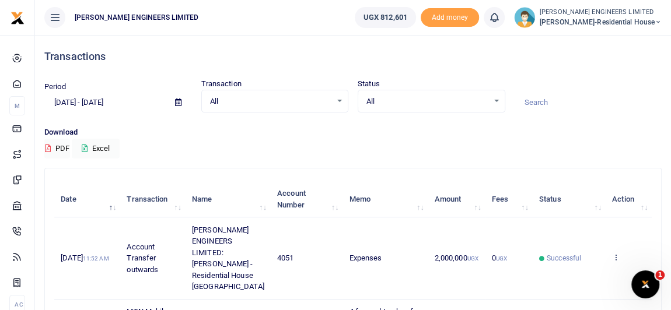
click at [657, 23] on icon at bounding box center [657, 22] width 7 height 8
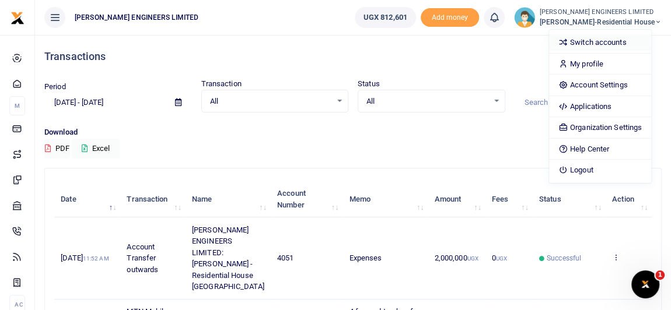
click at [617, 44] on link "Switch accounts" at bounding box center [600, 42] width 102 height 16
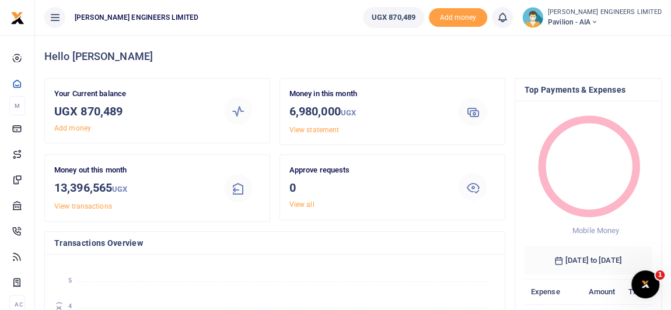
scroll to position [9, 8]
click at [597, 20] on icon at bounding box center [593, 22] width 7 height 8
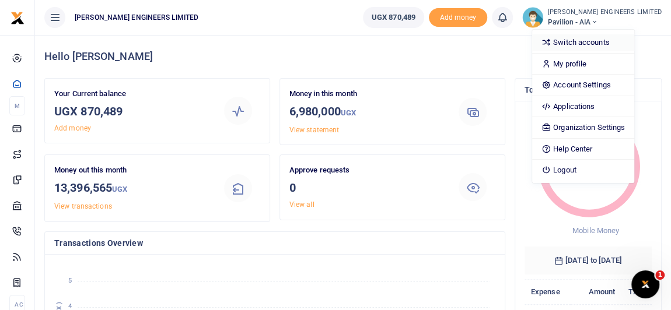
click at [597, 42] on link "Switch accounts" at bounding box center [583, 42] width 102 height 16
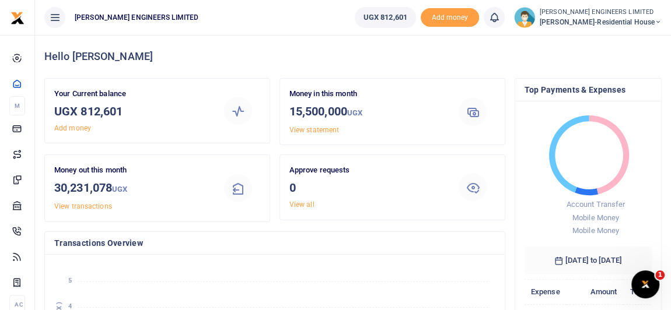
scroll to position [9, 8]
click at [656, 21] on icon at bounding box center [657, 22] width 7 height 8
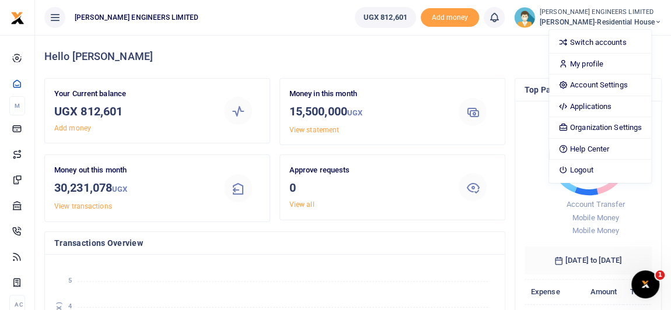
click at [598, 160] on div "Switch accounts My profile Account Settings Applications Organization Settings …" at bounding box center [599, 106] width 103 height 155
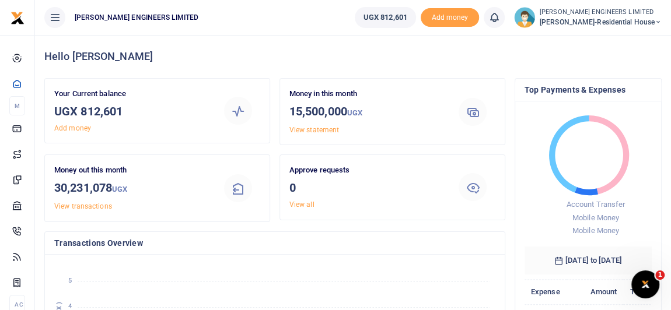
click at [657, 23] on icon at bounding box center [657, 22] width 7 height 8
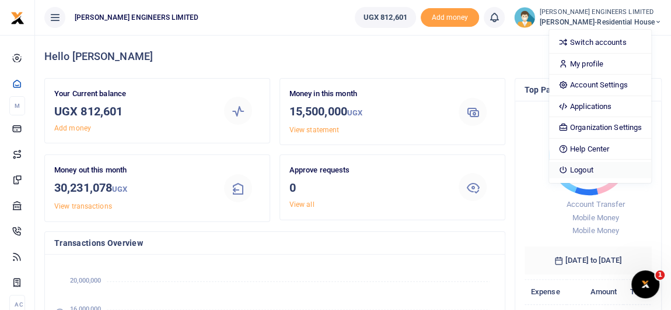
click at [604, 166] on link "Logout" at bounding box center [600, 170] width 102 height 16
